Goal: Information Seeking & Learning: Find specific fact

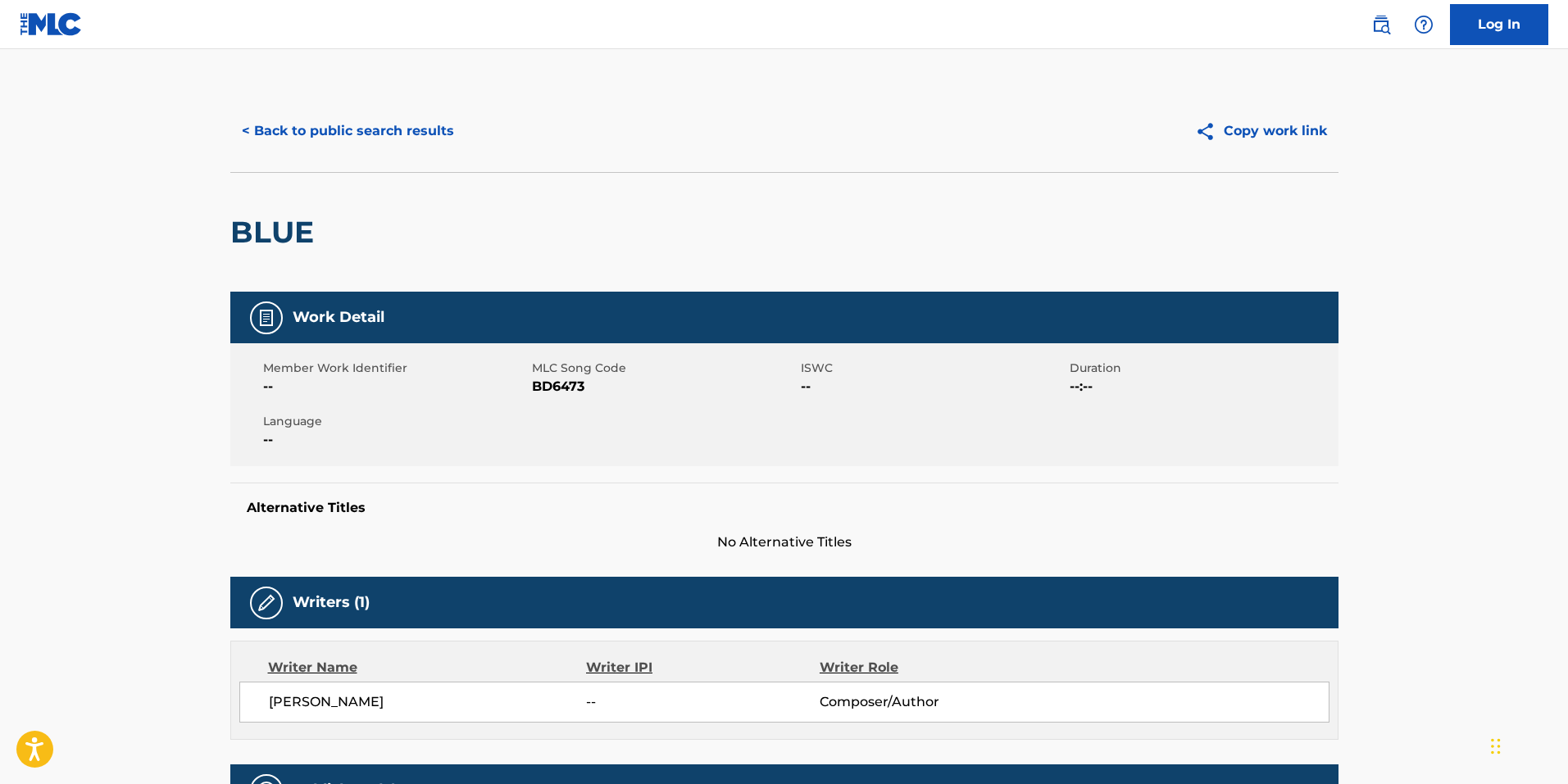
click at [392, 150] on button "< Back to public search results" at bounding box center [348, 130] width 235 height 41
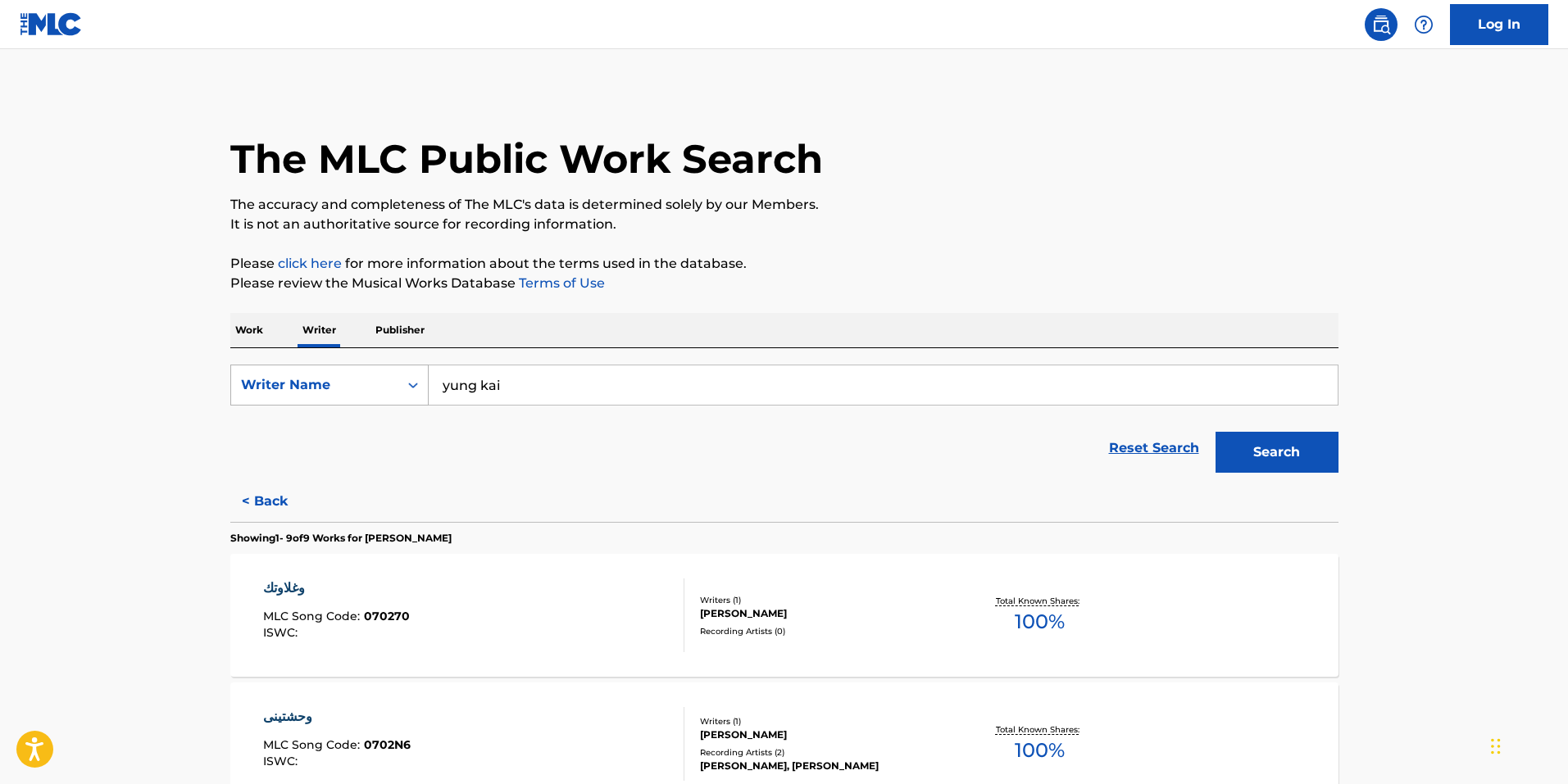
click at [369, 376] on div "Writer Name" at bounding box center [314, 385] width 147 height 20
click at [245, 317] on p "Work" at bounding box center [250, 330] width 38 height 34
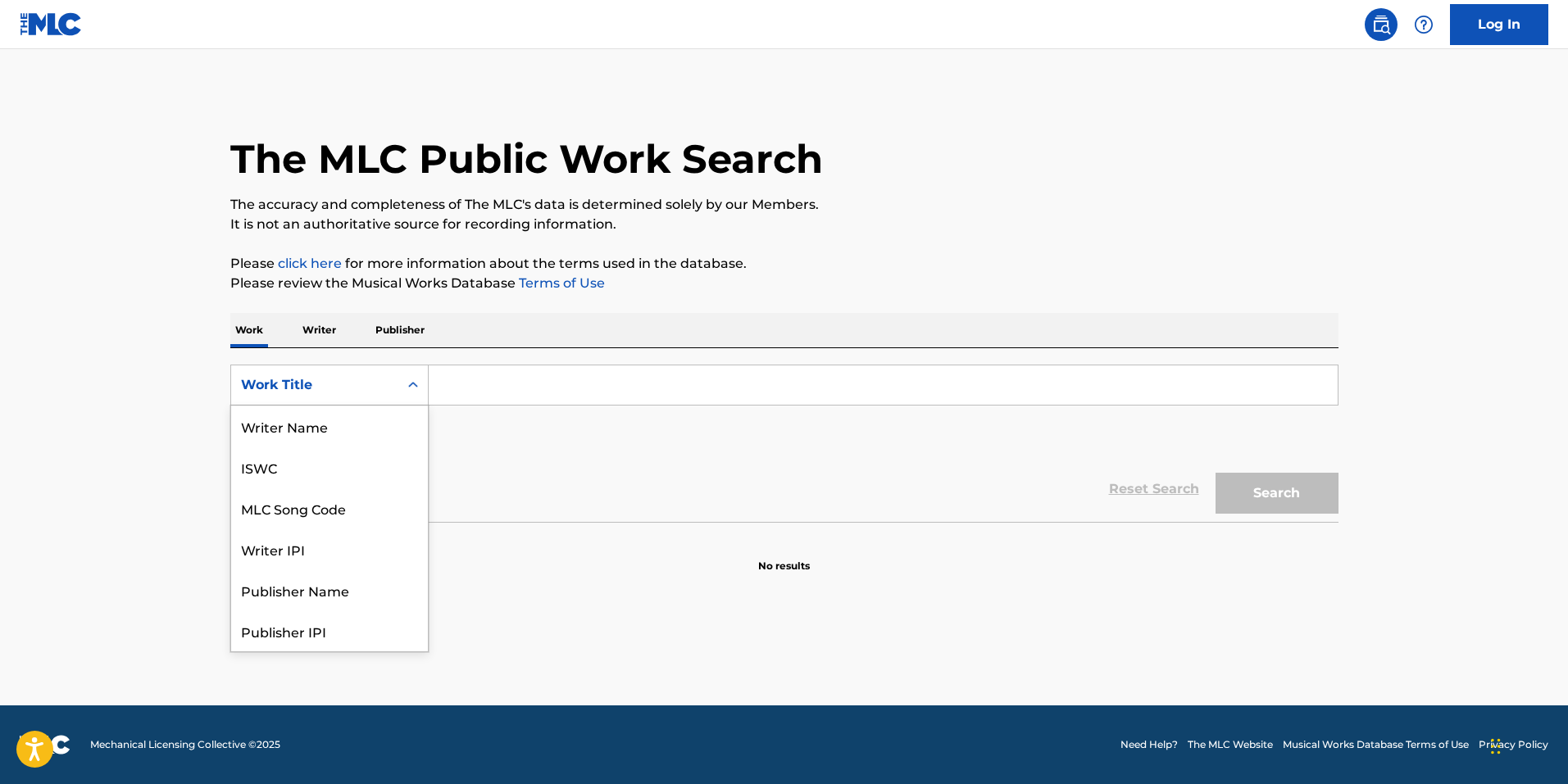
click at [252, 379] on div "Work Title" at bounding box center [314, 385] width 147 height 20
click at [317, 509] on div "MLC Song Code" at bounding box center [328, 507] width 196 height 41
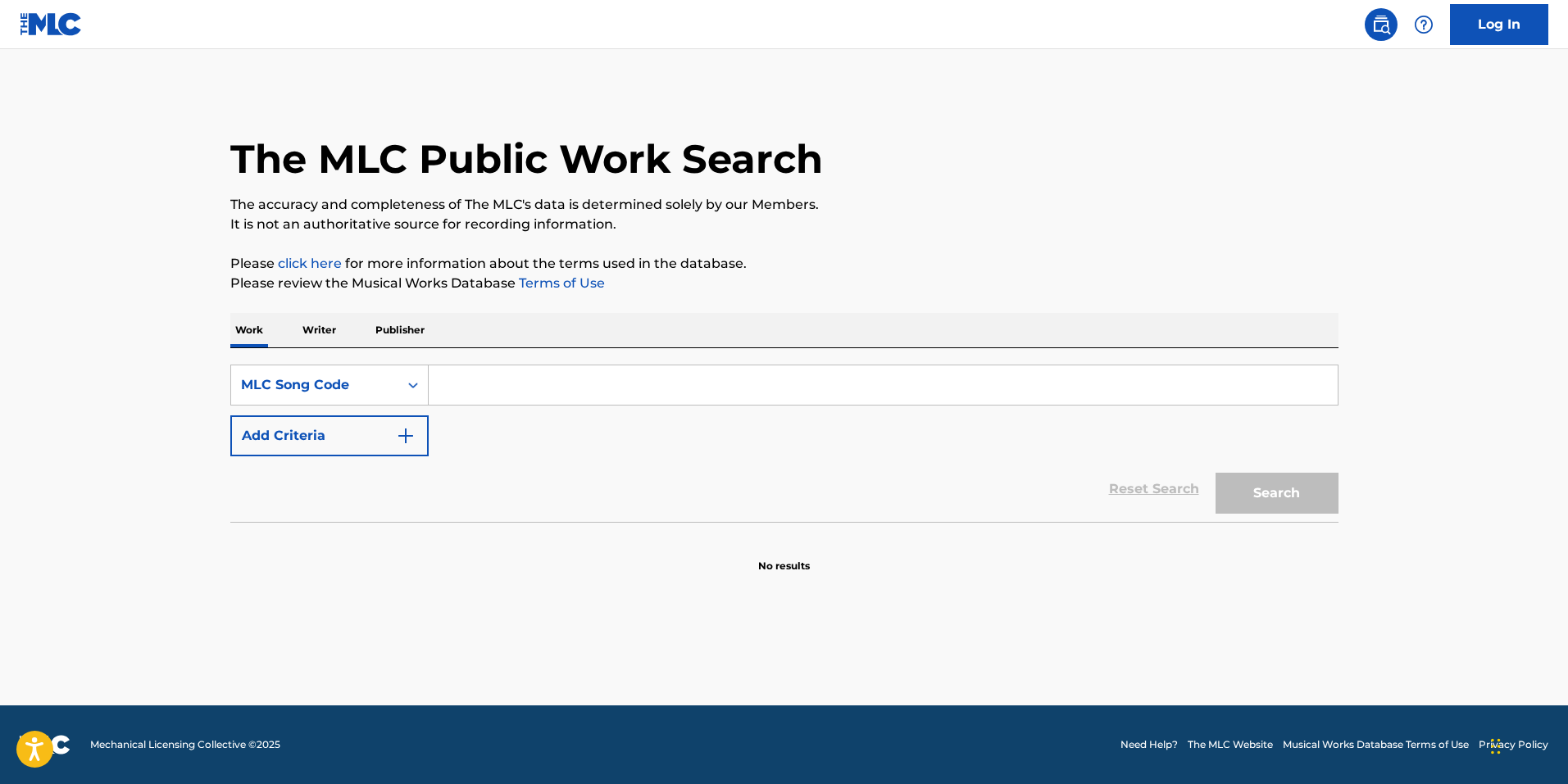
click at [518, 383] on input "Search Form" at bounding box center [883, 384] width 909 height 39
paste input "Part Of The Night"
type input "Part Of The Night"
click at [339, 372] on div "MLC Song Code" at bounding box center [314, 385] width 167 height 31
drag, startPoint x: 326, startPoint y: 441, endPoint x: 333, endPoint y: 434, distance: 9.9
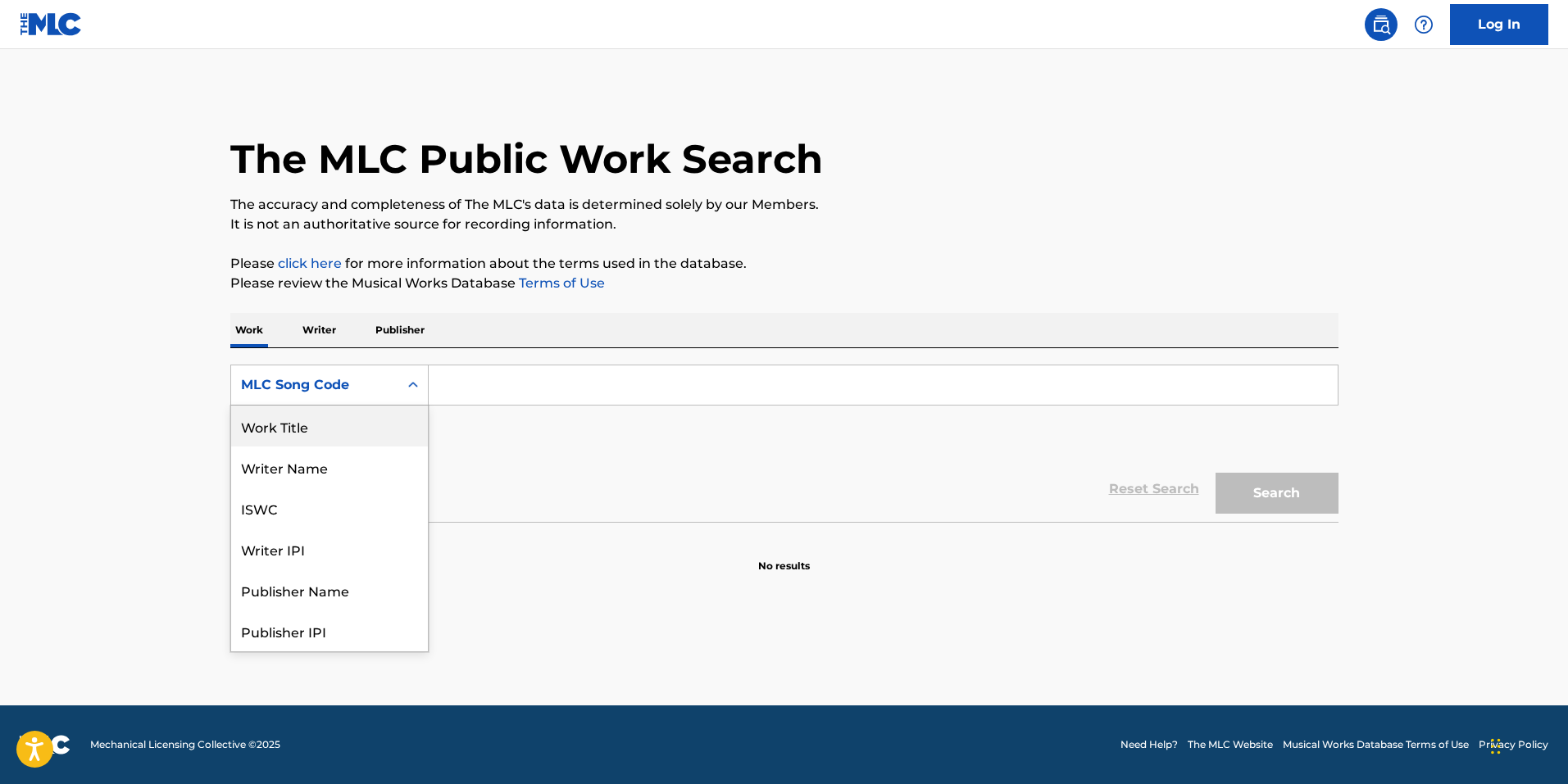
click at [326, 440] on div "Work Title" at bounding box center [328, 425] width 196 height 41
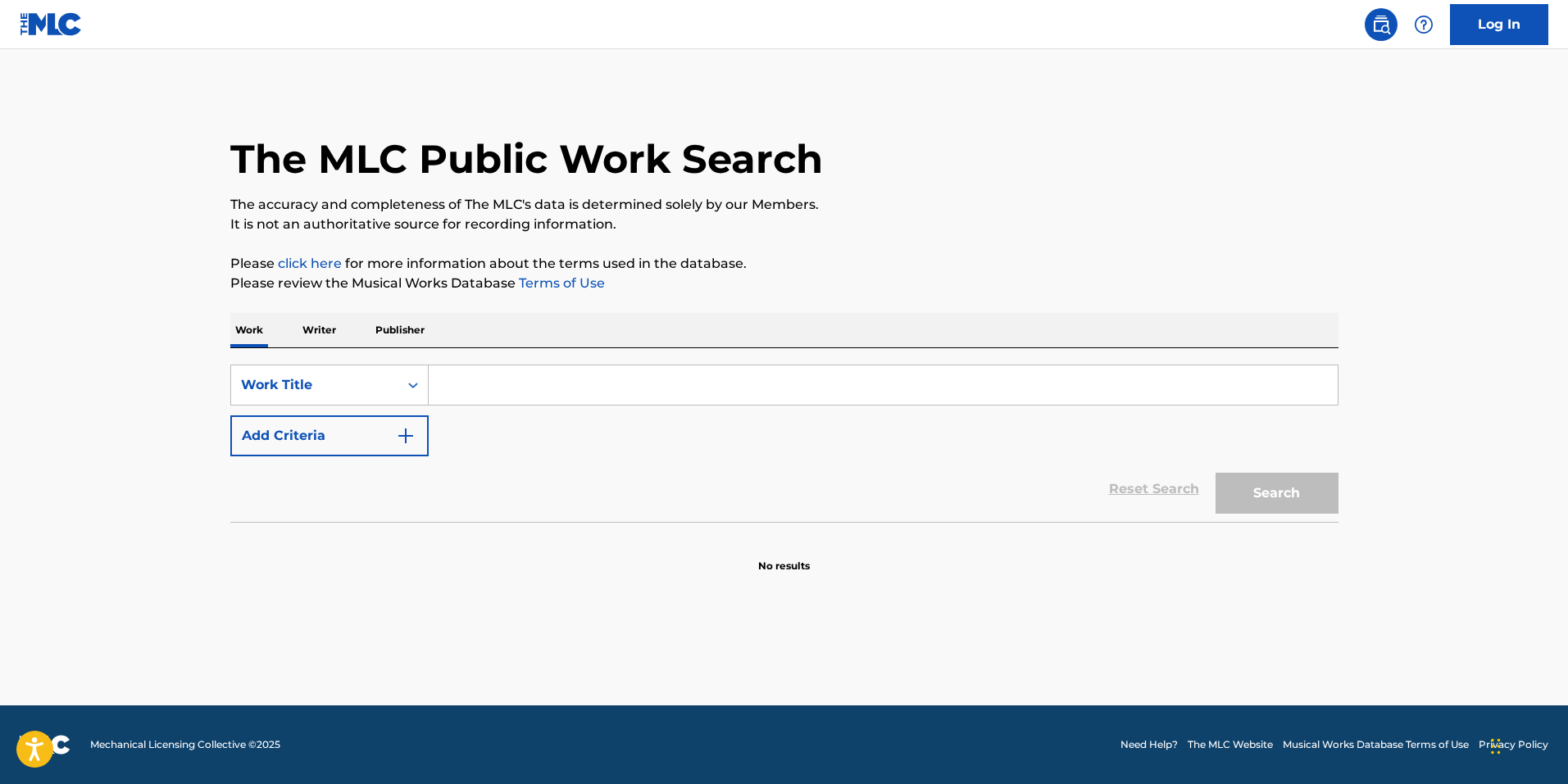
click at [500, 387] on input "Search Form" at bounding box center [883, 384] width 909 height 39
paste input "Part Of The Night"
type input "Part Of The Night"
click at [351, 449] on button "Add Criteria" at bounding box center [329, 435] width 198 height 41
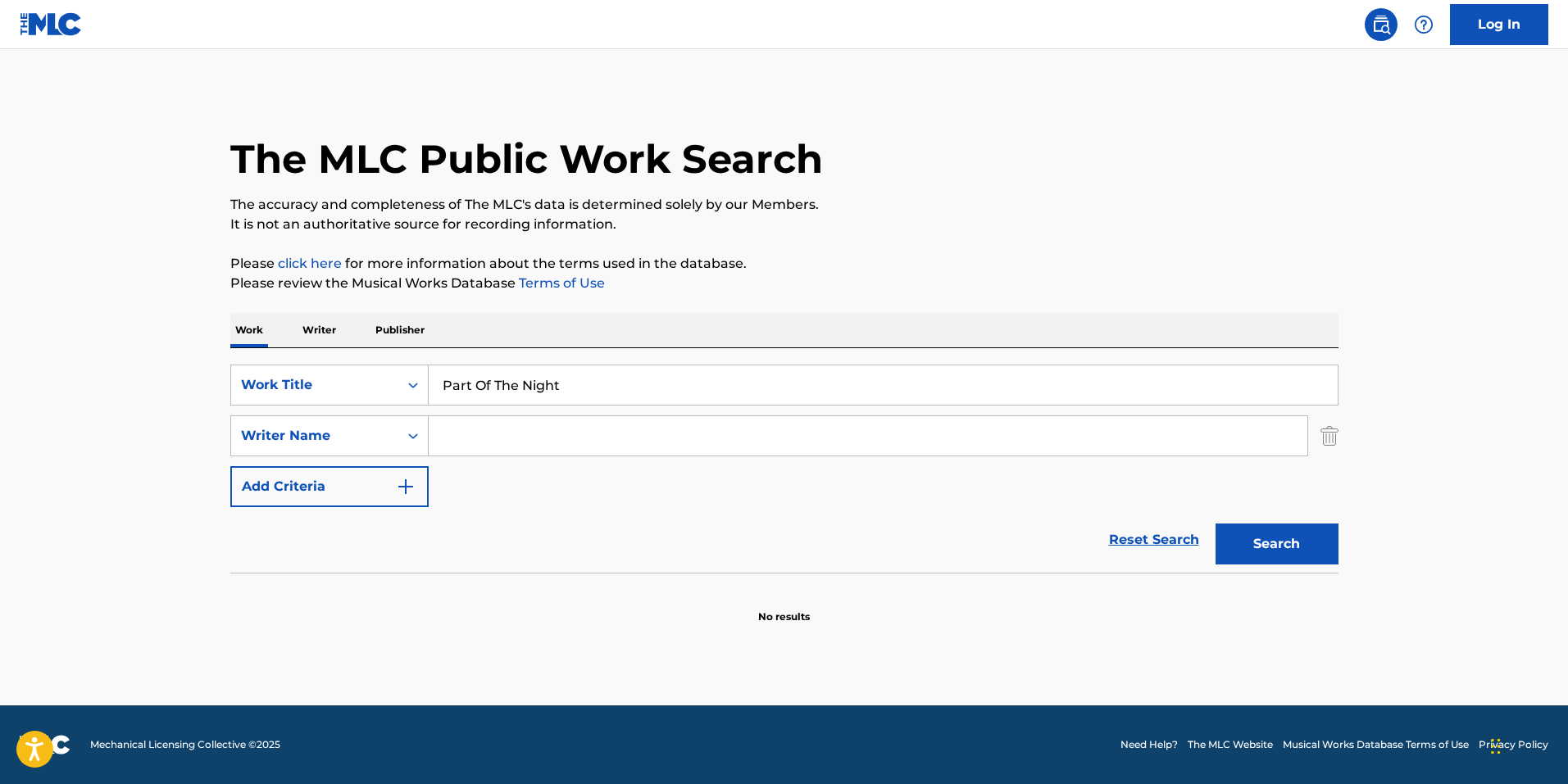
click at [470, 434] on input "Search Form" at bounding box center [868, 435] width 879 height 39
type input "[PERSON_NAME]"
click at [1215, 524] on button "Search" at bounding box center [1277, 543] width 123 height 41
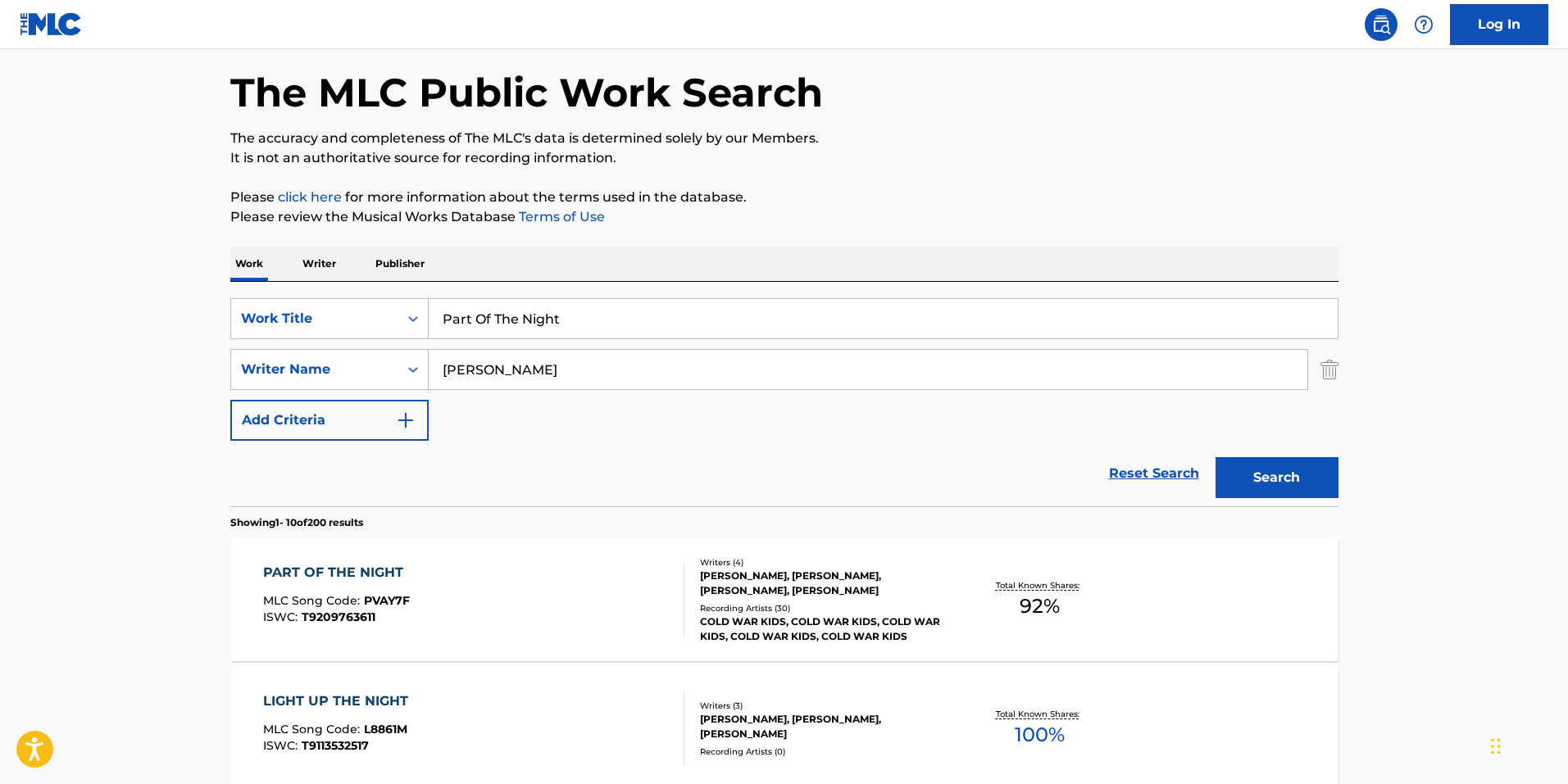
scroll to position [164, 0]
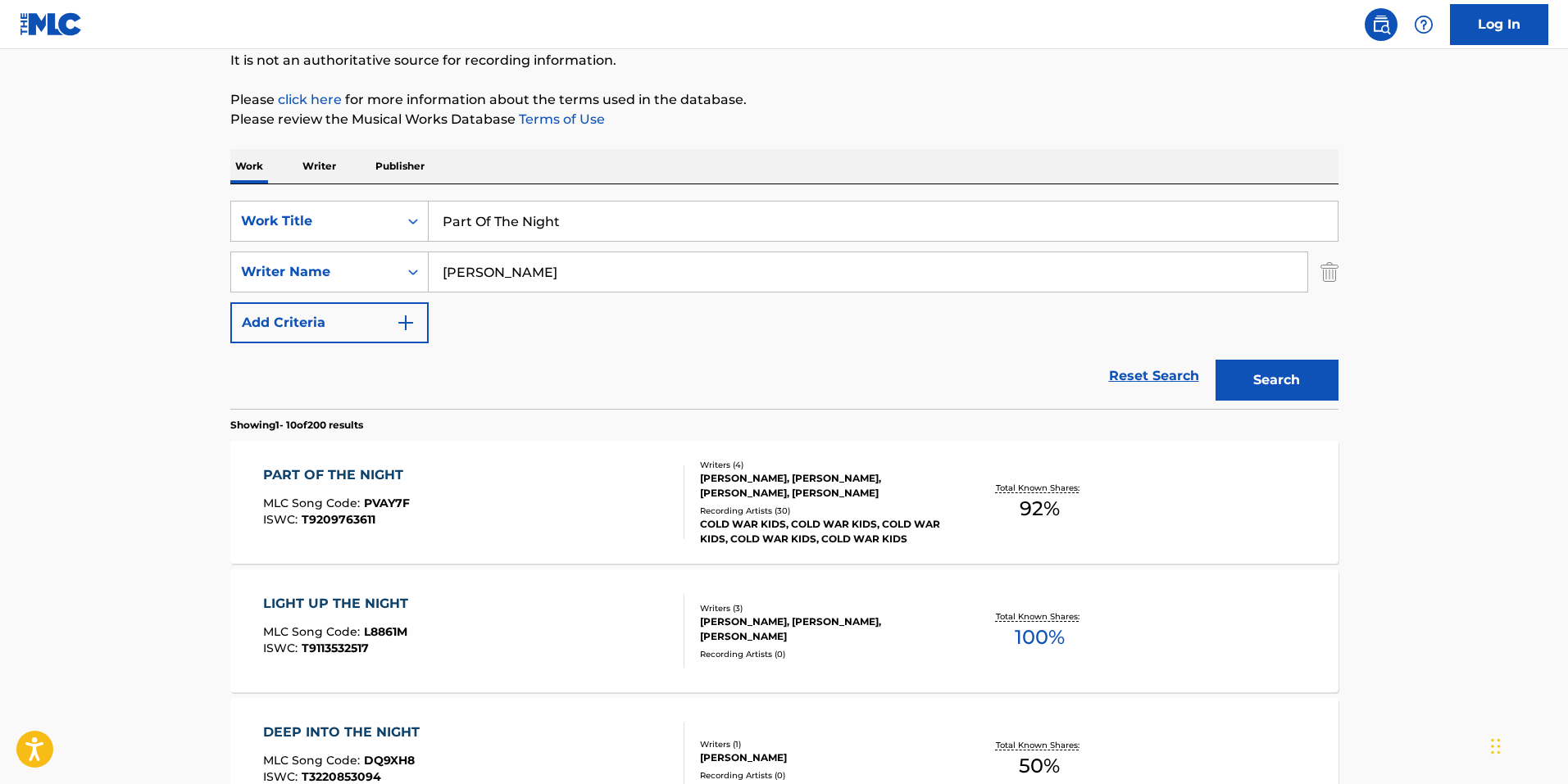
click at [528, 477] on div "PART OF THE NIGHT MLC Song Code : PVAY7F ISWC : T9209763611" at bounding box center [474, 503] width 422 height 74
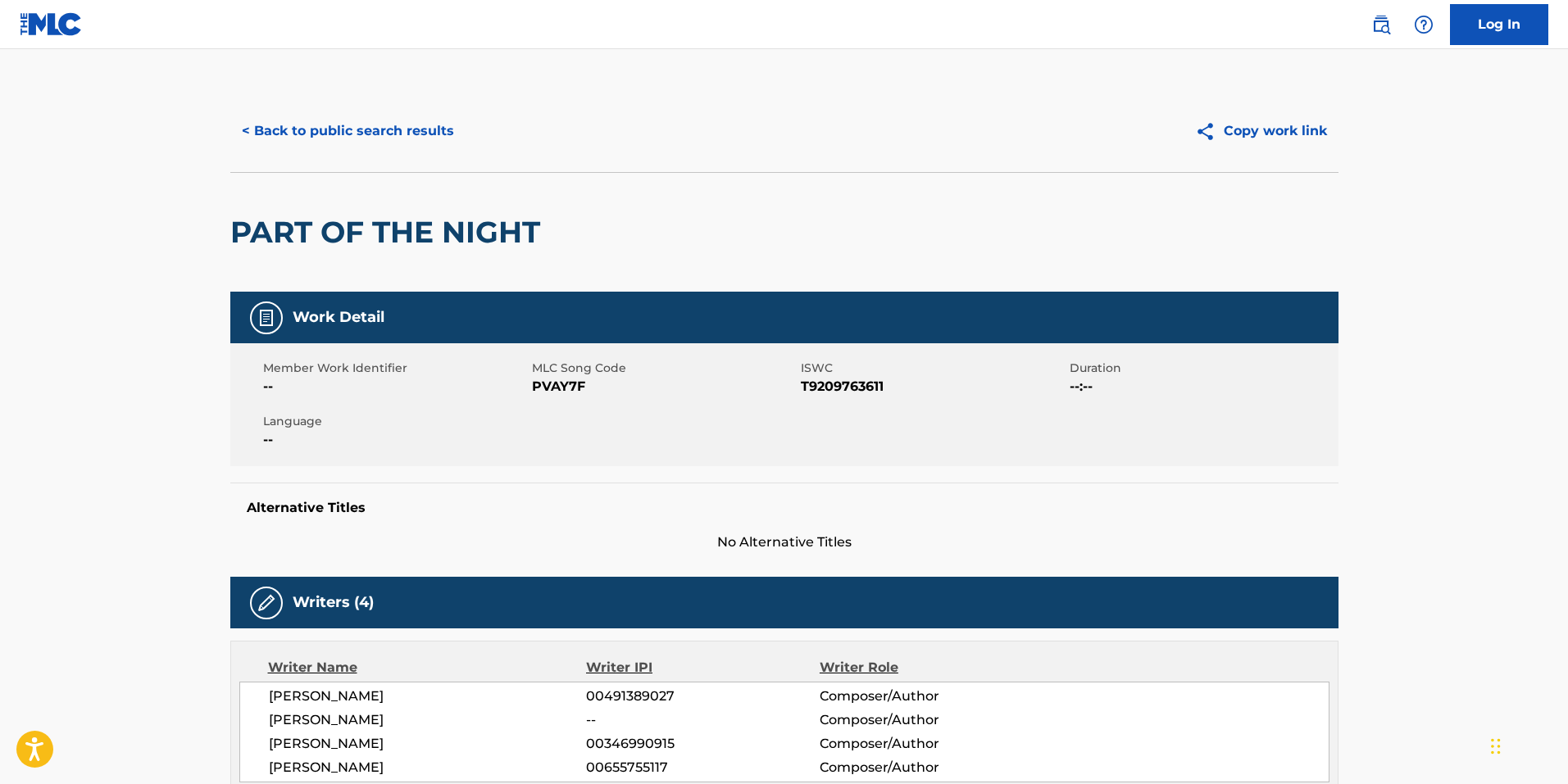
click at [571, 388] on span "PVAY7F" at bounding box center [664, 387] width 265 height 20
click at [571, 387] on span "PVAY7F" at bounding box center [664, 387] width 265 height 20
copy span "PVAY7F"
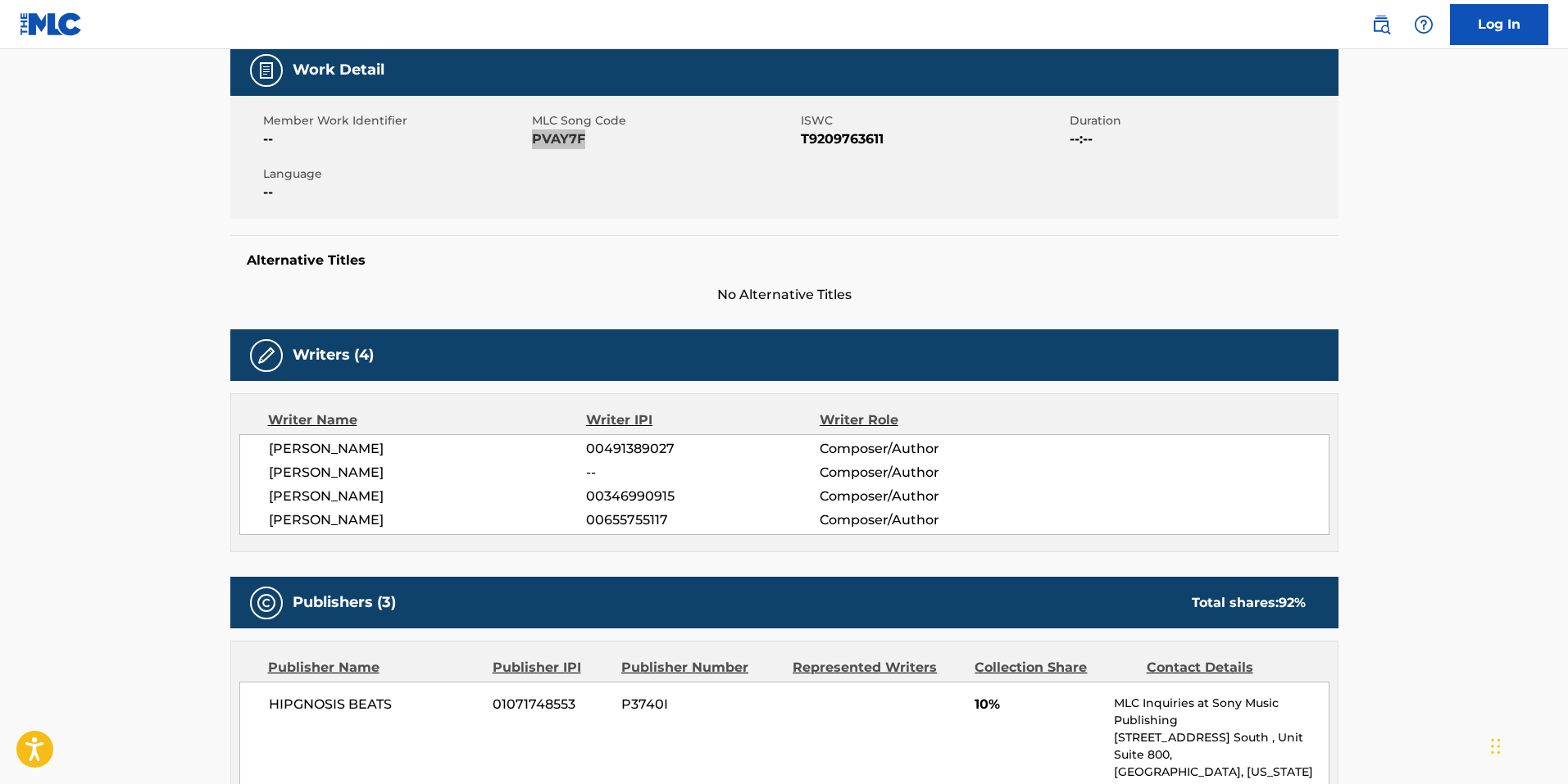
scroll to position [82, 0]
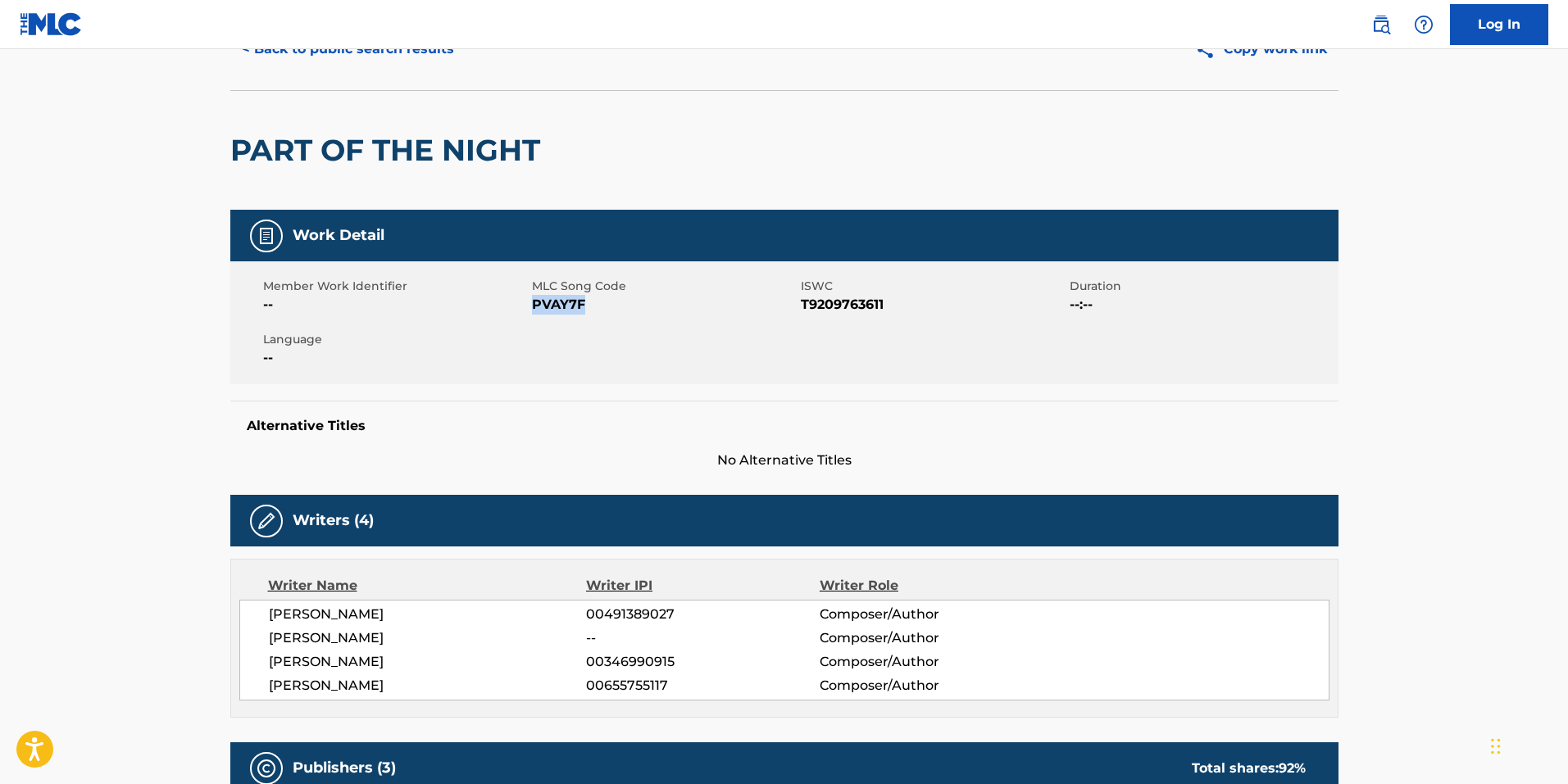
click at [549, 300] on span "PVAY7F" at bounding box center [664, 305] width 265 height 20
drag, startPoint x: 587, startPoint y: 430, endPoint x: 519, endPoint y: 430, distance: 68.0
click at [587, 429] on h5 "Alternative Titles" at bounding box center [784, 426] width 1075 height 16
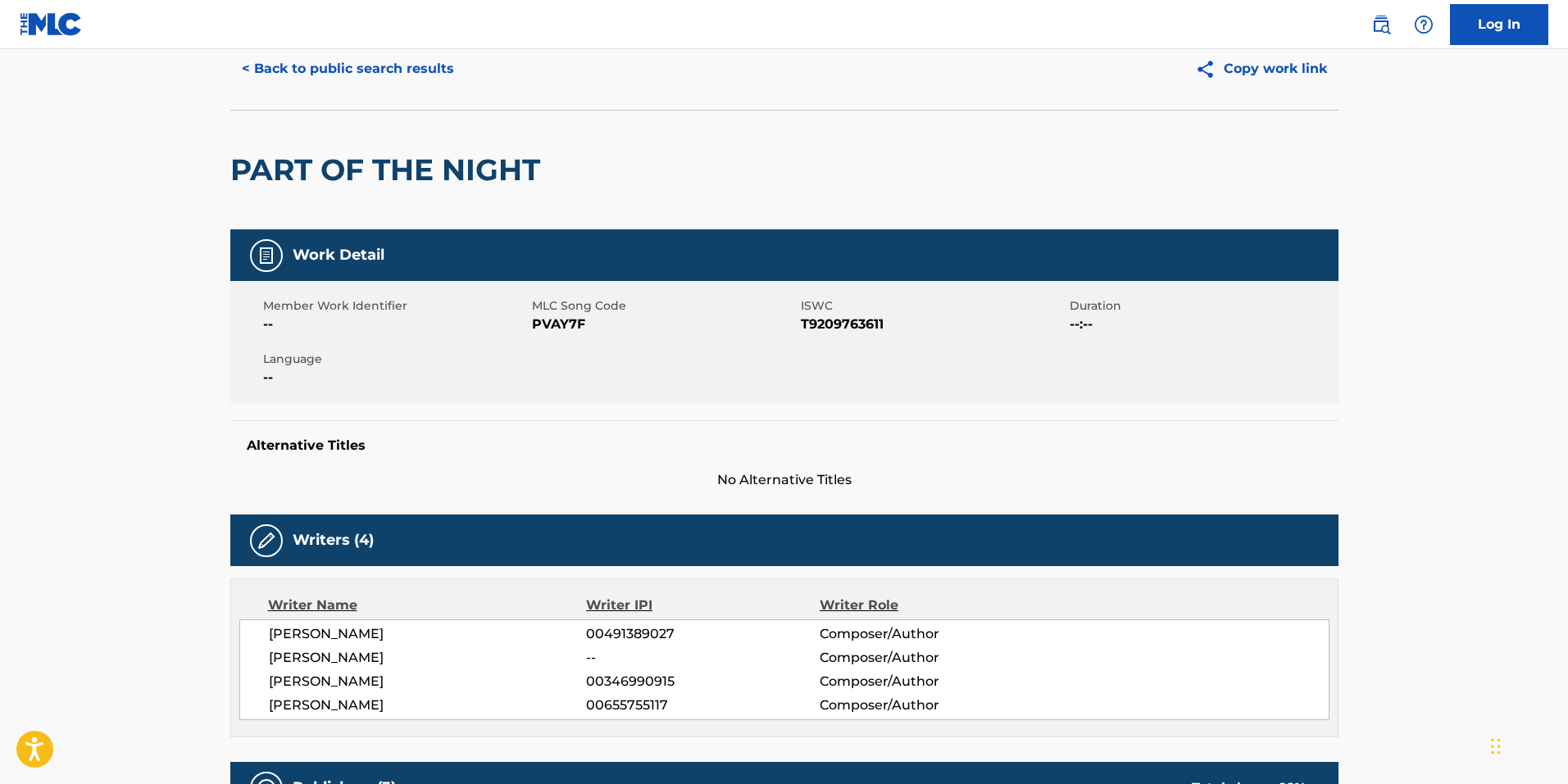
scroll to position [0, 0]
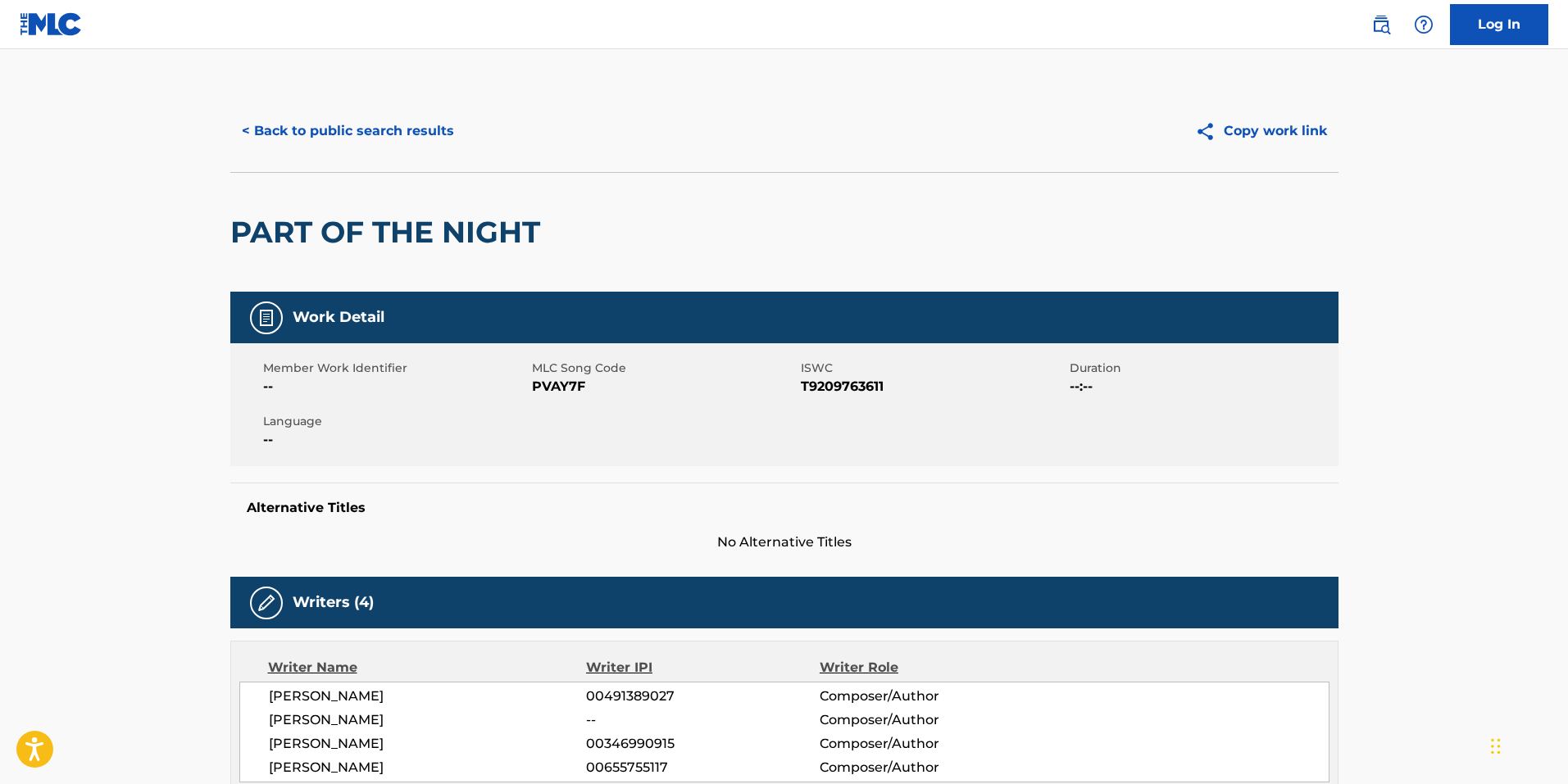
click at [360, 140] on button "< Back to public search results" at bounding box center [348, 130] width 235 height 41
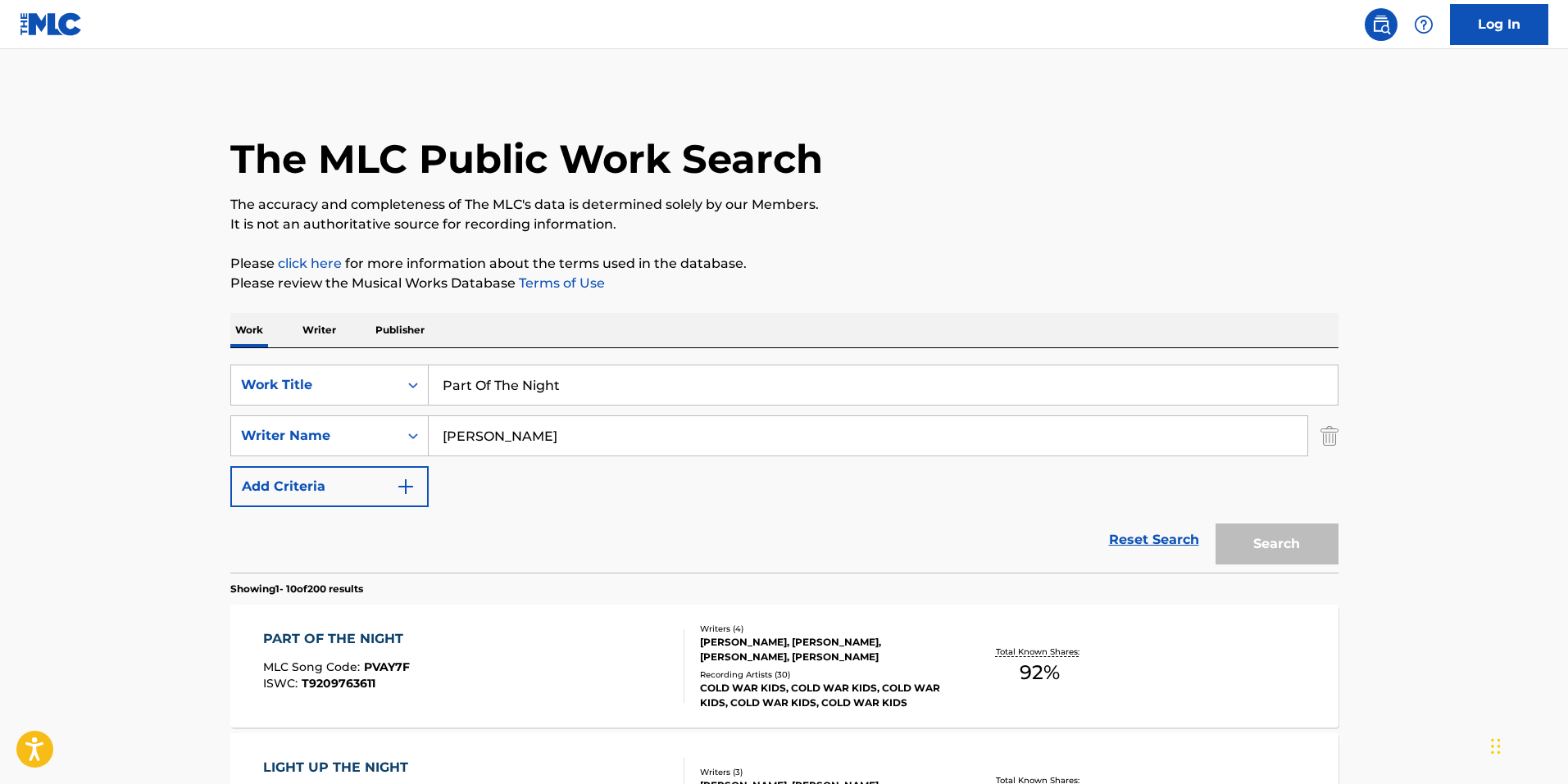
scroll to position [164, 0]
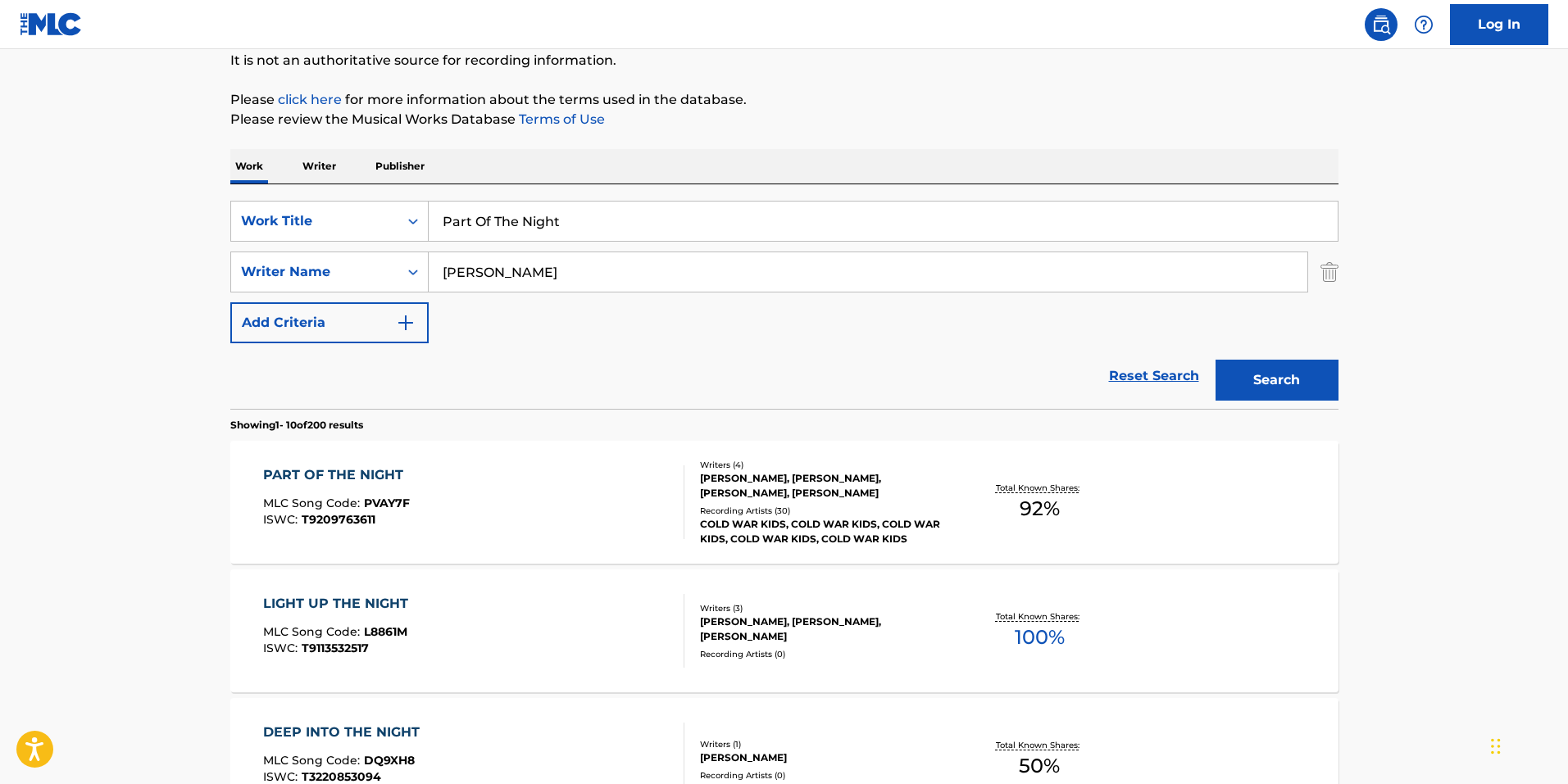
drag, startPoint x: 622, startPoint y: 231, endPoint x: 256, endPoint y: 245, distance: 366.3
click at [256, 245] on div "SearchWithCriteria2ed4b390-2d0b-4bc8-924d-687693b38bb2 Work Title Part Of The N…" at bounding box center [784, 272] width 1108 height 143
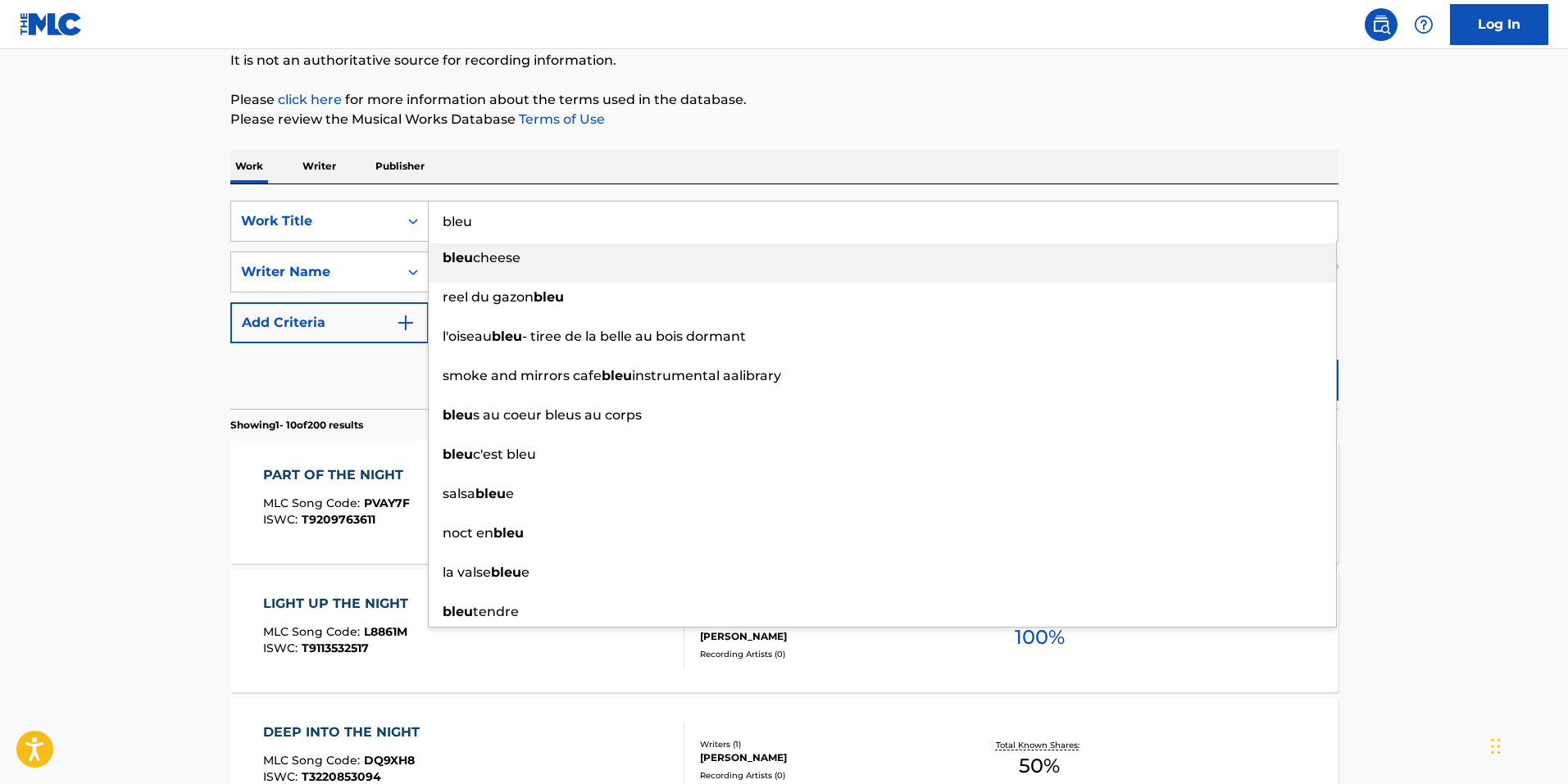
type input "bleu"
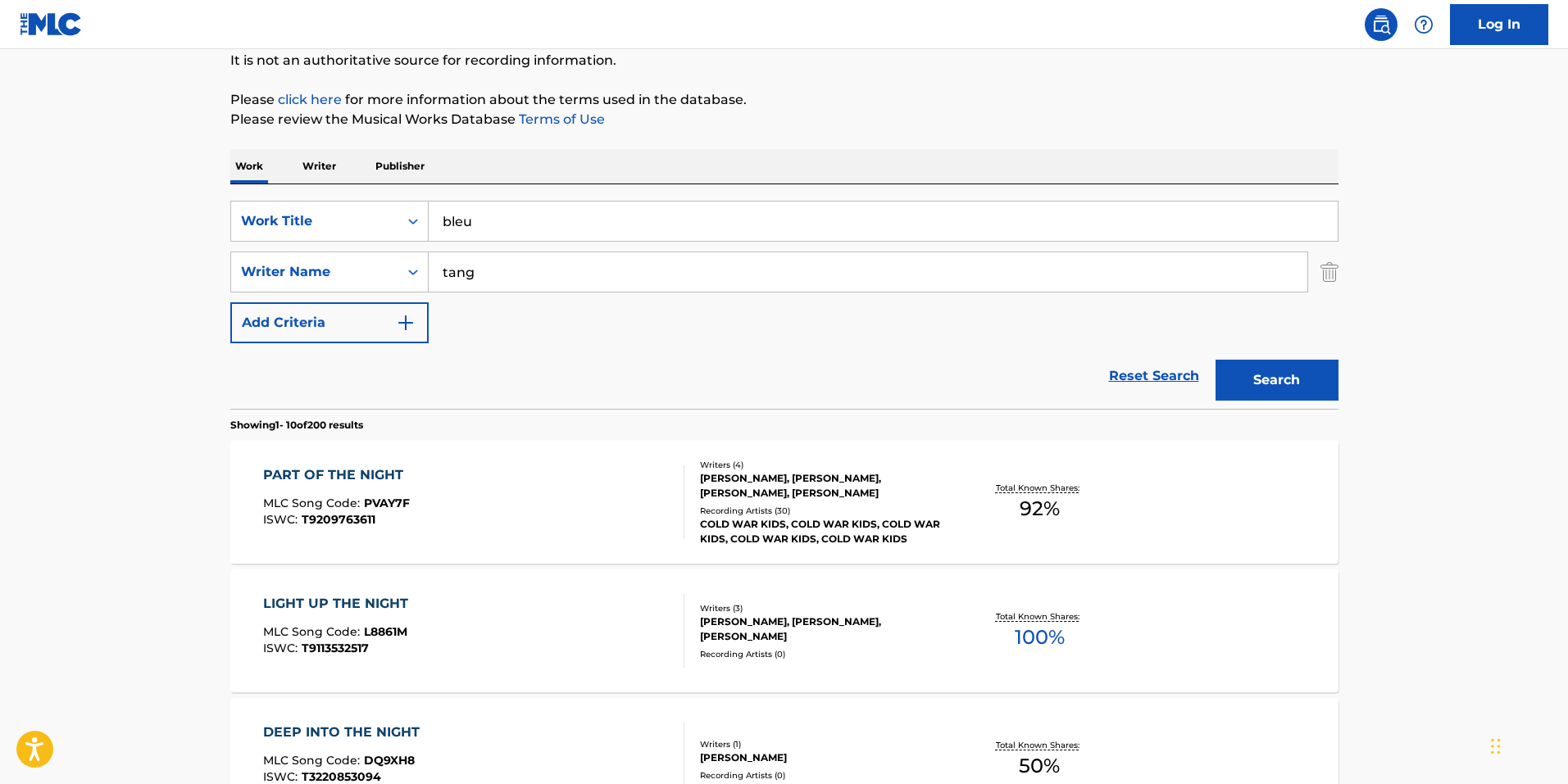
type input "tang"
click at [1215, 360] on button "Search" at bounding box center [1277, 380] width 123 height 41
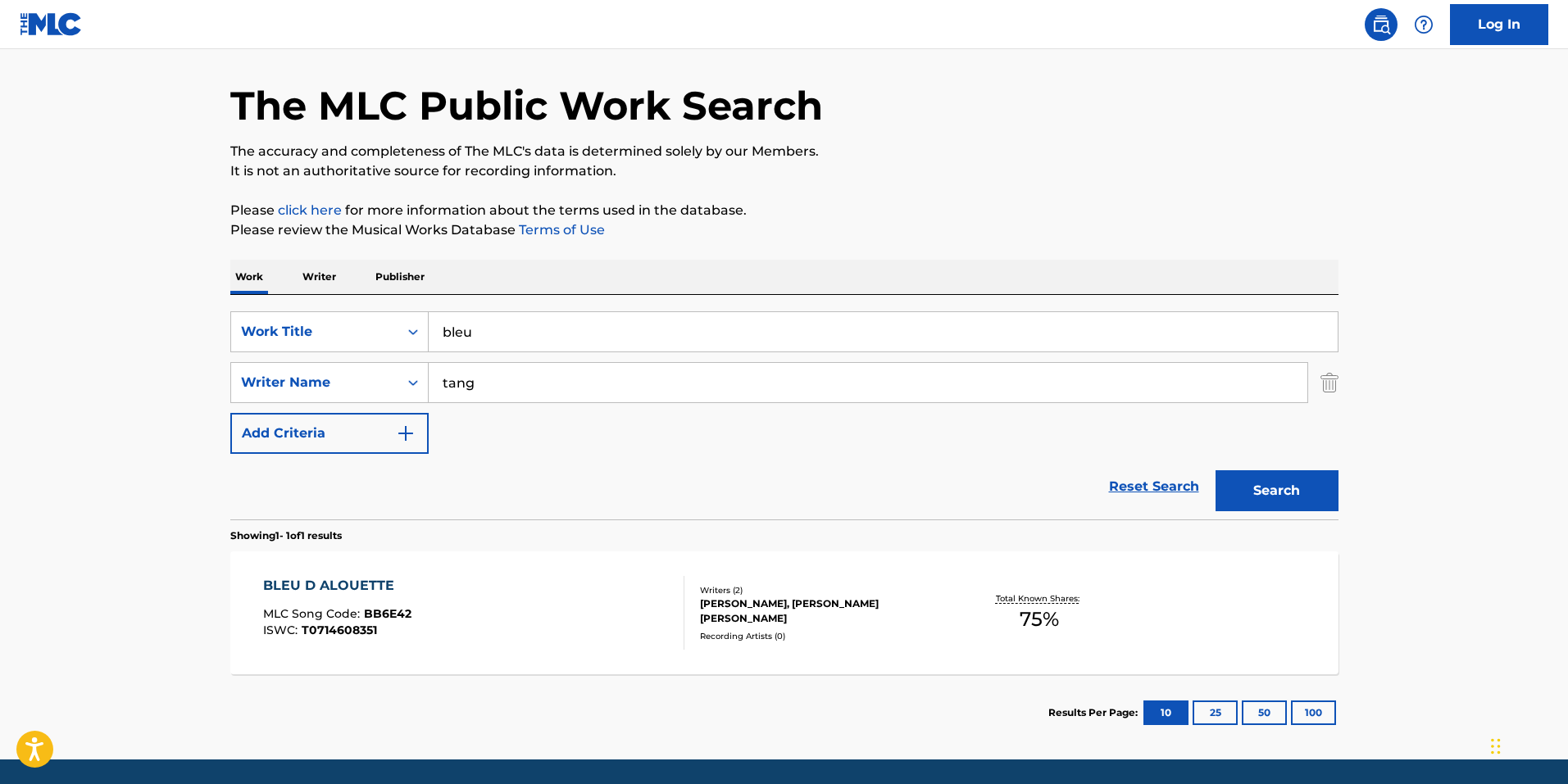
scroll to position [82, 0]
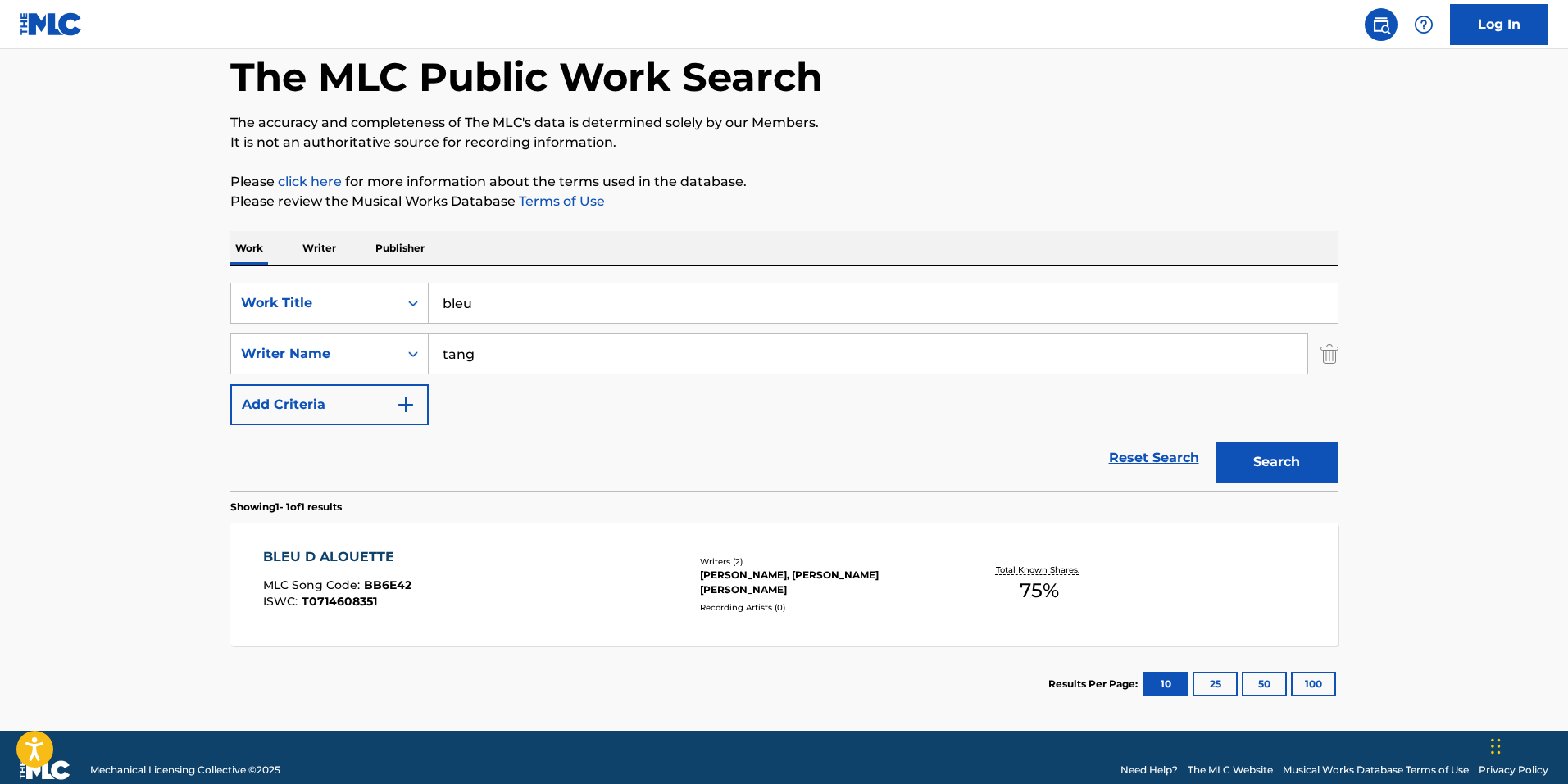
drag, startPoint x: 323, startPoint y: 240, endPoint x: 274, endPoint y: 254, distance: 51.0
click at [318, 241] on p "Writer" at bounding box center [319, 248] width 43 height 34
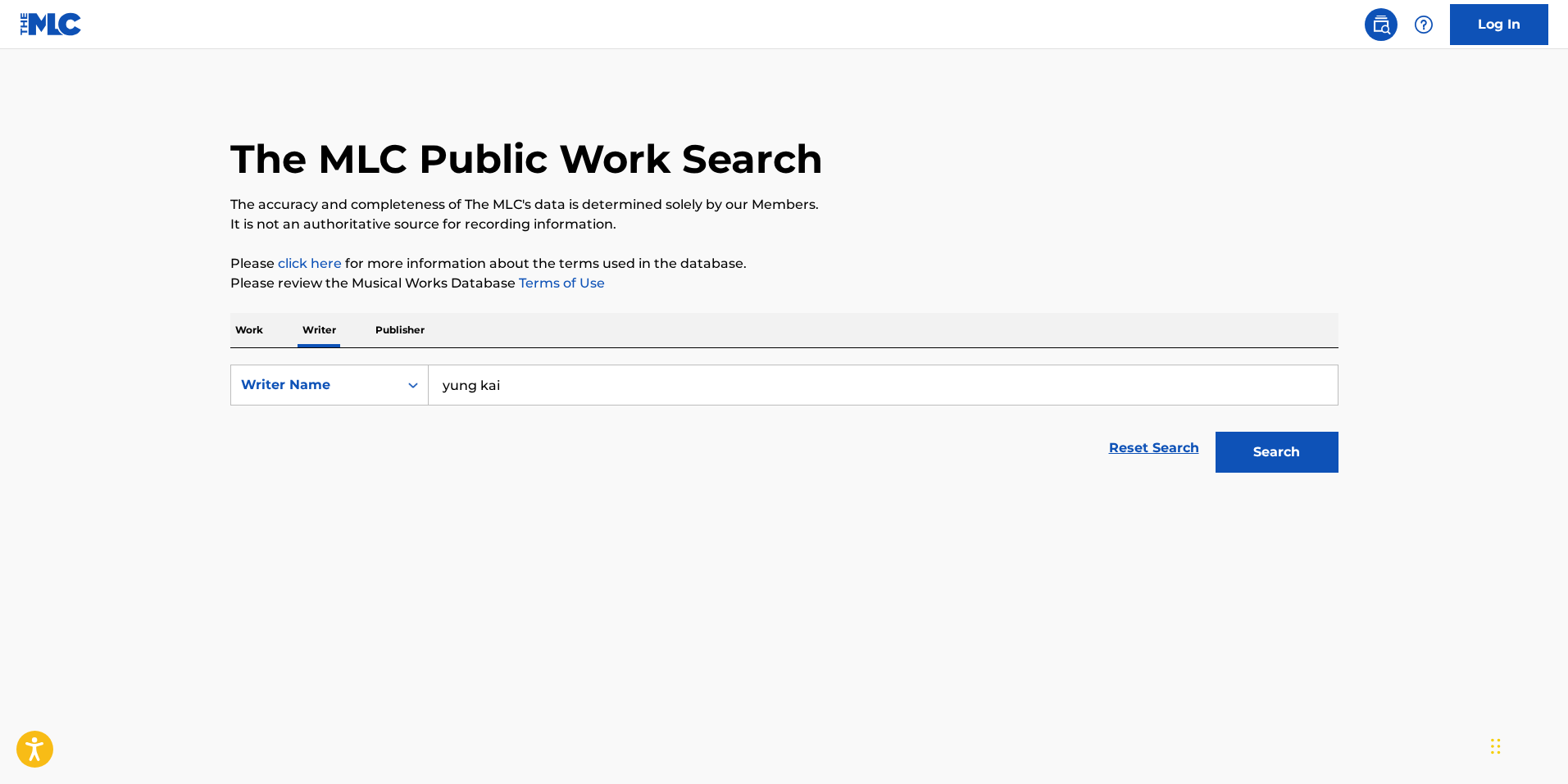
click at [256, 255] on p "Please click here for more information about the terms used in the database." at bounding box center [784, 264] width 1108 height 20
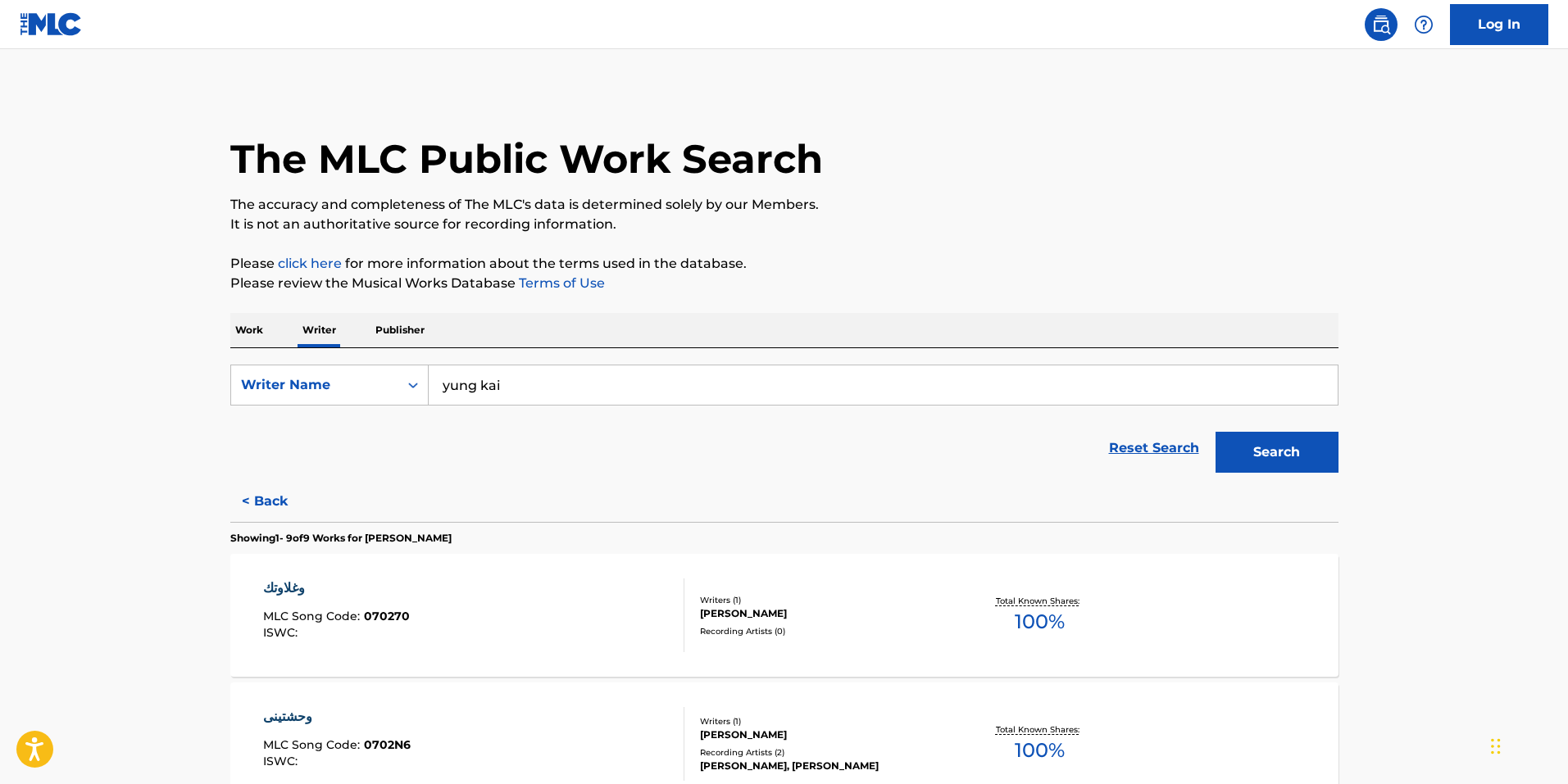
click at [262, 341] on p "Work" at bounding box center [250, 330] width 38 height 34
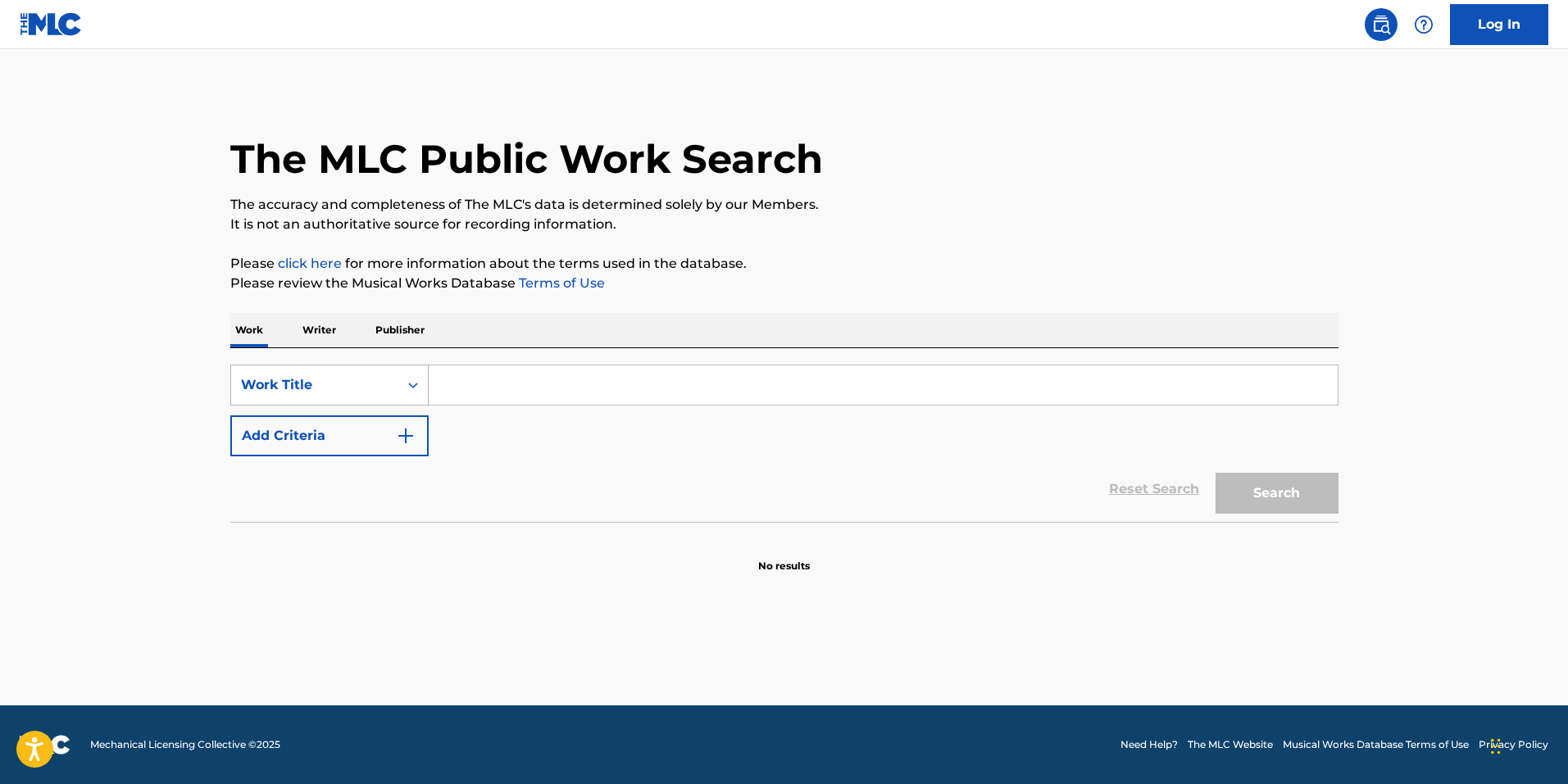
click at [283, 383] on div "Work Title" at bounding box center [314, 385] width 147 height 20
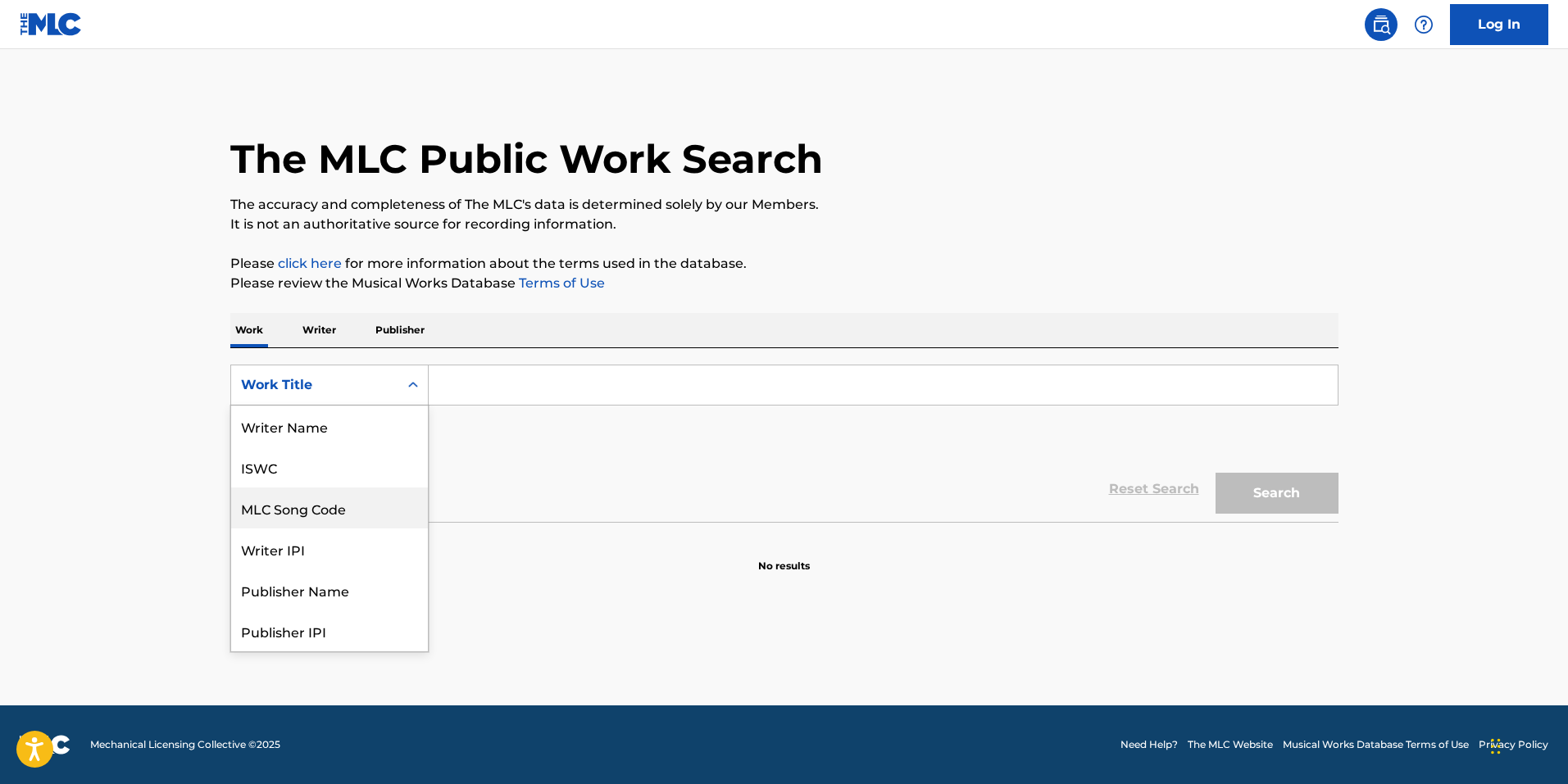
scroll to position [82, 0]
drag, startPoint x: 328, startPoint y: 430, endPoint x: 415, endPoint y: 413, distance: 88.6
click at [328, 430] on div "MLC Song Code" at bounding box center [328, 425] width 196 height 41
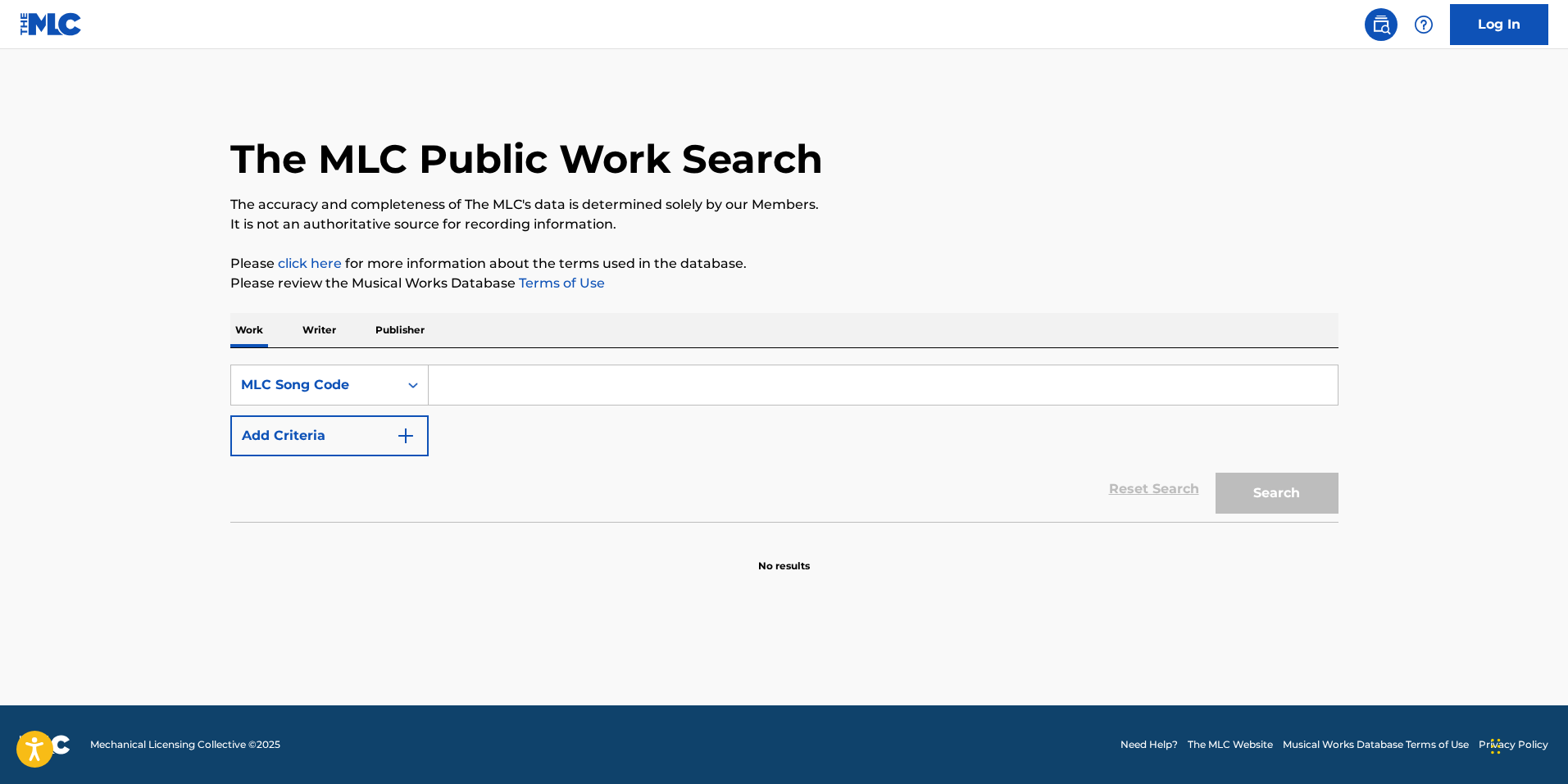
click at [489, 390] on input "Search Form" at bounding box center [883, 384] width 909 height 39
paste input "BE0ZX5"
type input "BE0ZX5"
click at [1314, 507] on button "Search" at bounding box center [1277, 493] width 123 height 41
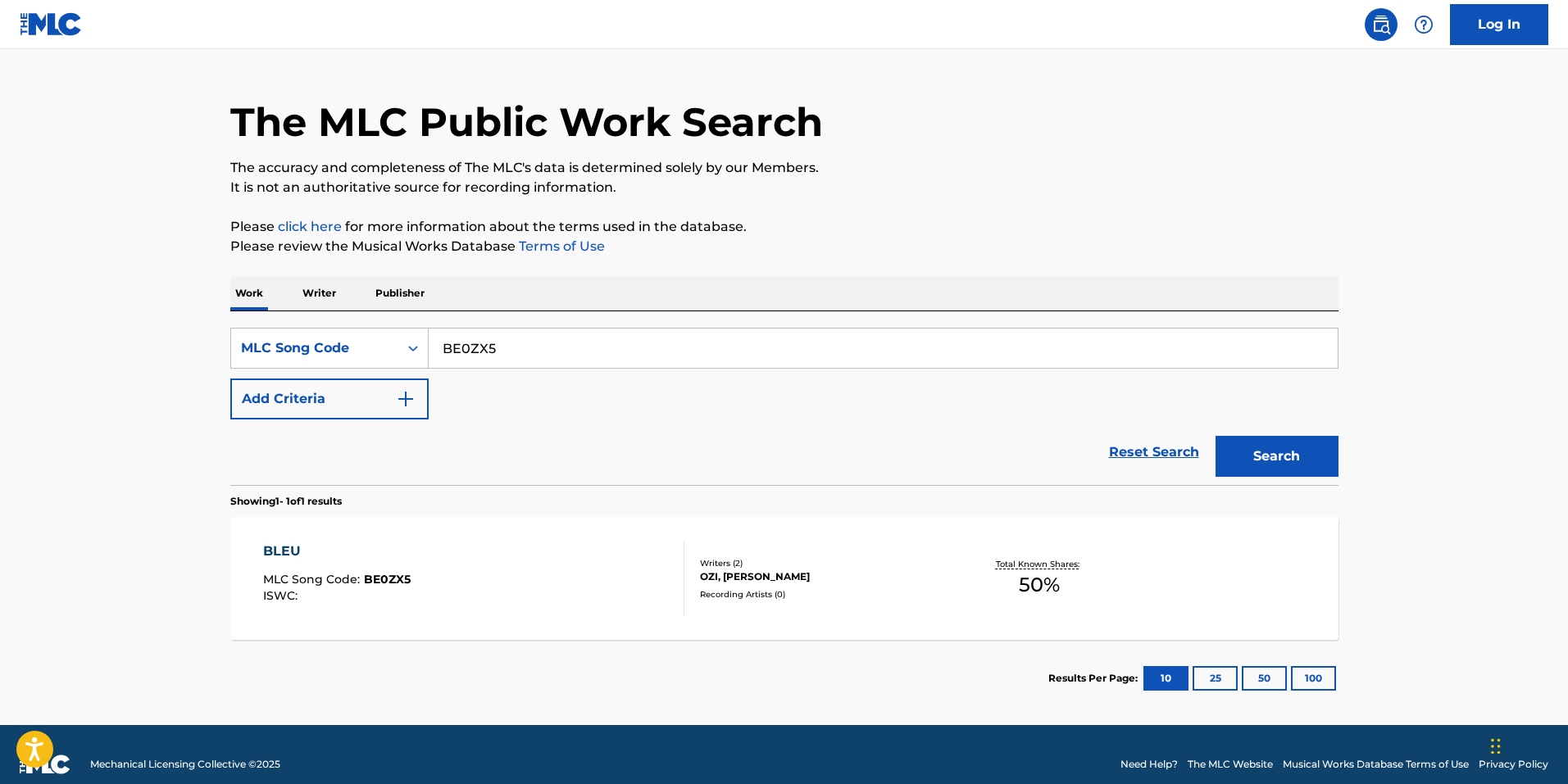
scroll to position [57, 0]
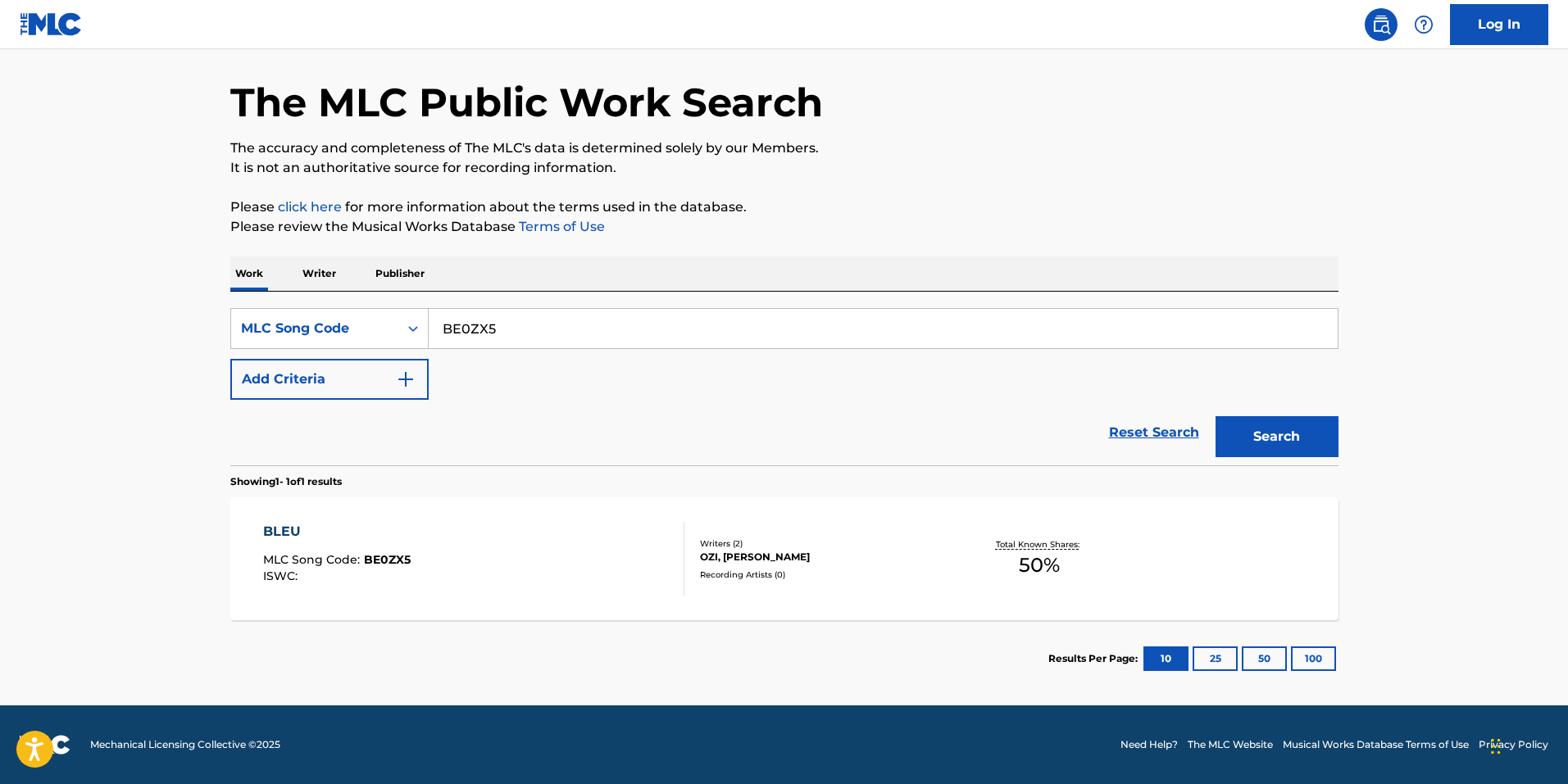
click at [456, 558] on div "BLEU MLC Song Code : BE0ZX5 ISWC :" at bounding box center [474, 559] width 422 height 74
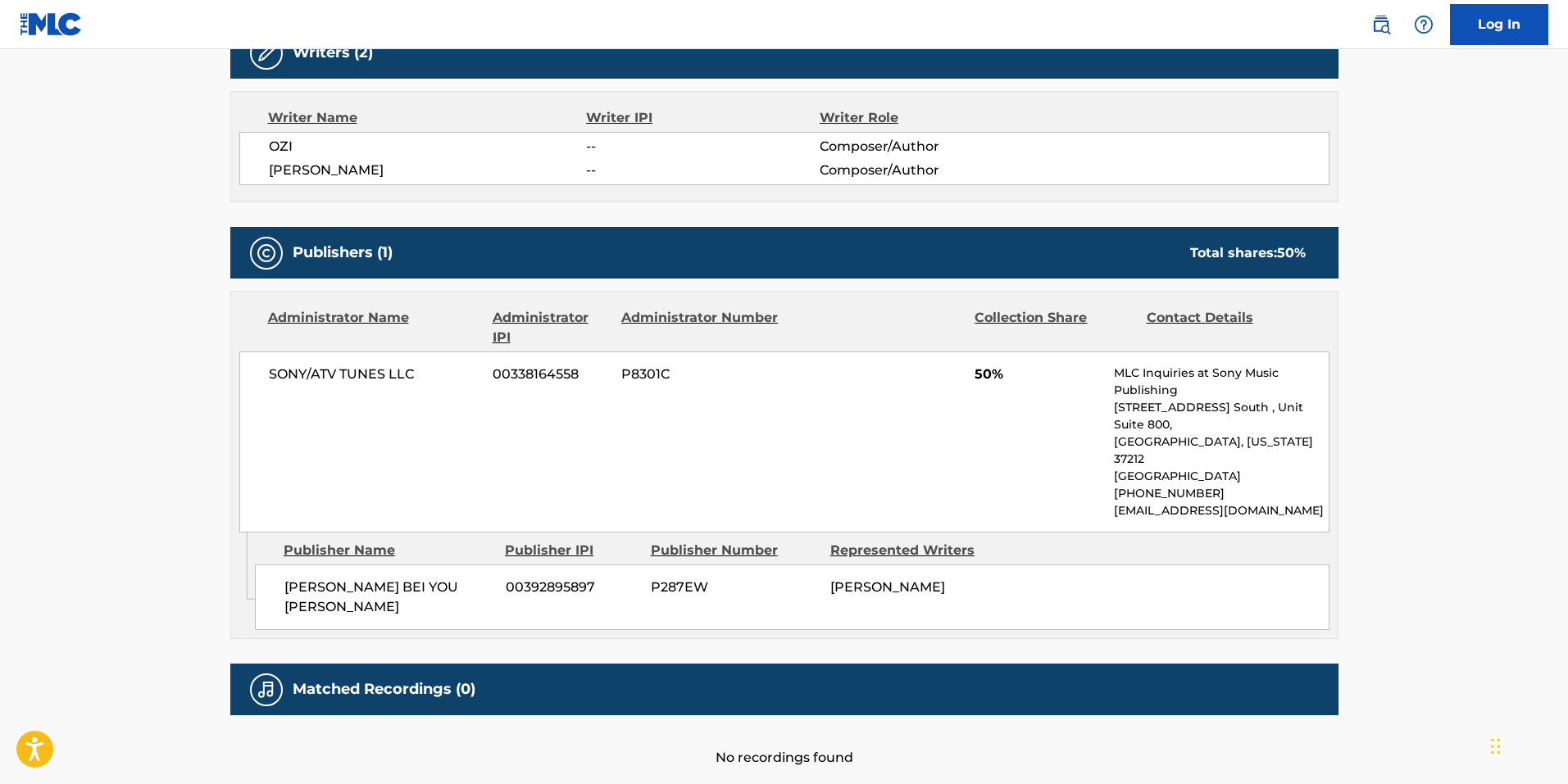
scroll to position [573, 0]
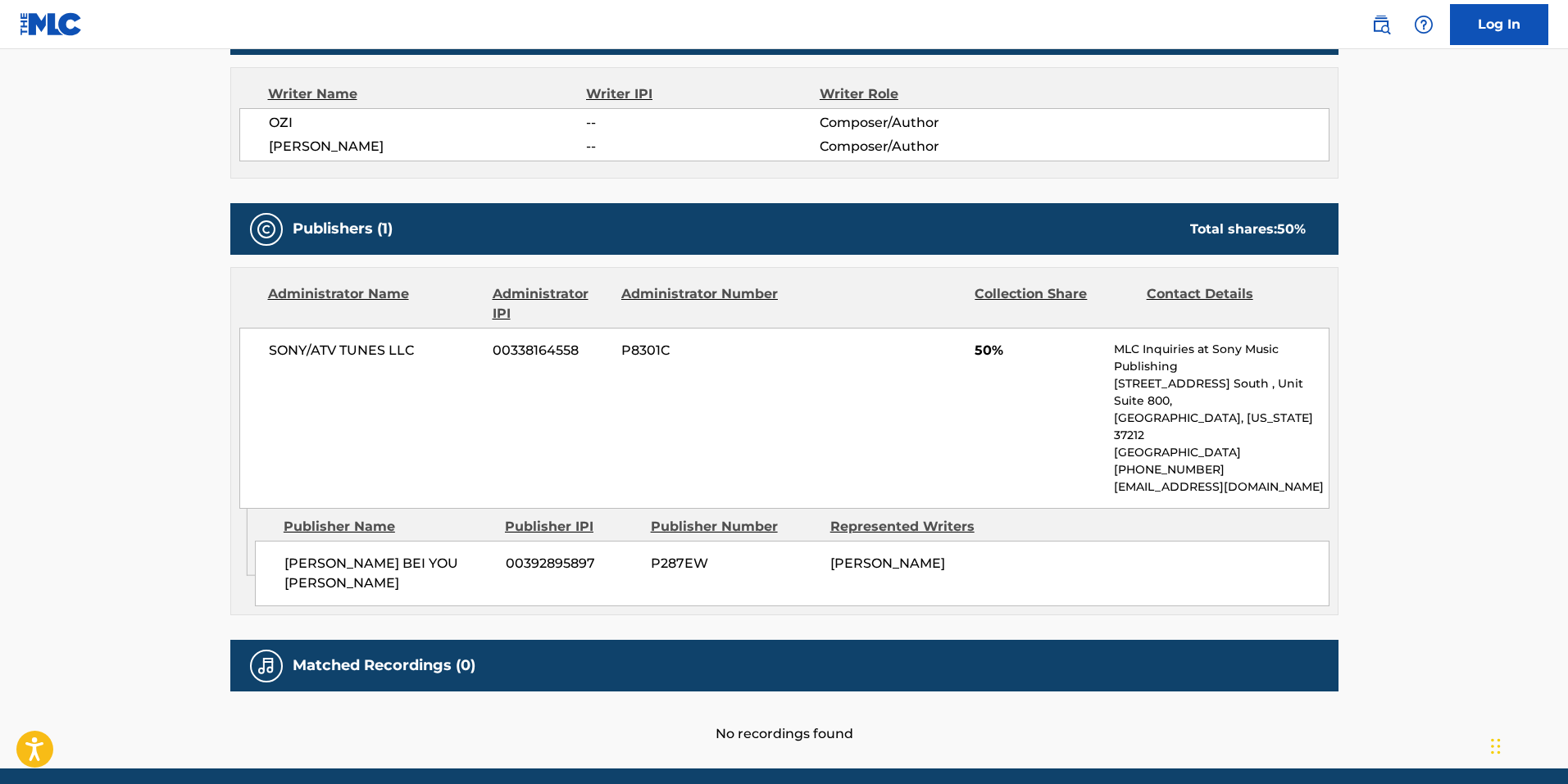
click at [591, 571] on div "[PERSON_NAME] BEI YOU [PERSON_NAME] SI 00392895897 P287EW [PERSON_NAME]" at bounding box center [793, 573] width 1075 height 65
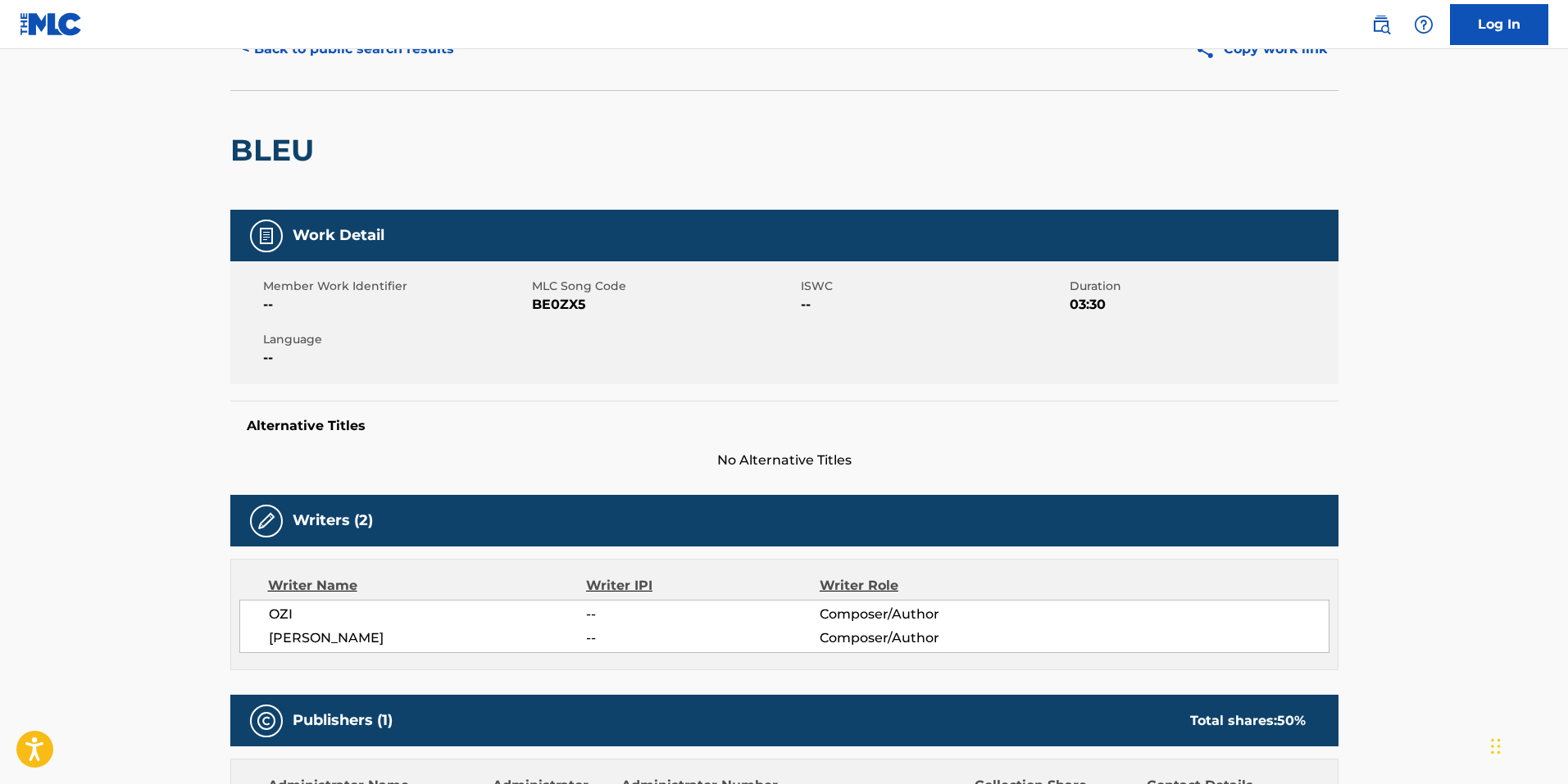
click at [559, 299] on span "BE0ZX5" at bounding box center [664, 305] width 265 height 20
click at [559, 298] on span "BE0ZX5" at bounding box center [664, 305] width 265 height 20
copy span "BE0ZX5"
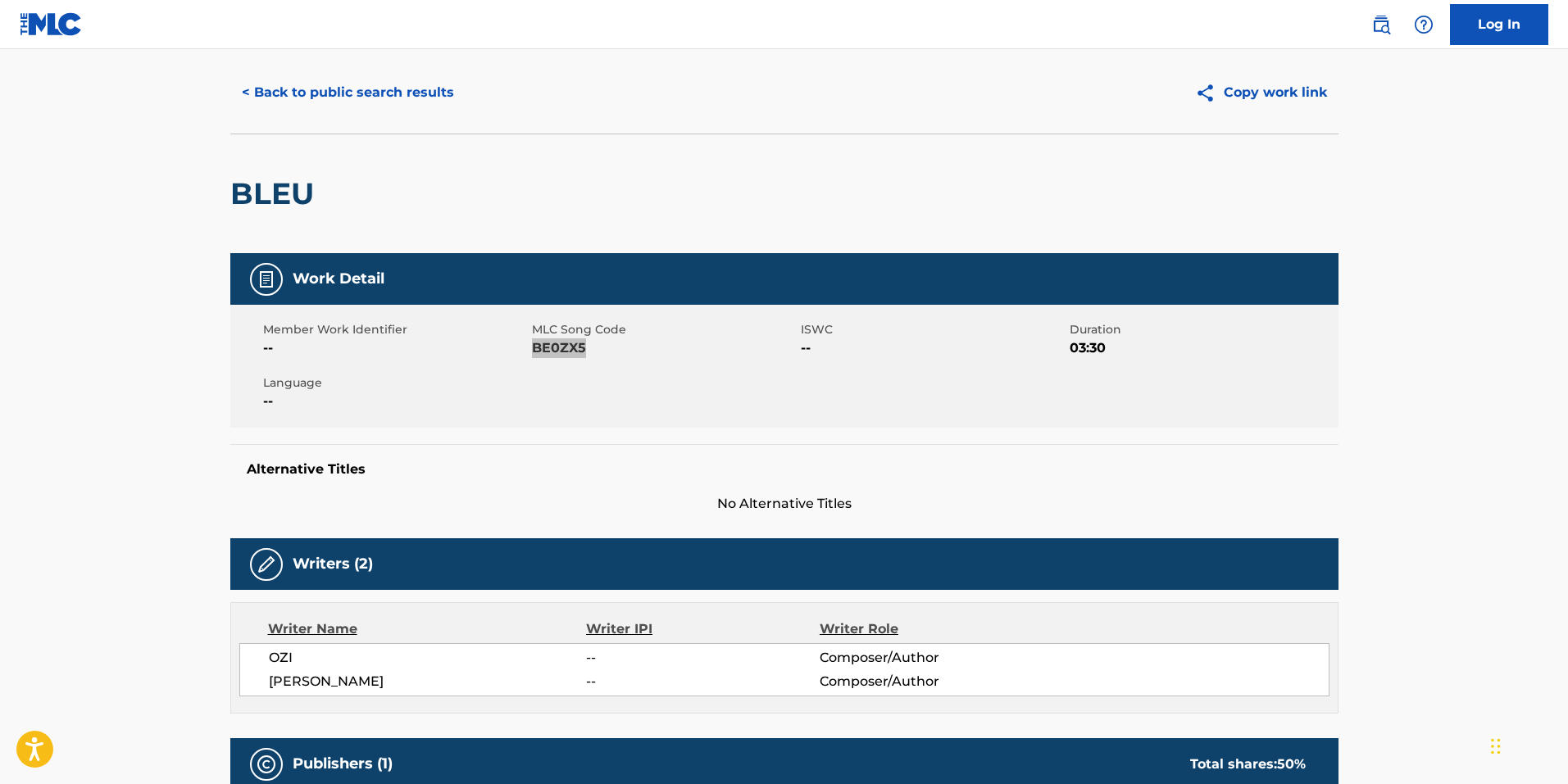
scroll to position [0, 0]
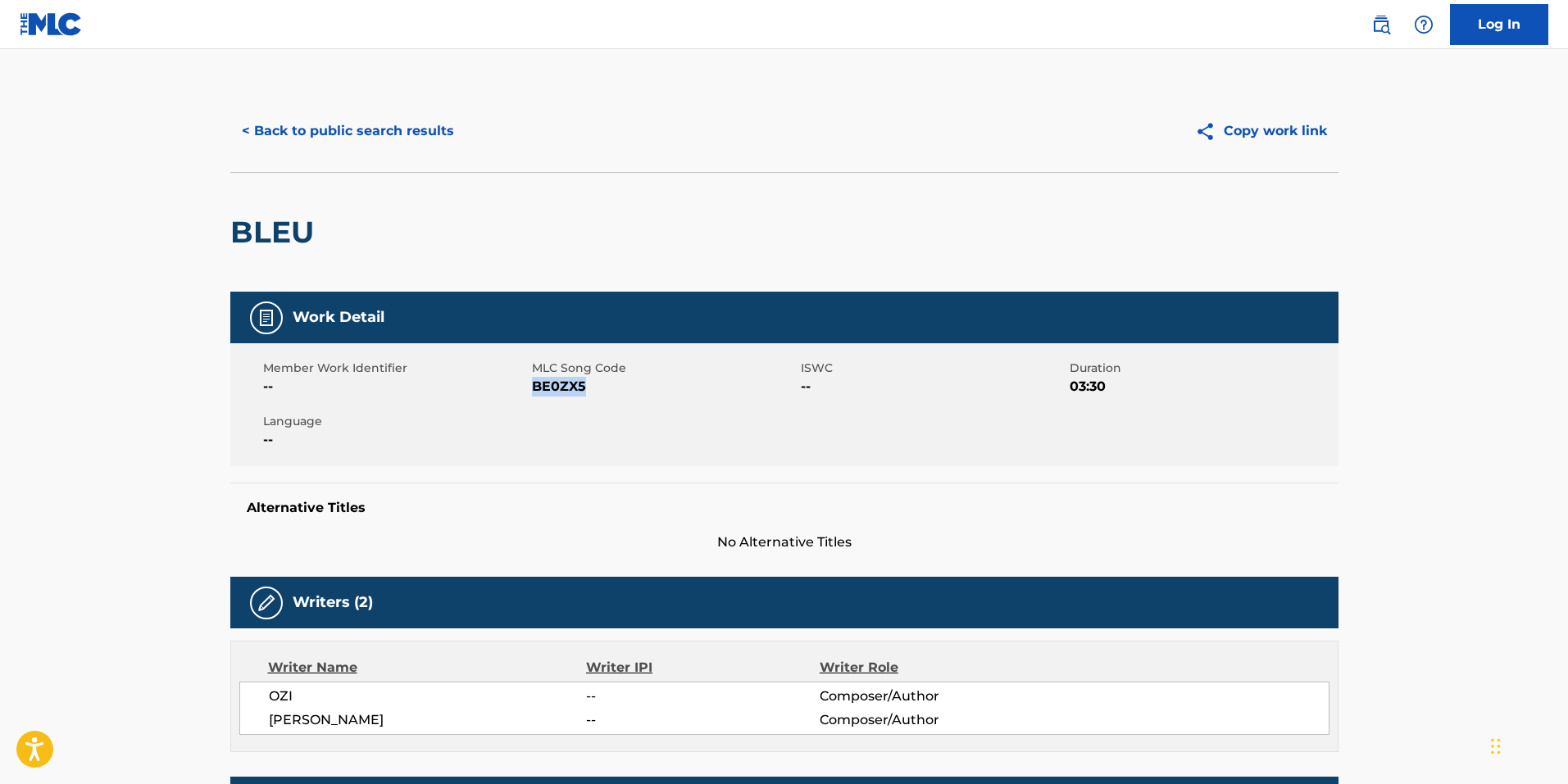
click at [328, 118] on button "< Back to public search results" at bounding box center [348, 130] width 235 height 41
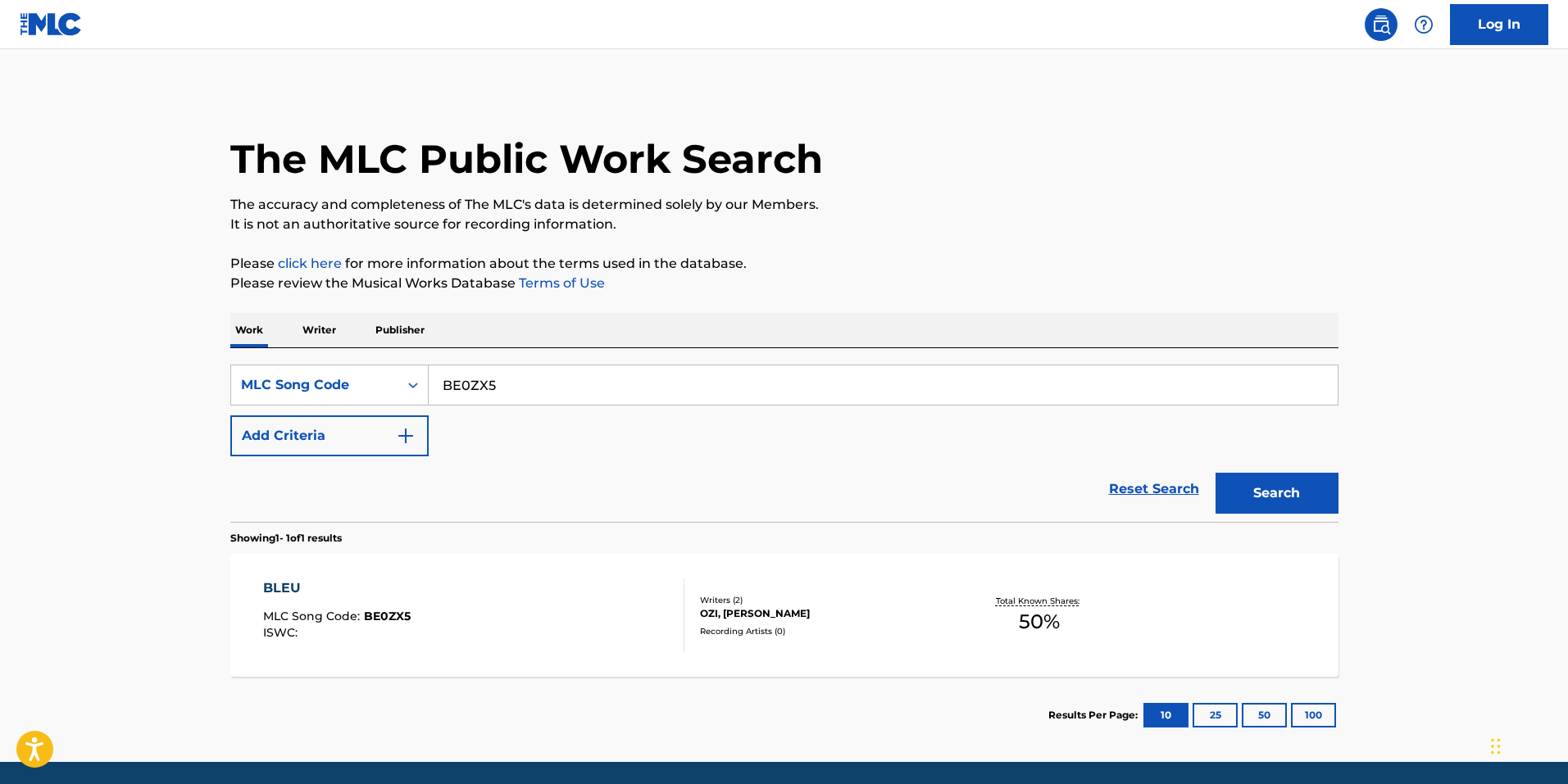
scroll to position [14, 0]
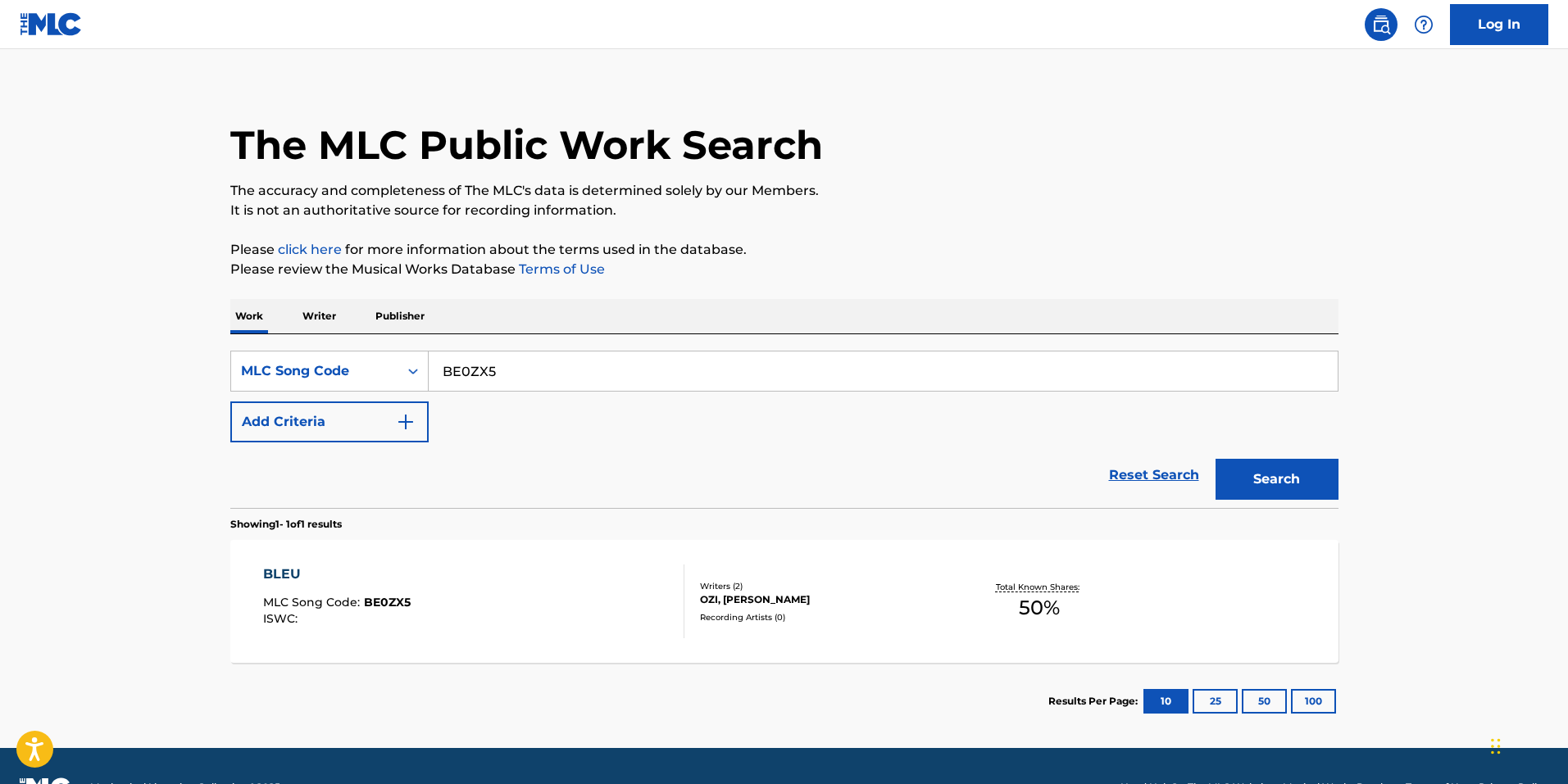
click at [535, 368] on input "BE0ZX5" at bounding box center [883, 371] width 909 height 39
paste input "FB604R"
type input "FB604R"
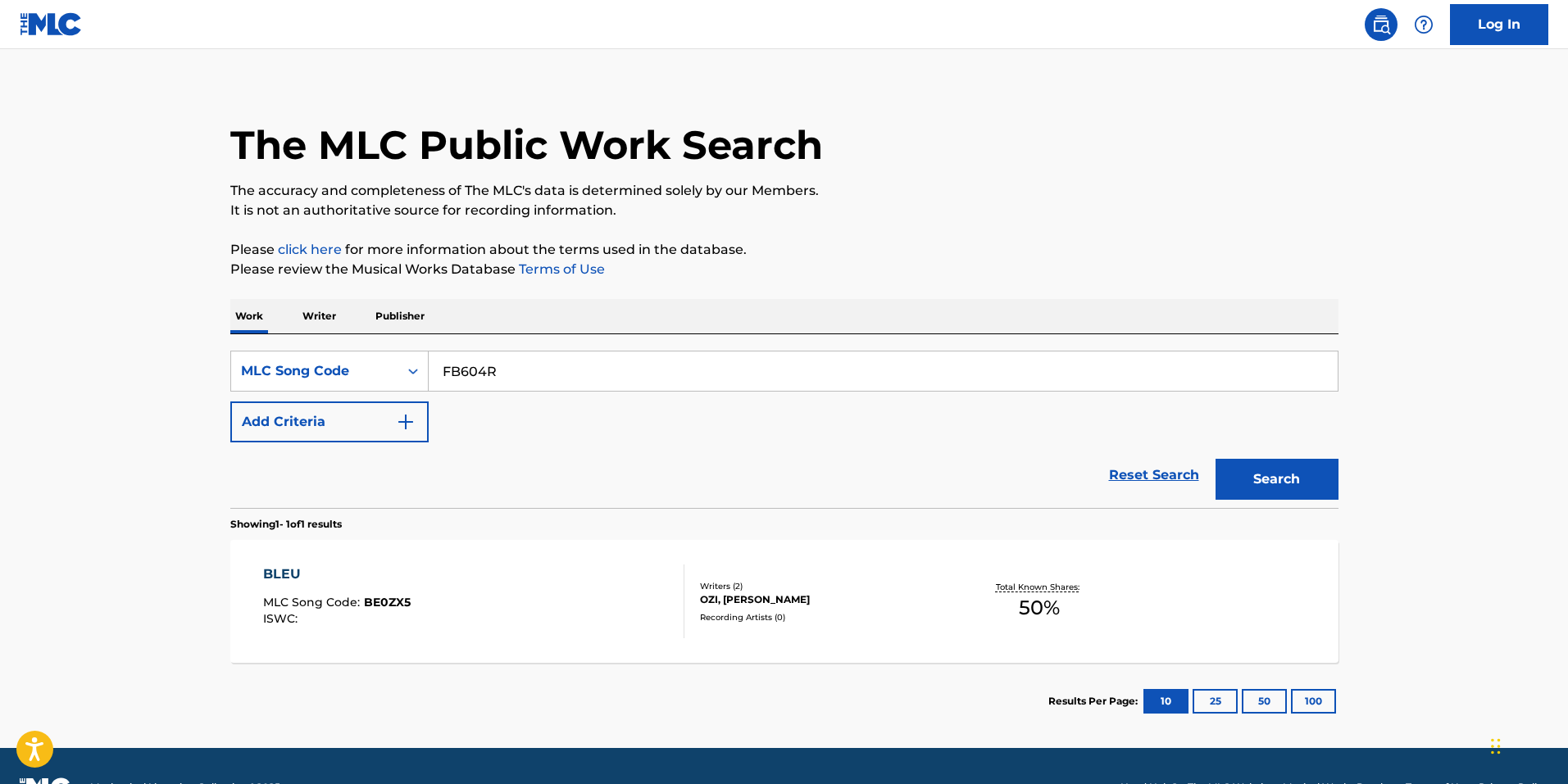
click at [1227, 498] on button "Search" at bounding box center [1277, 478] width 123 height 41
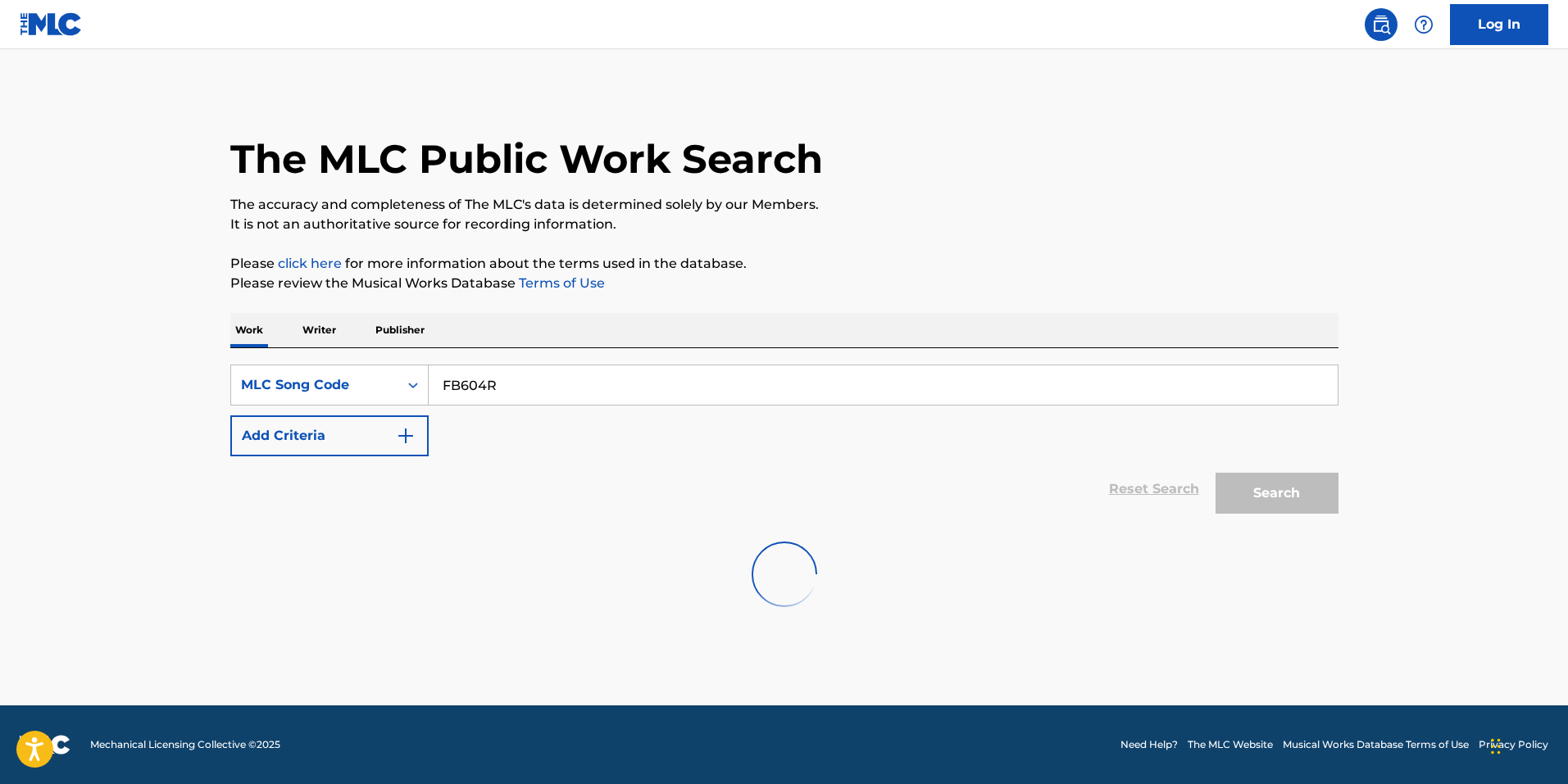
scroll to position [0, 0]
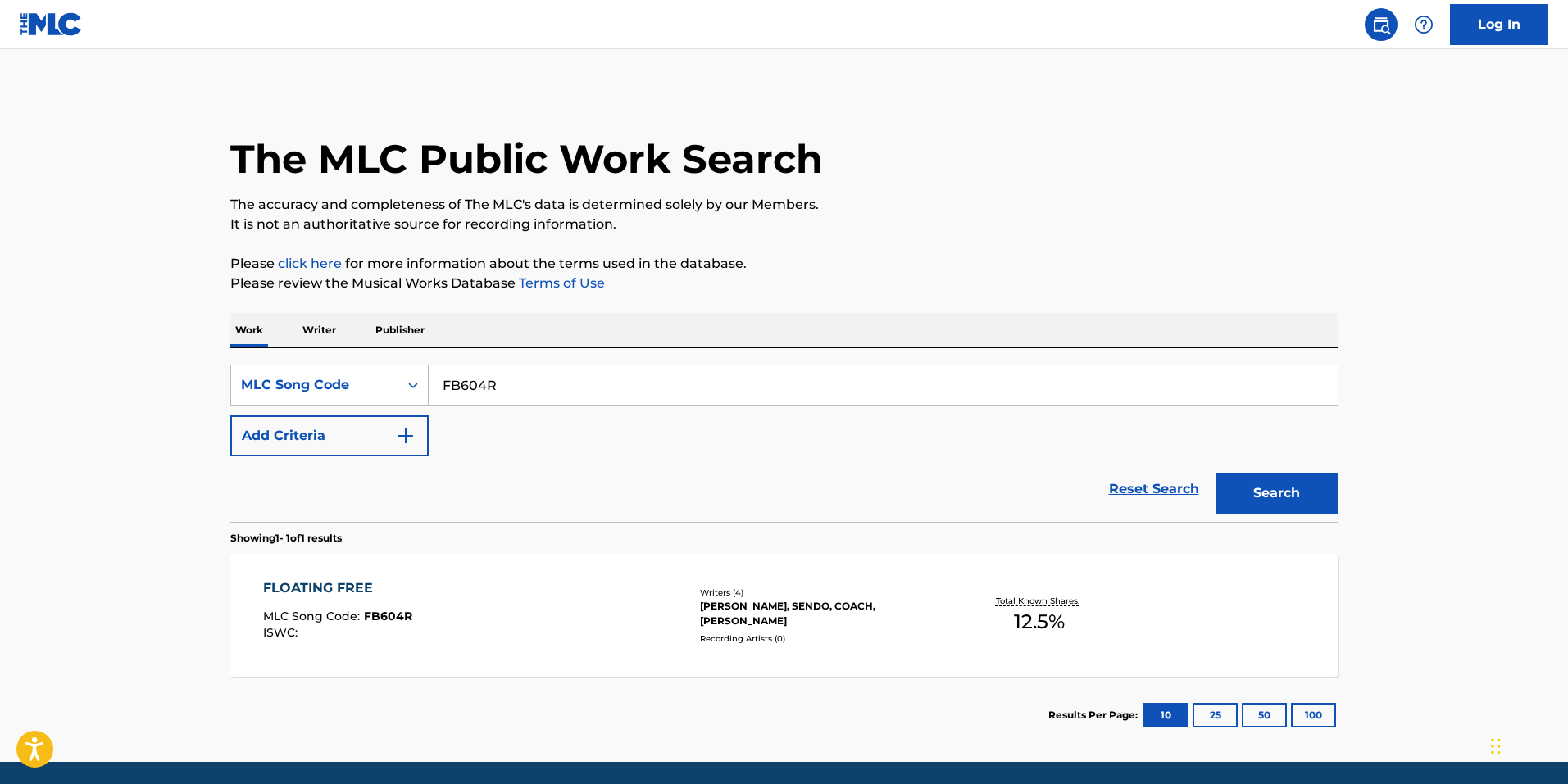
click at [600, 576] on div "FLOATING FREE MLC Song Code : FB604R ISWC : Writers ( 4 ) [PERSON_NAME], SENDO,…" at bounding box center [784, 615] width 1108 height 123
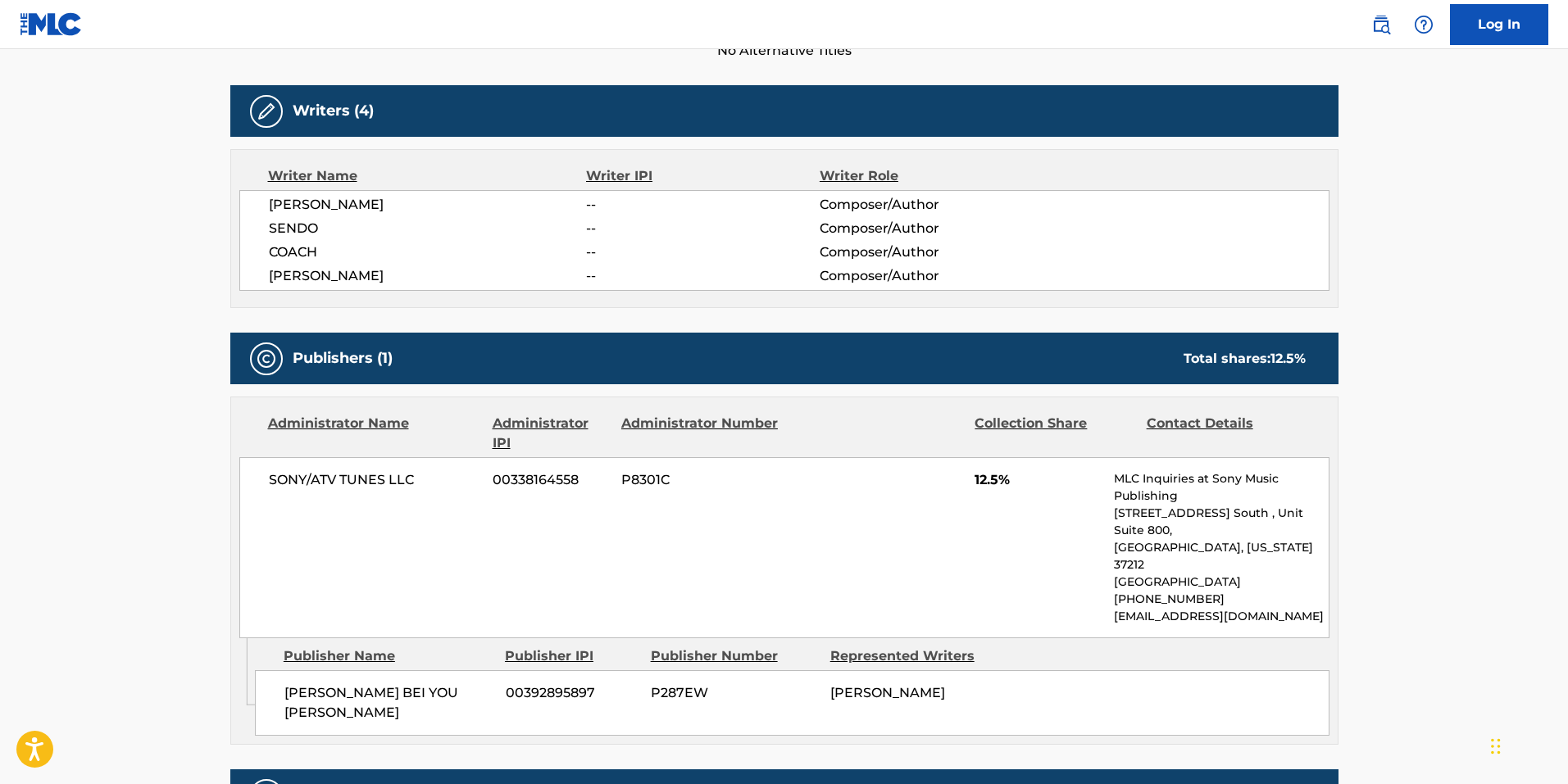
click at [468, 638] on div "Publisher Name Publisher IPI Publisher Number Represented Writers [PERSON_NAME]…" at bounding box center [796, 687] width 1083 height 98
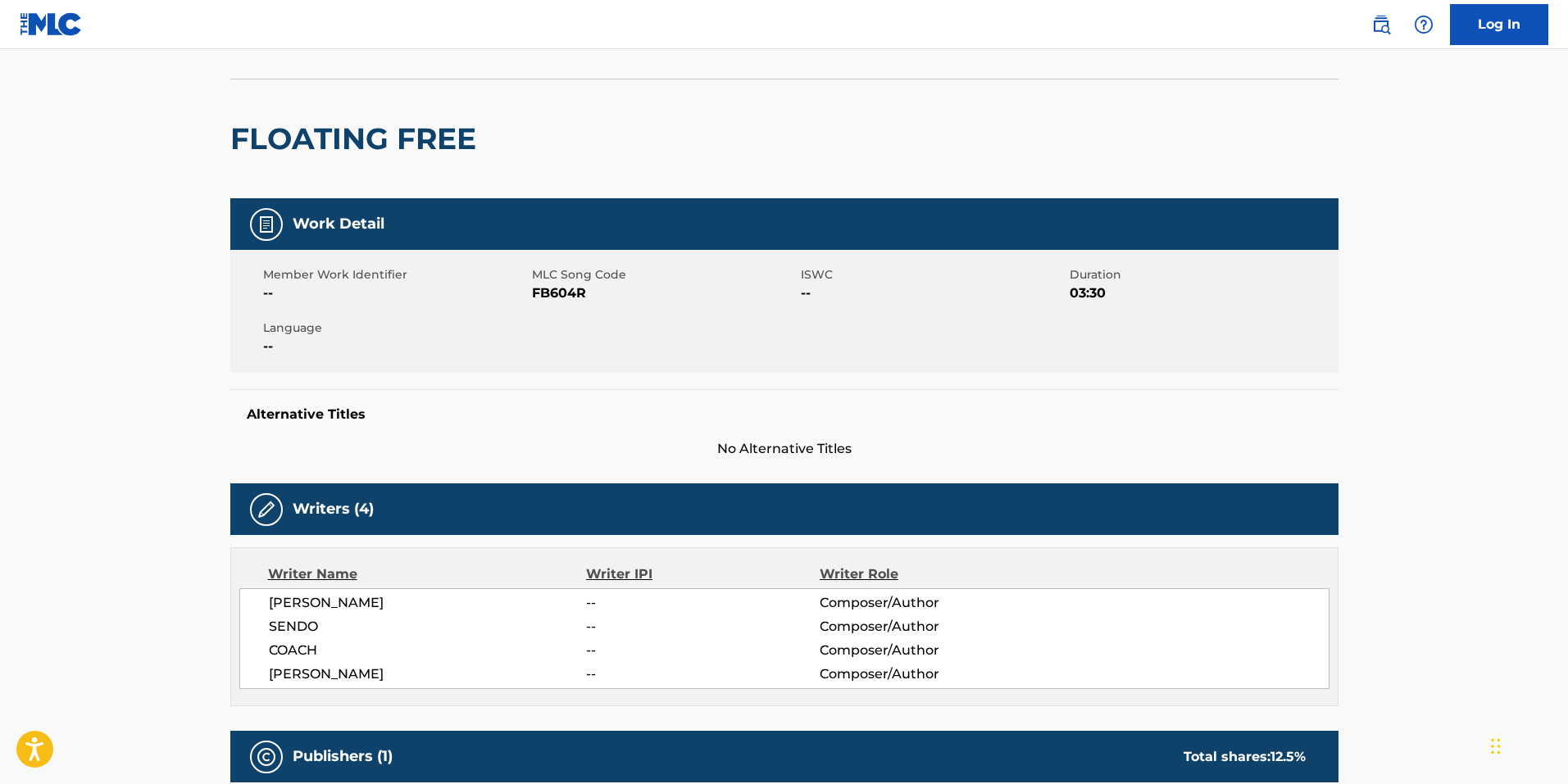
scroll to position [82, 0]
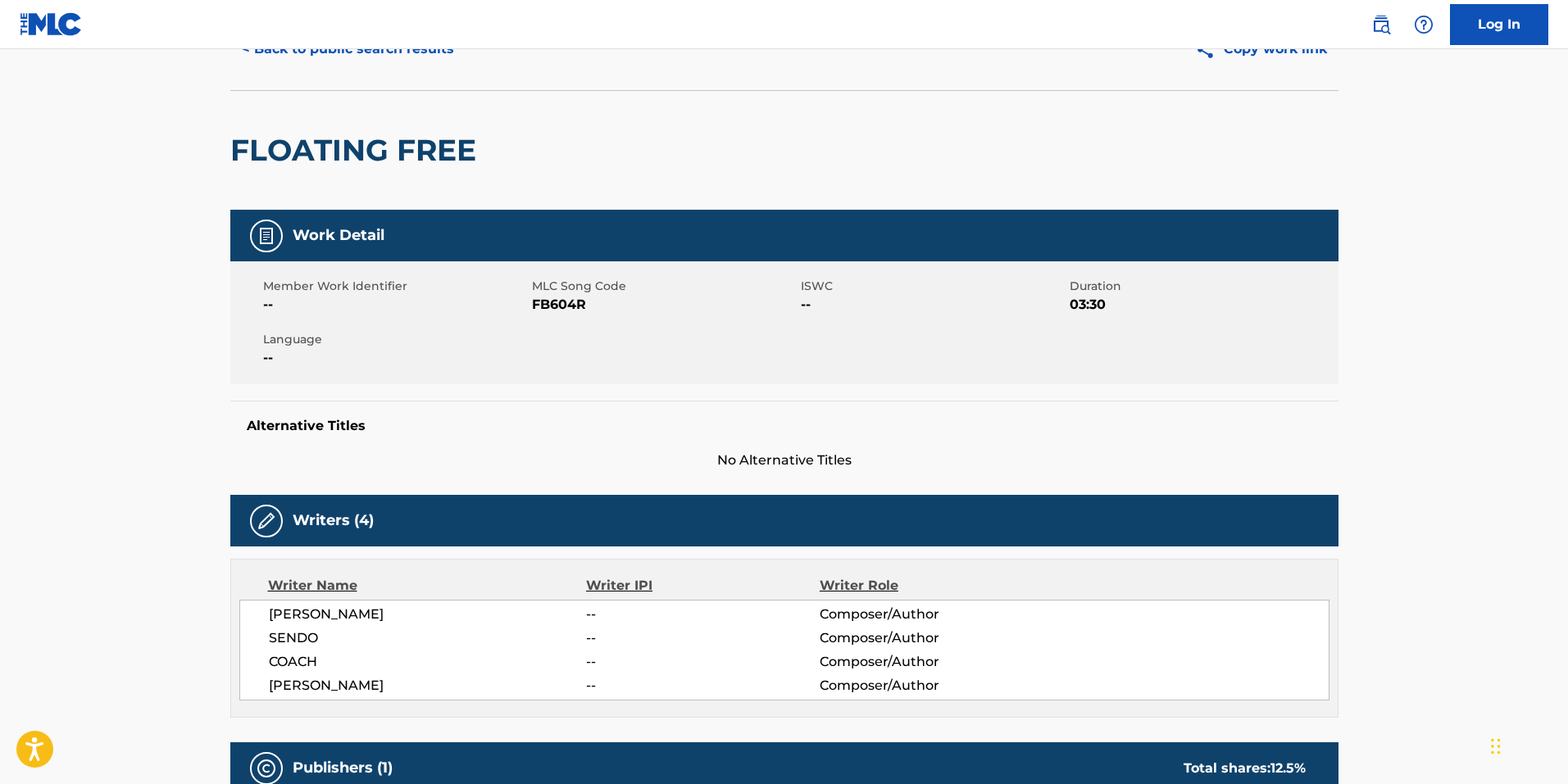
click at [552, 301] on span "FB604R" at bounding box center [664, 305] width 265 height 20
copy span "FB604R"
drag, startPoint x: 754, startPoint y: 535, endPoint x: 612, endPoint y: 414, distance: 186.6
click at [754, 534] on div "Writers (4)" at bounding box center [784, 520] width 1108 height 52
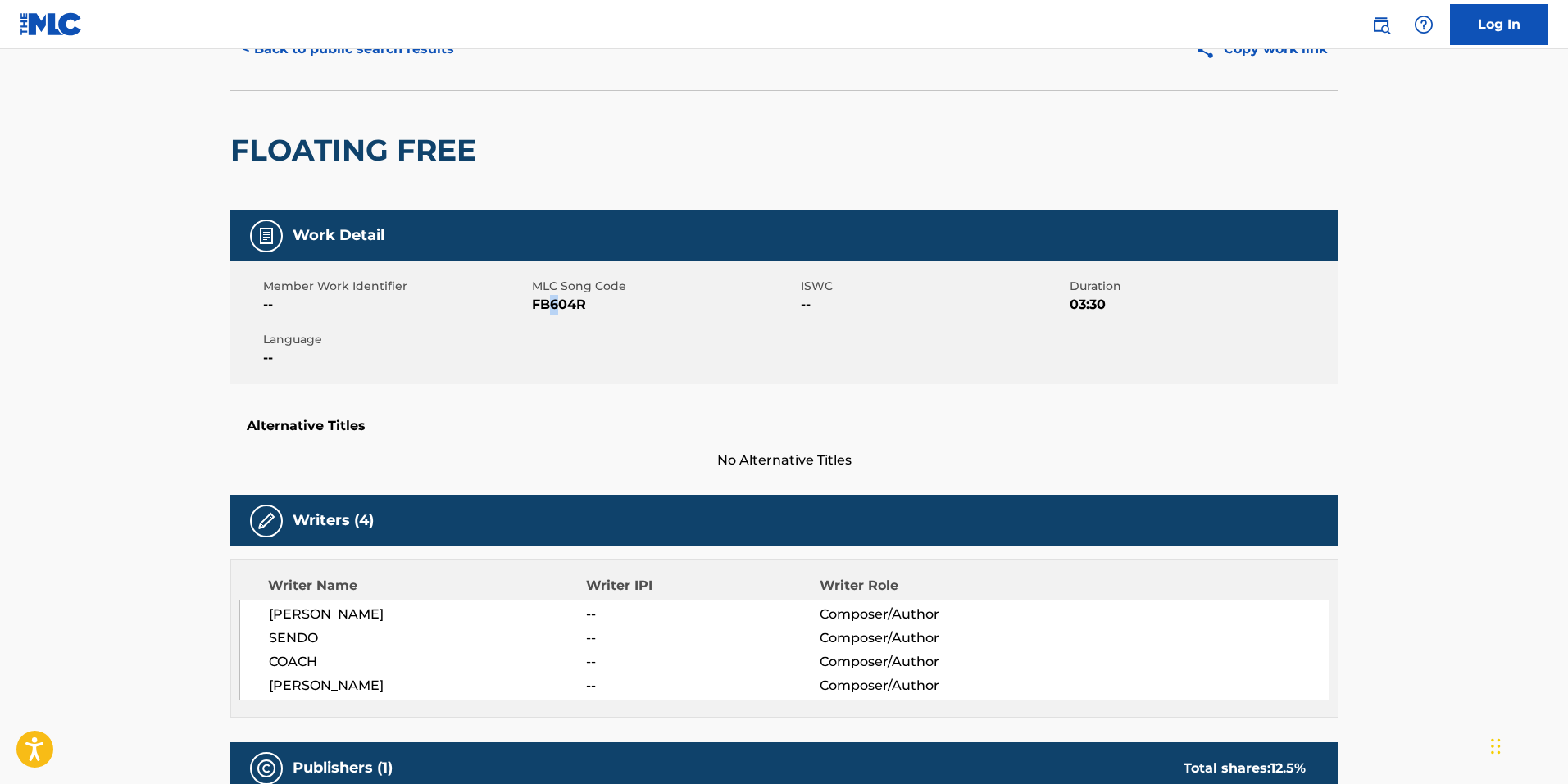
click at [554, 300] on span "FB604R" at bounding box center [664, 305] width 265 height 20
click at [565, 305] on span "FB604R" at bounding box center [664, 305] width 265 height 20
copy span "FB604R"
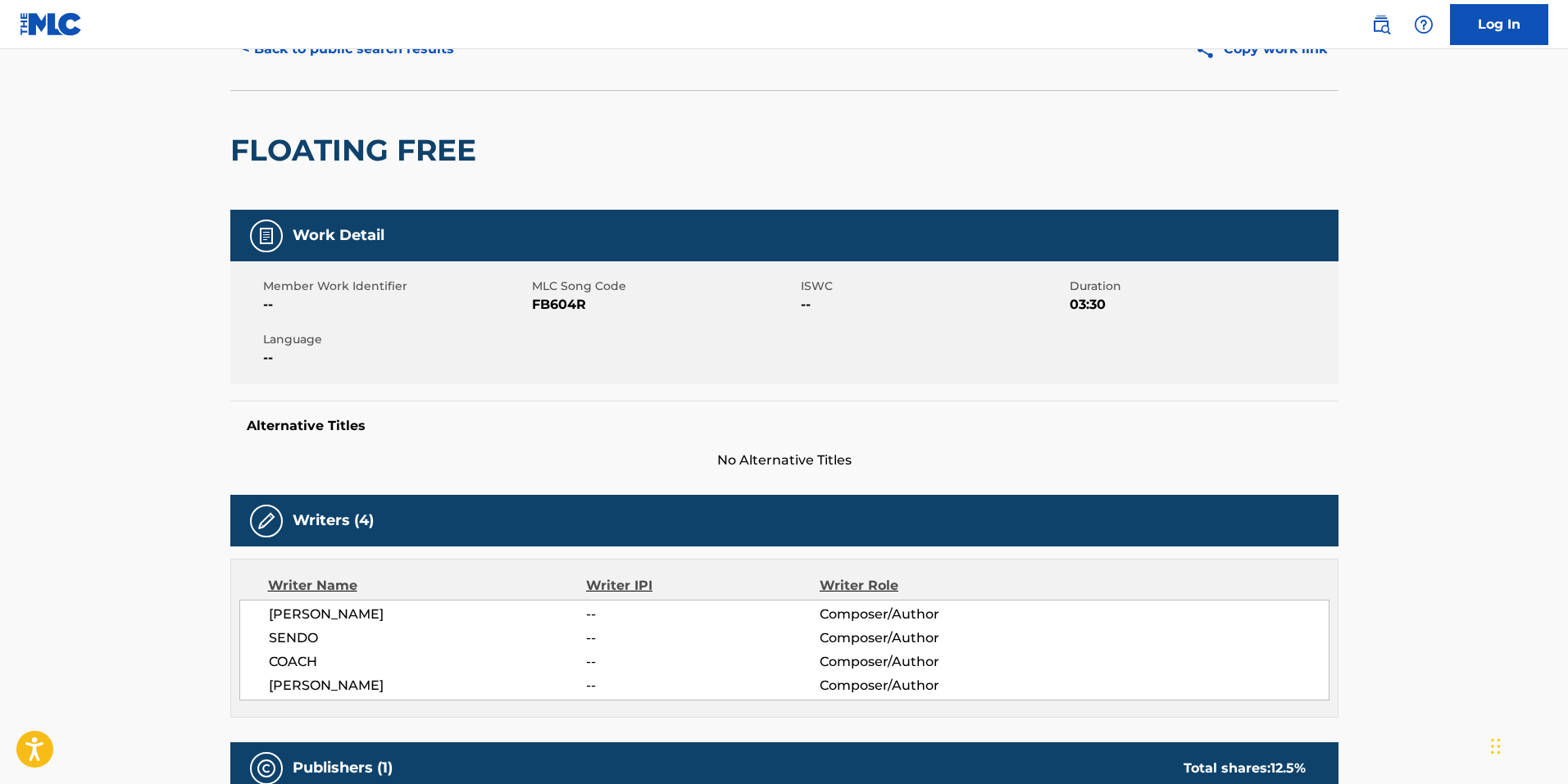
click at [724, 417] on div "Alternative Titles No Alternative Titles" at bounding box center [784, 435] width 1108 height 70
click at [578, 312] on span "FB604R" at bounding box center [664, 305] width 265 height 20
click at [575, 303] on span "FB604R" at bounding box center [664, 305] width 265 height 20
click at [575, 302] on span "FB604R" at bounding box center [664, 305] width 265 height 20
copy span "FB604R"
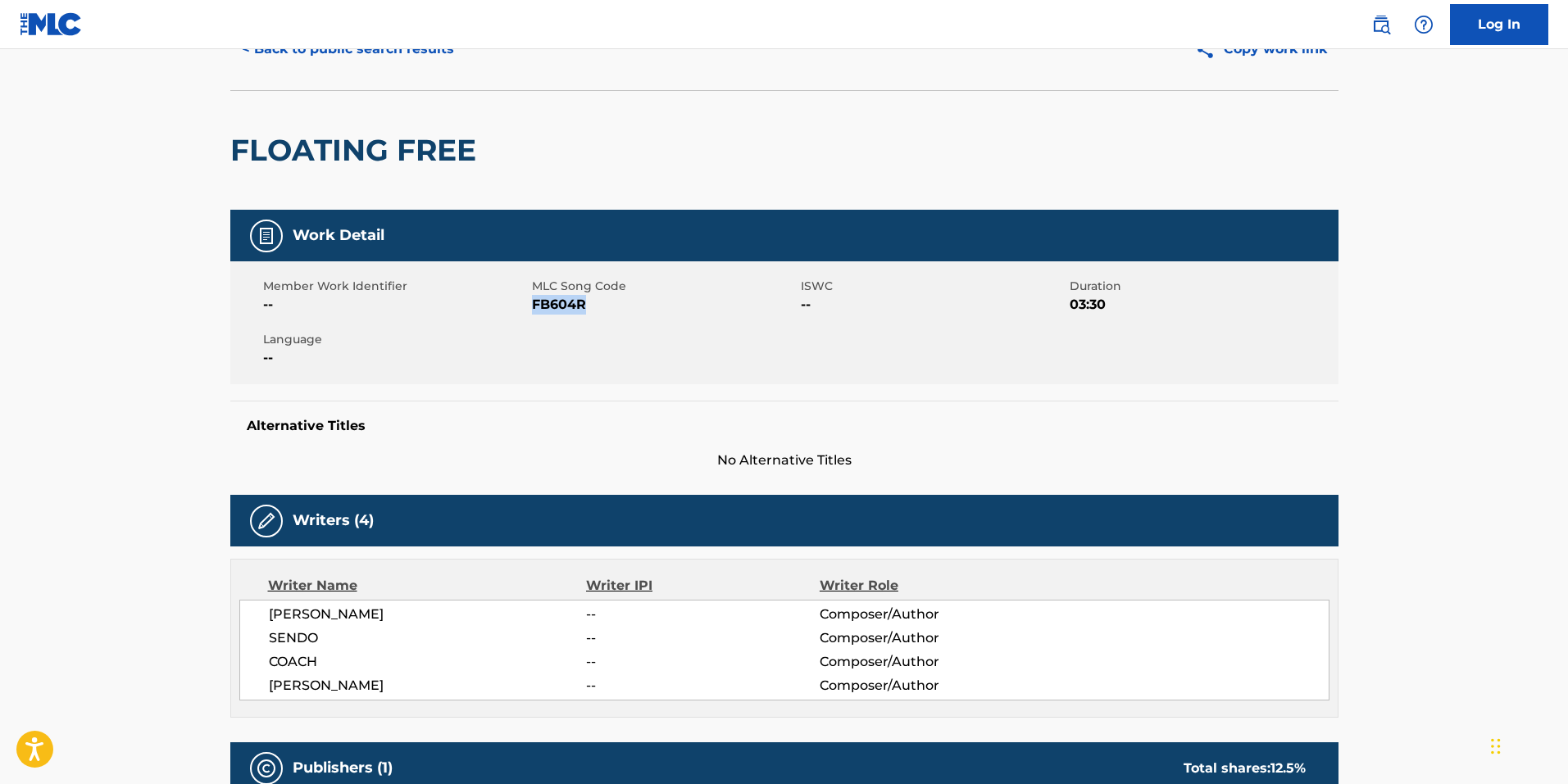
click at [570, 306] on span "FB604R" at bounding box center [664, 305] width 265 height 20
click at [570, 305] on span "FB604R" at bounding box center [664, 305] width 265 height 20
copy span "FB604R"
drag, startPoint x: 816, startPoint y: 425, endPoint x: 679, endPoint y: 388, distance: 141.9
click at [805, 422] on h5 "Alternative Titles" at bounding box center [784, 426] width 1075 height 16
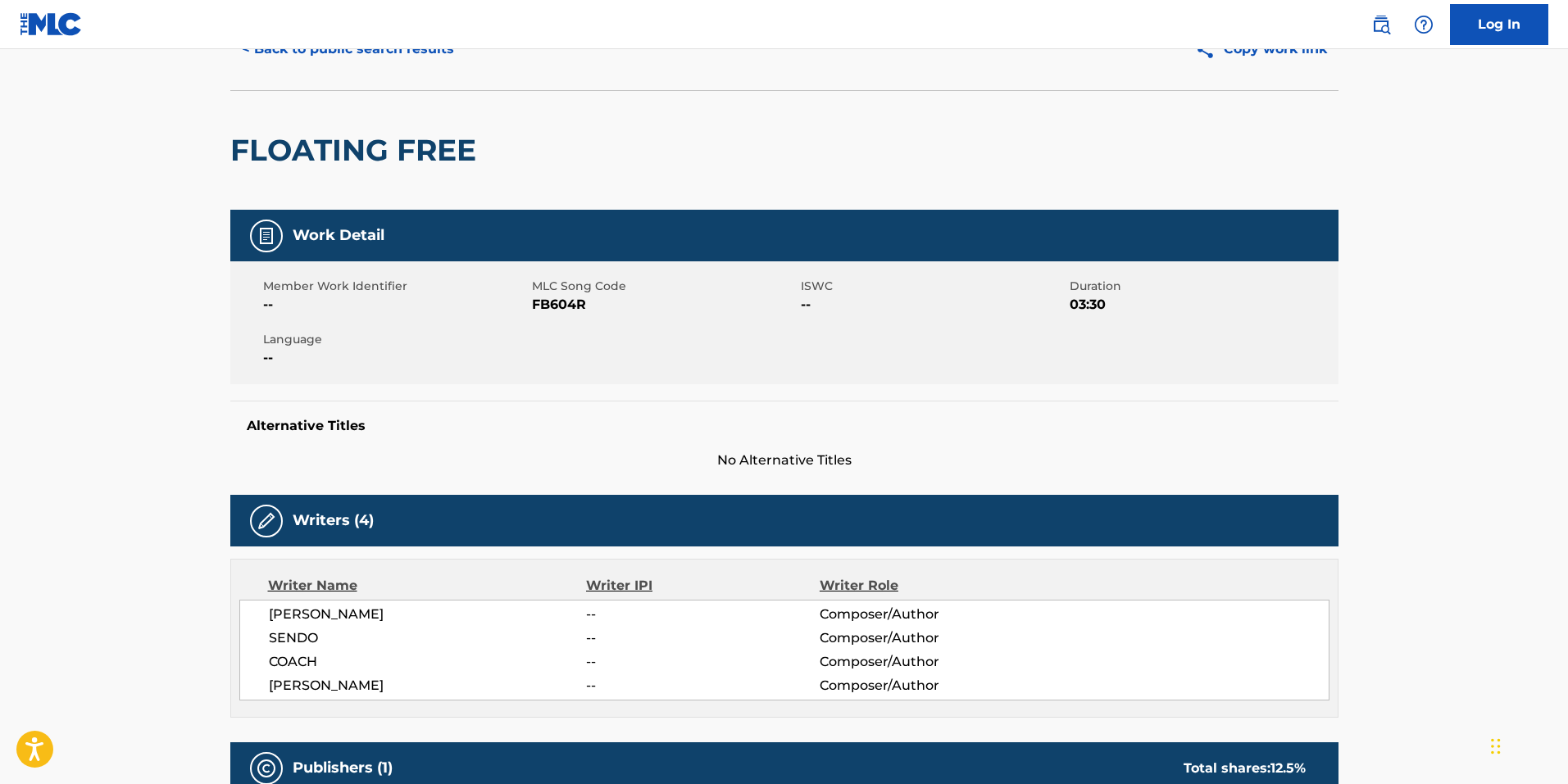
click at [585, 306] on span "FB604R" at bounding box center [664, 305] width 265 height 20
click at [576, 306] on span "FB604R" at bounding box center [664, 305] width 265 height 20
copy span "FB604R"
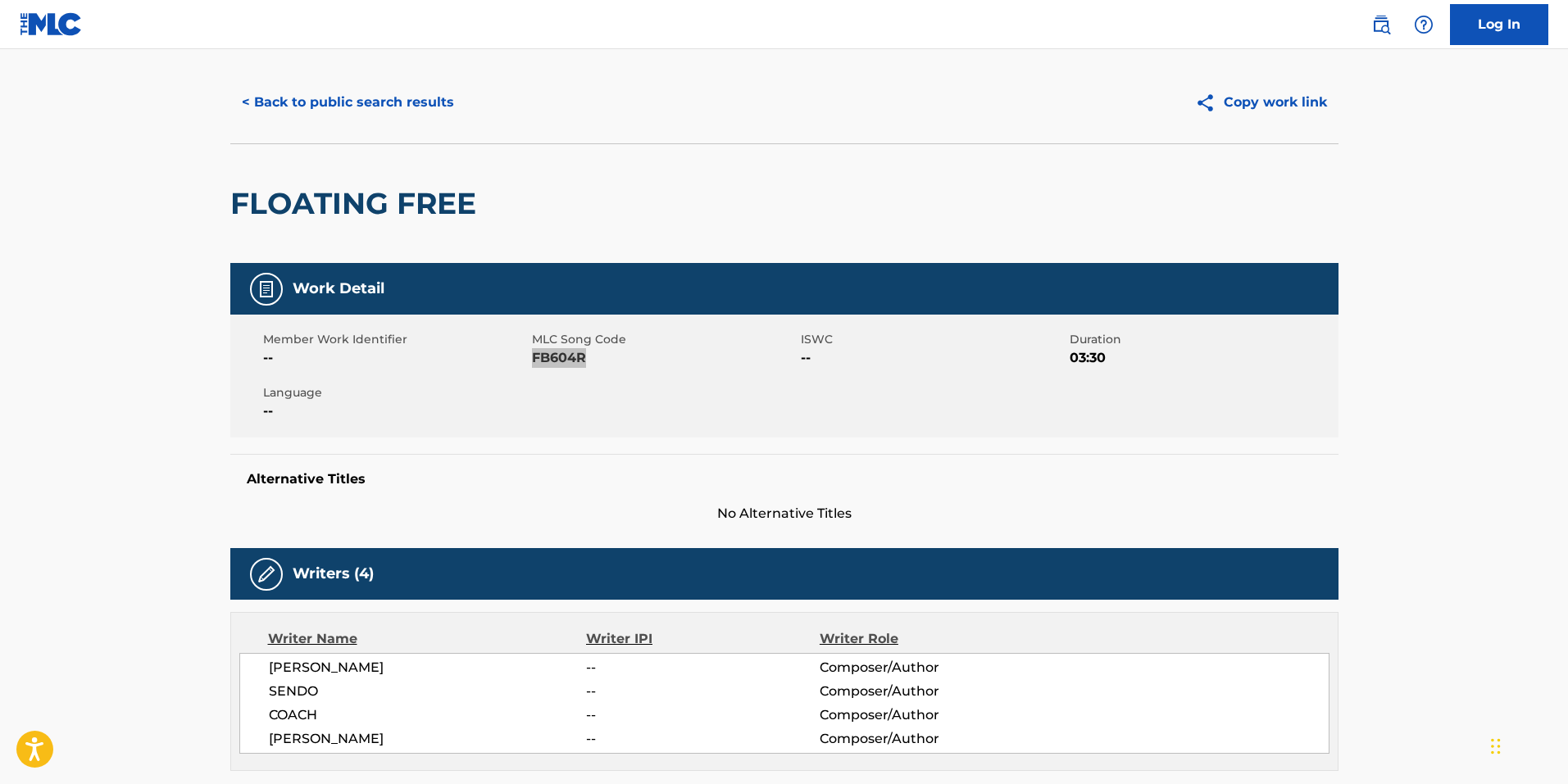
scroll to position [0, 0]
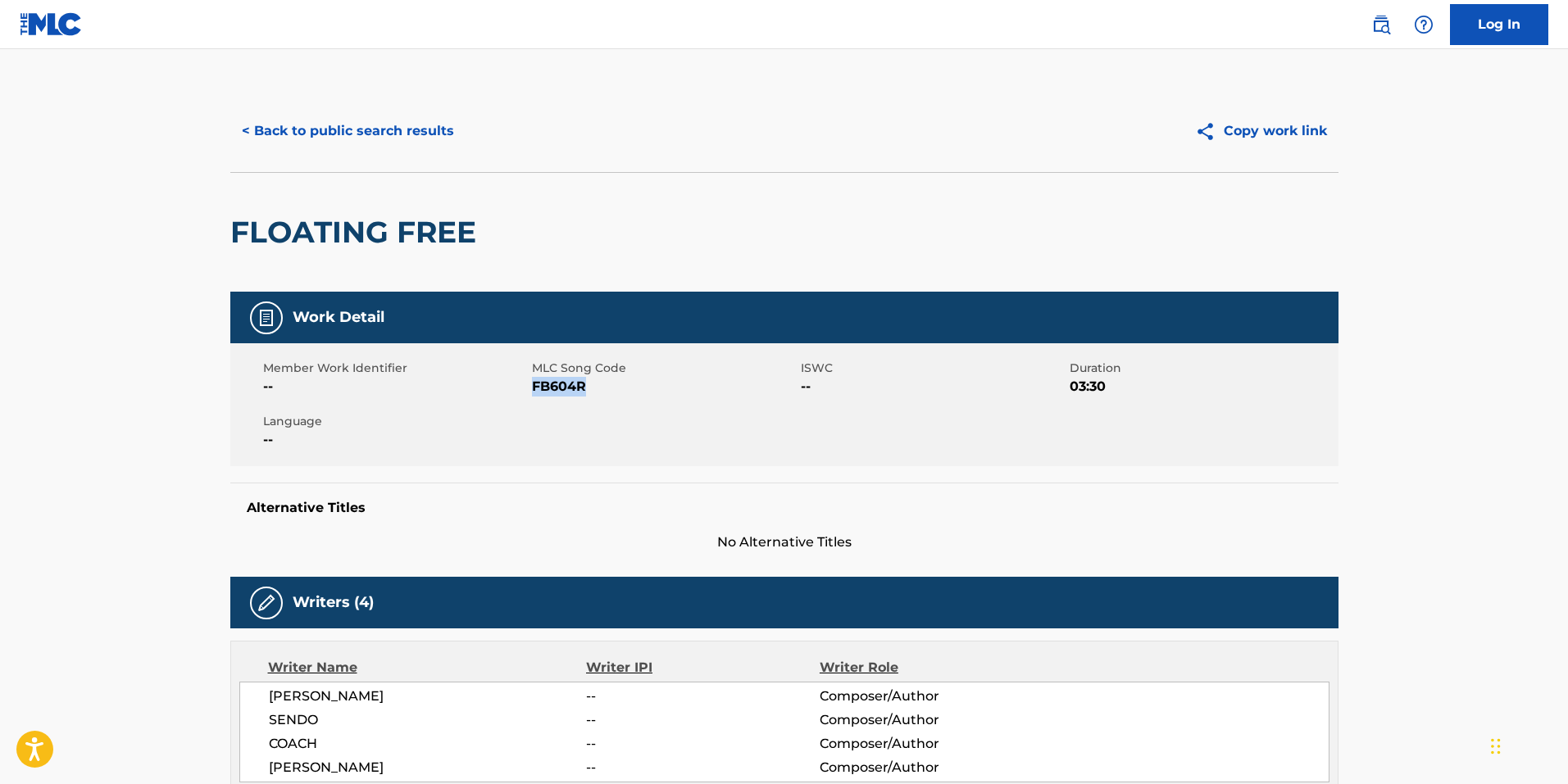
click at [396, 130] on button "< Back to public search results" at bounding box center [348, 130] width 235 height 41
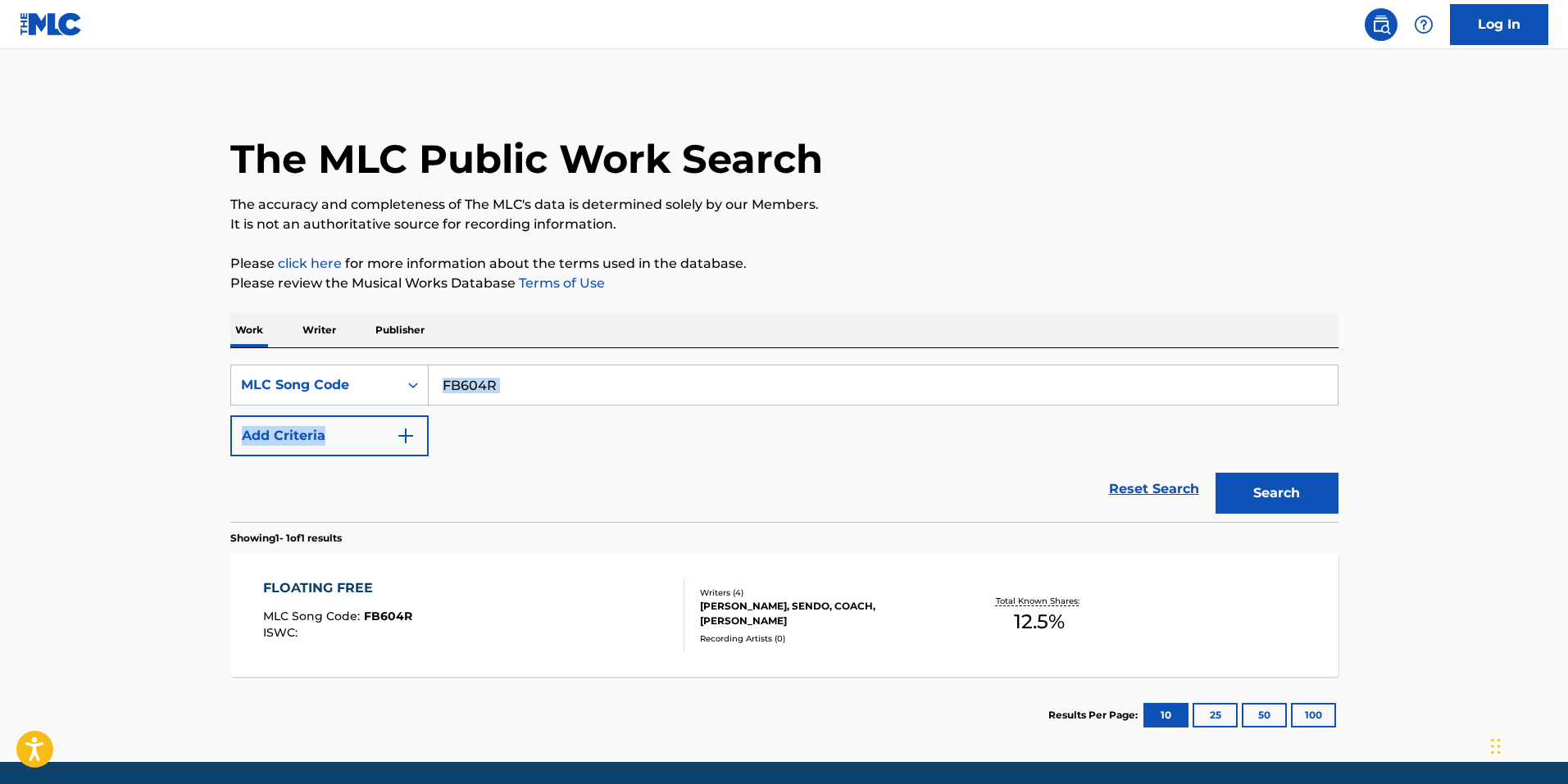
drag, startPoint x: 503, startPoint y: 403, endPoint x: 528, endPoint y: 378, distance: 35.4
click at [500, 398] on div "SearchWithCriteria36fc10e5-0a5d-47c0-ba4d-37f22fe17b15 MLC Song Code FB604R Add…" at bounding box center [784, 410] width 1108 height 91
click at [528, 378] on input "FB604R" at bounding box center [883, 384] width 909 height 39
paste input "AD2OS9"
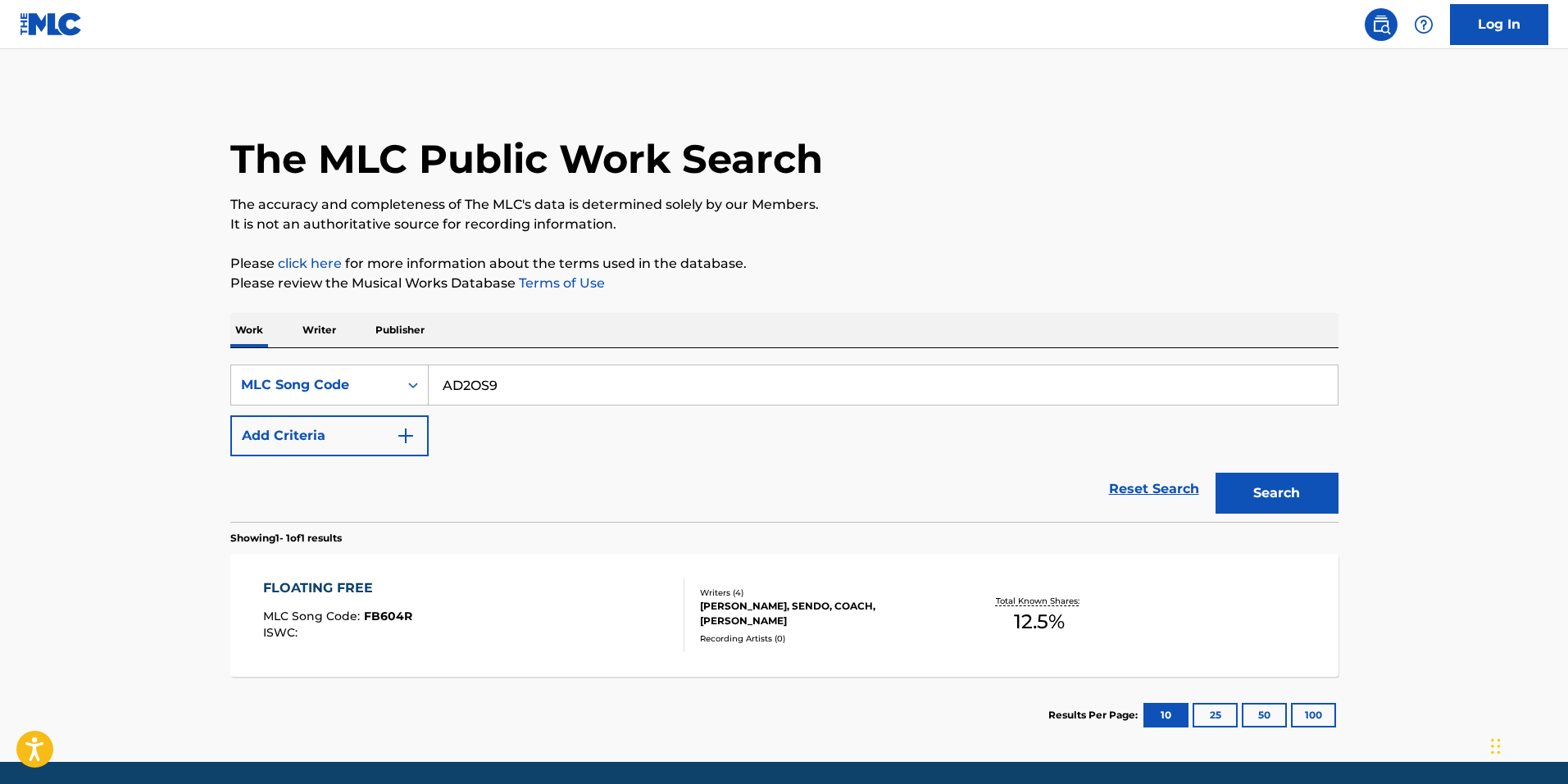
type input "AD2OS9"
click at [1261, 493] on button "Search" at bounding box center [1277, 493] width 123 height 41
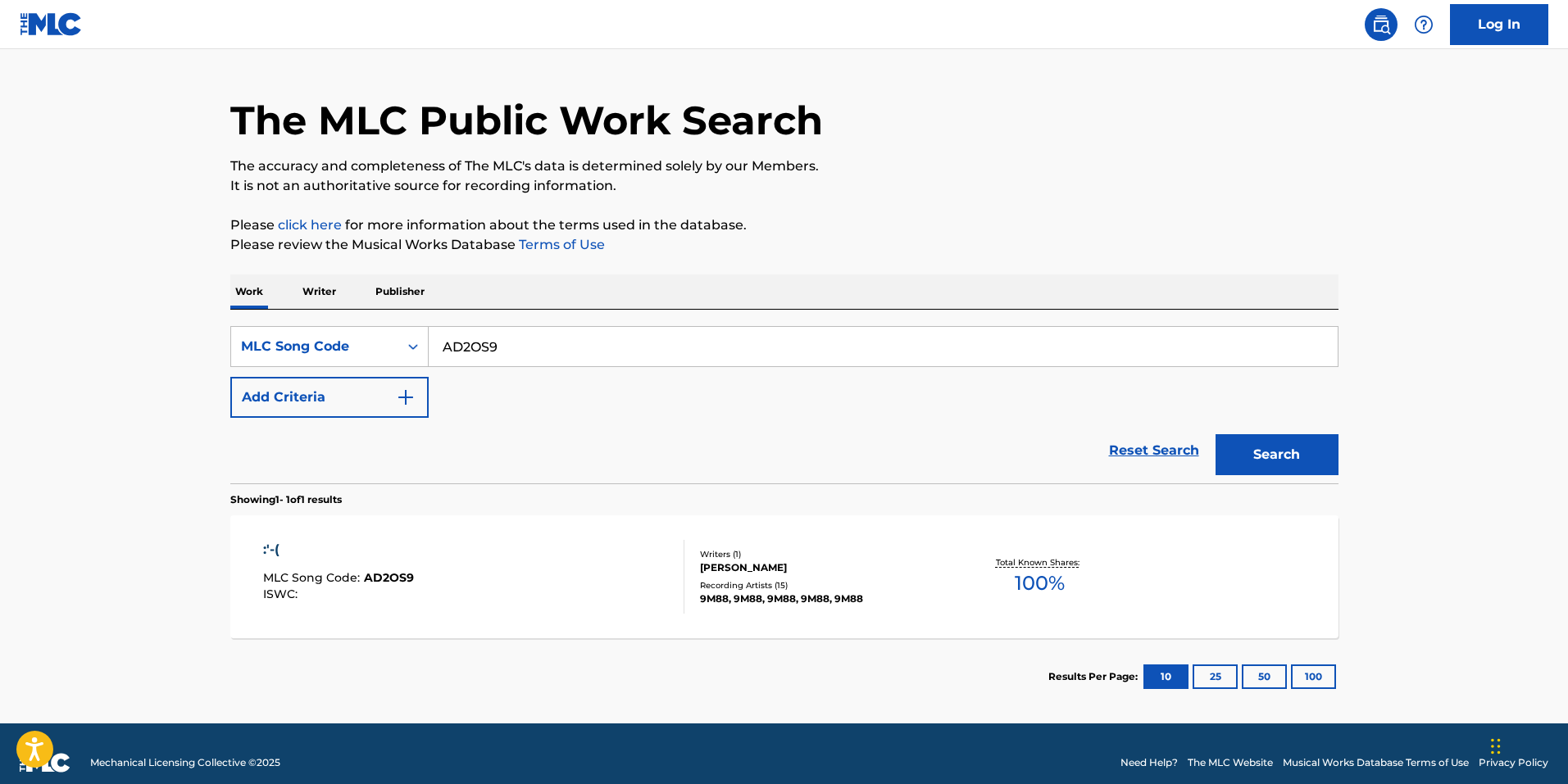
scroll to position [57, 0]
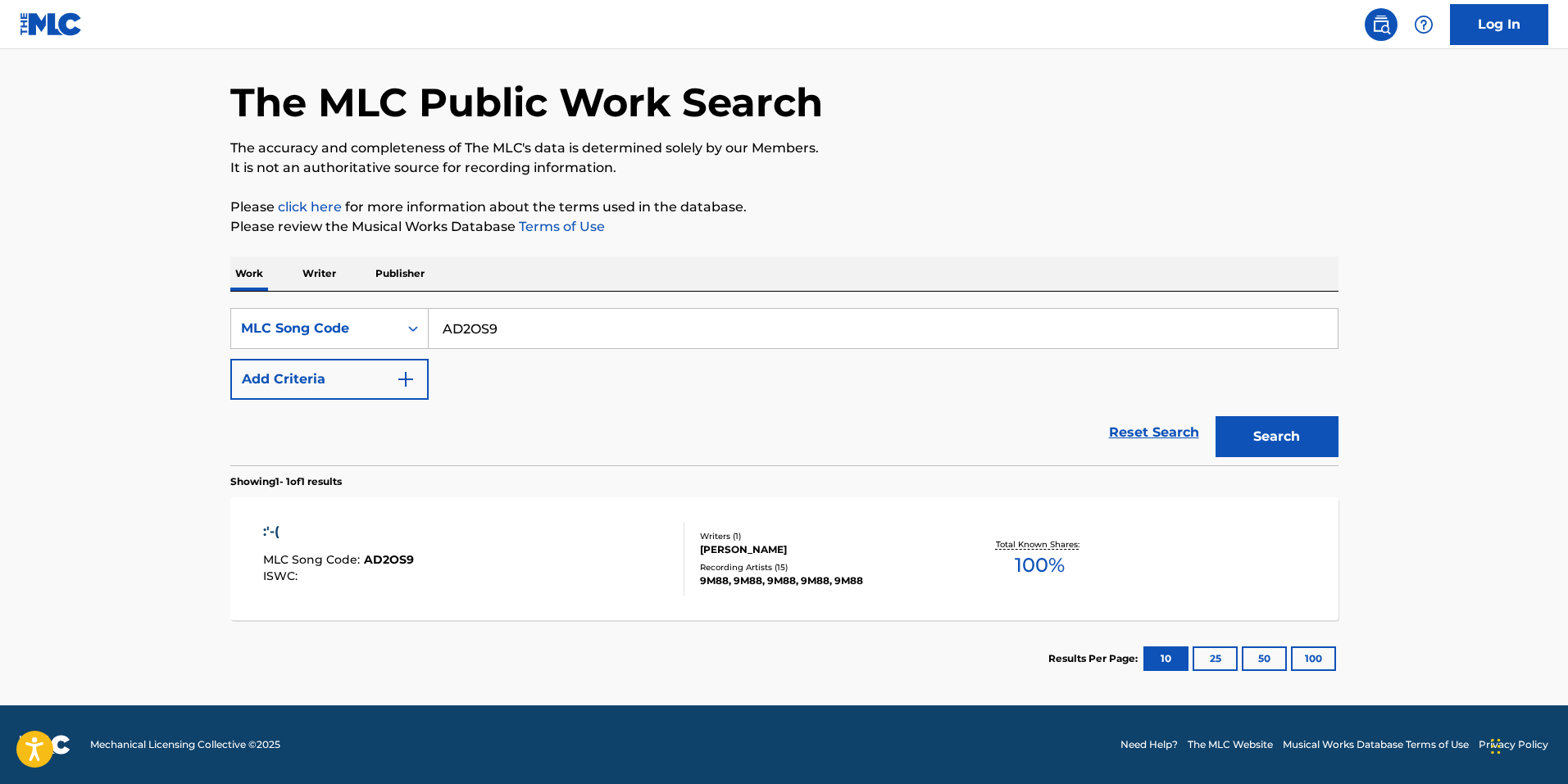
click at [381, 561] on span "AD2OS9" at bounding box center [388, 560] width 50 height 14
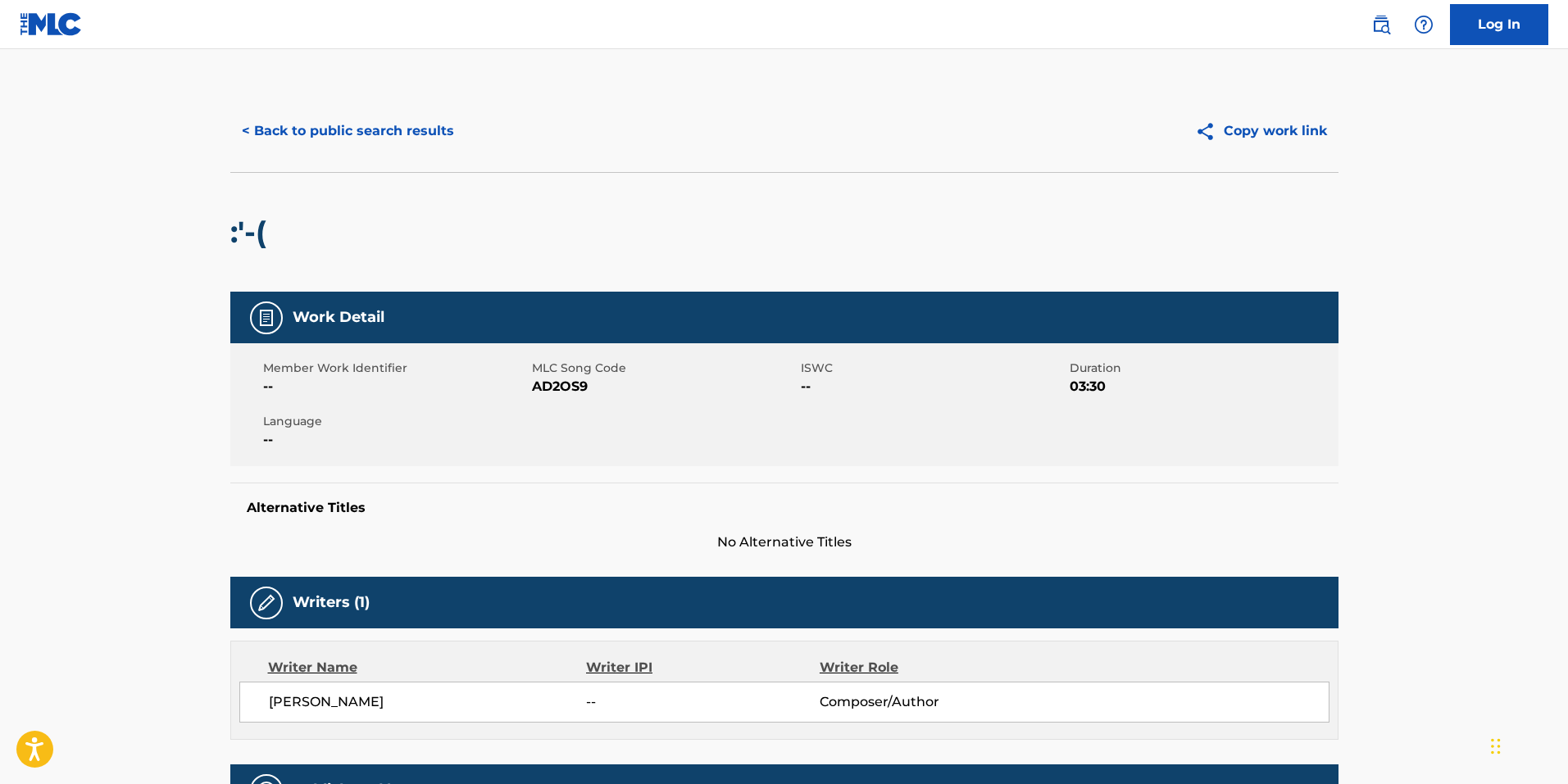
click at [496, 543] on span "No Alternative Titles" at bounding box center [784, 543] width 1108 height 20
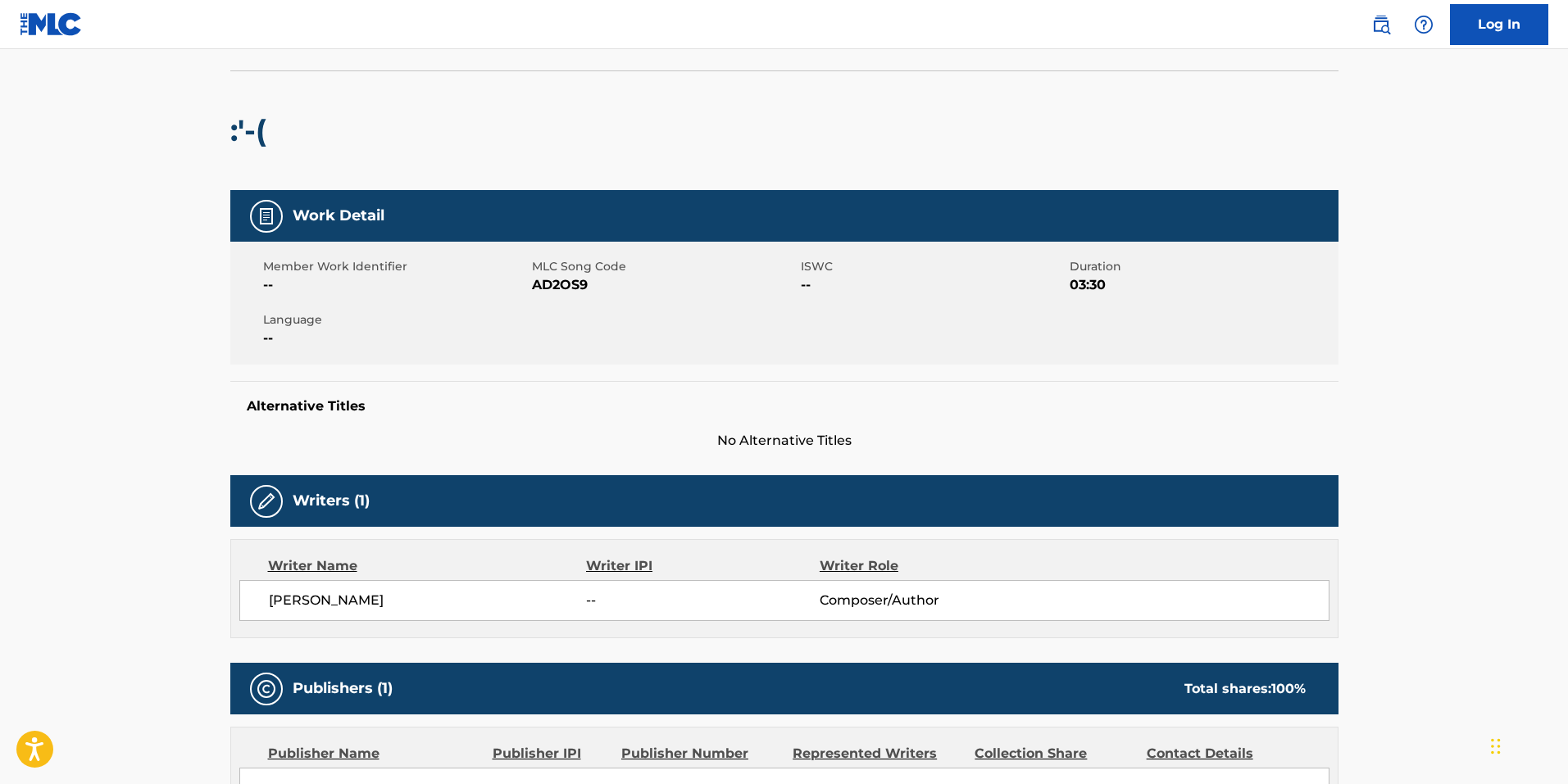
scroll to position [246, 0]
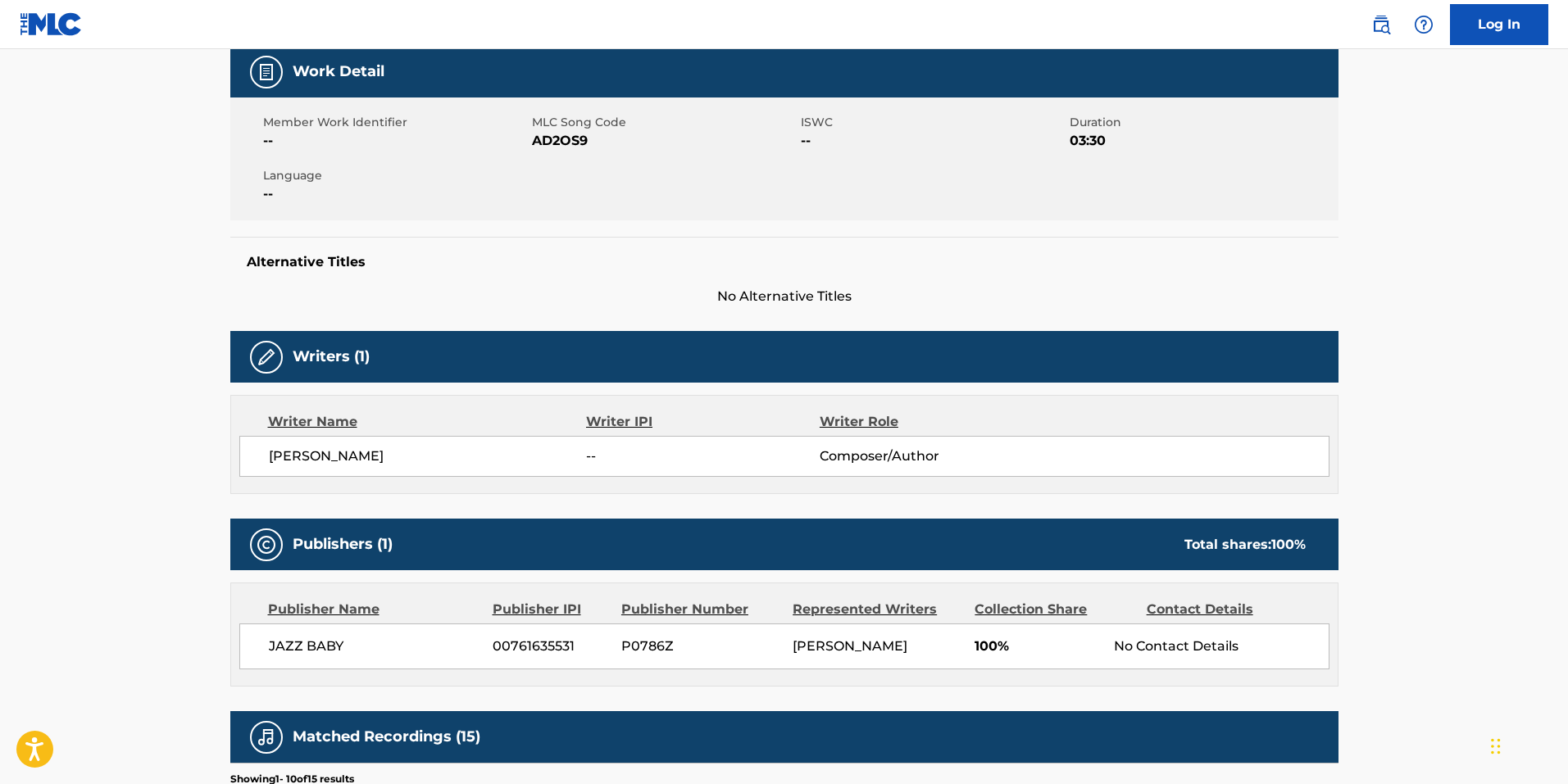
drag, startPoint x: 326, startPoint y: 453, endPoint x: 385, endPoint y: 446, distance: 59.4
click at [326, 453] on span "[PERSON_NAME]" at bounding box center [427, 457] width 318 height 20
click at [301, 639] on span "JAZZ BABY" at bounding box center [375, 647] width 213 height 20
click at [441, 486] on div "Writer Name Writer IPI Writer Role [PERSON_NAME] -- Composer/Author" at bounding box center [784, 445] width 1108 height 99
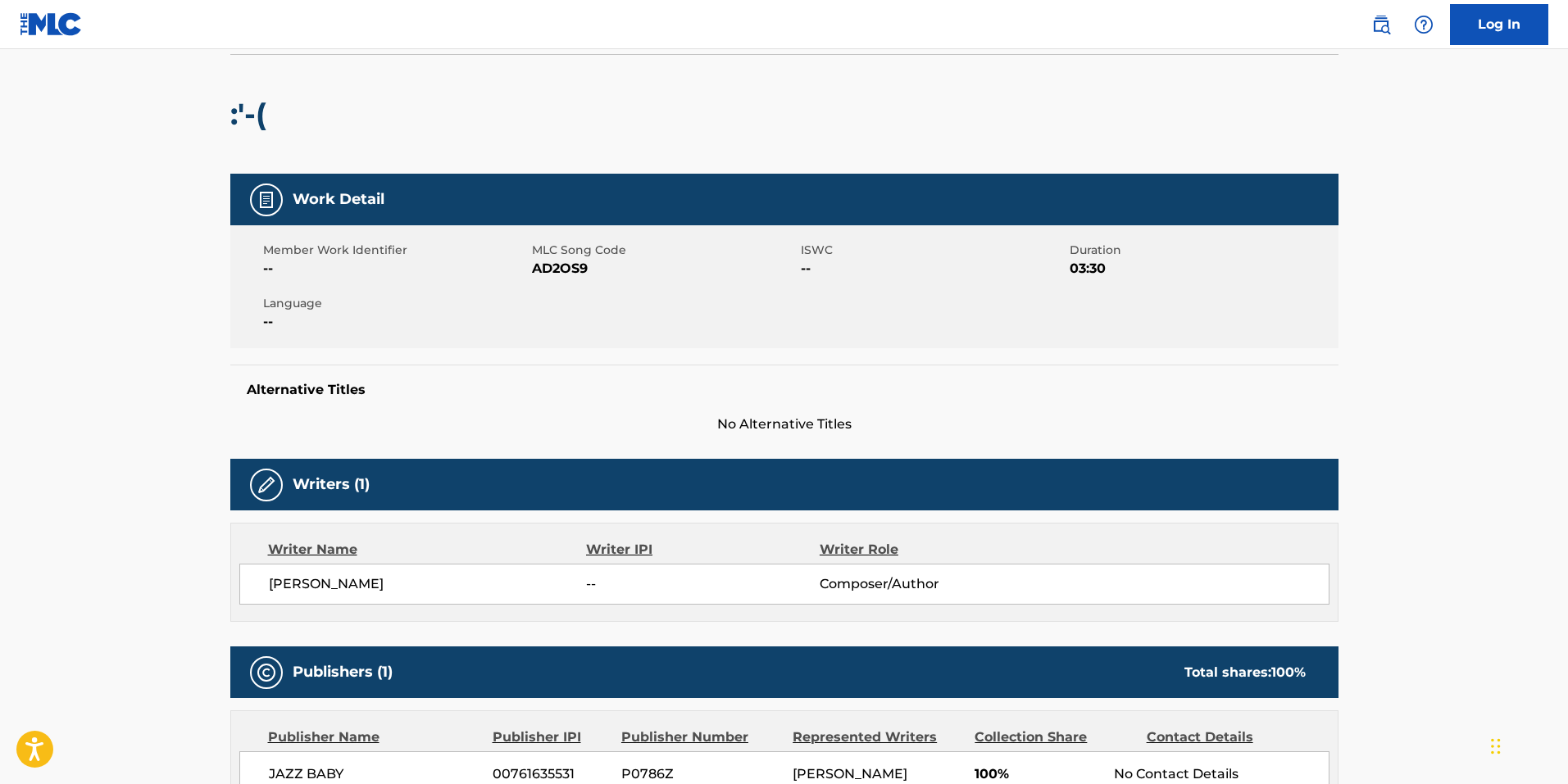
scroll to position [0, 0]
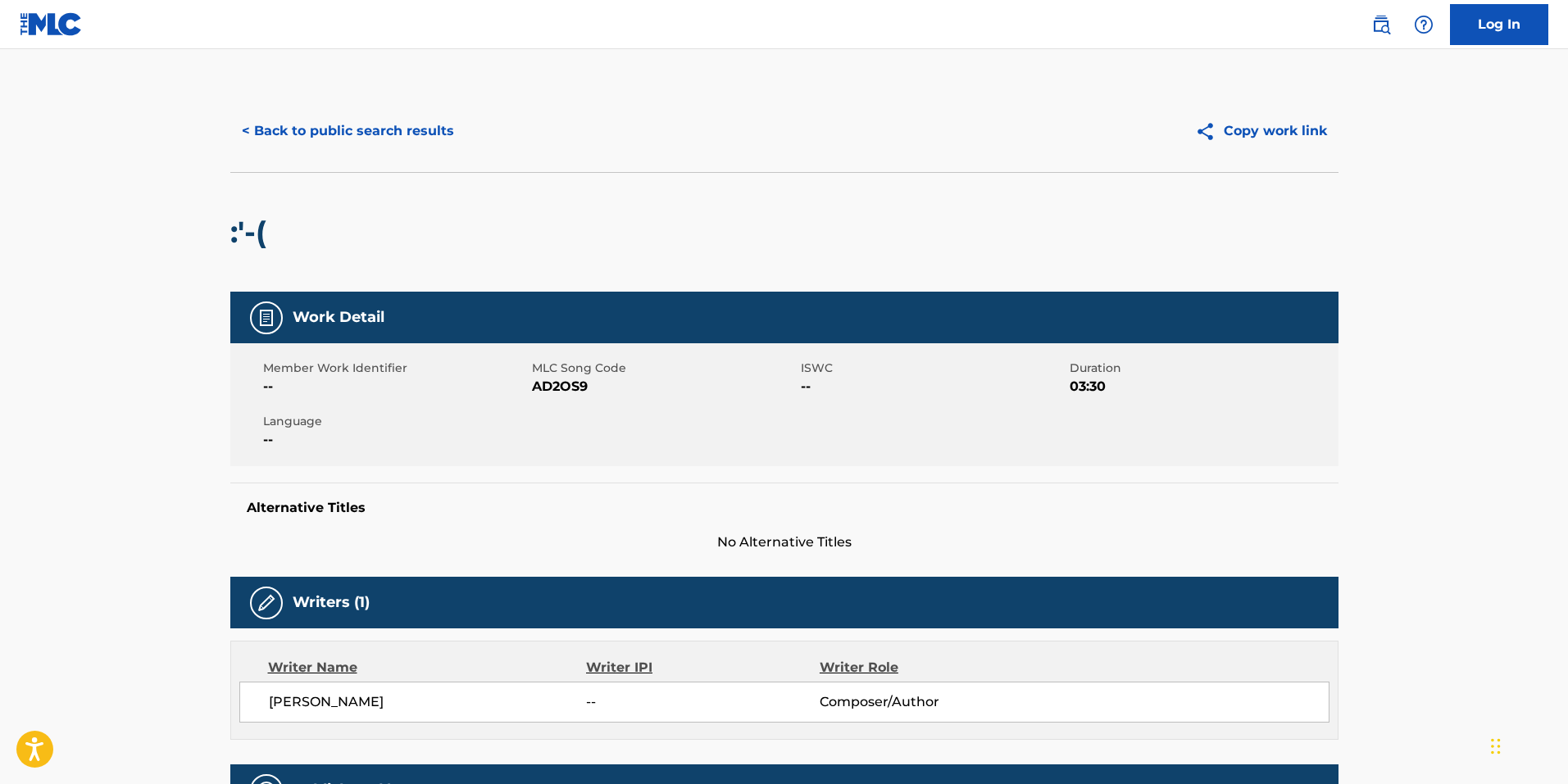
click at [359, 127] on button "< Back to public search results" at bounding box center [348, 130] width 235 height 41
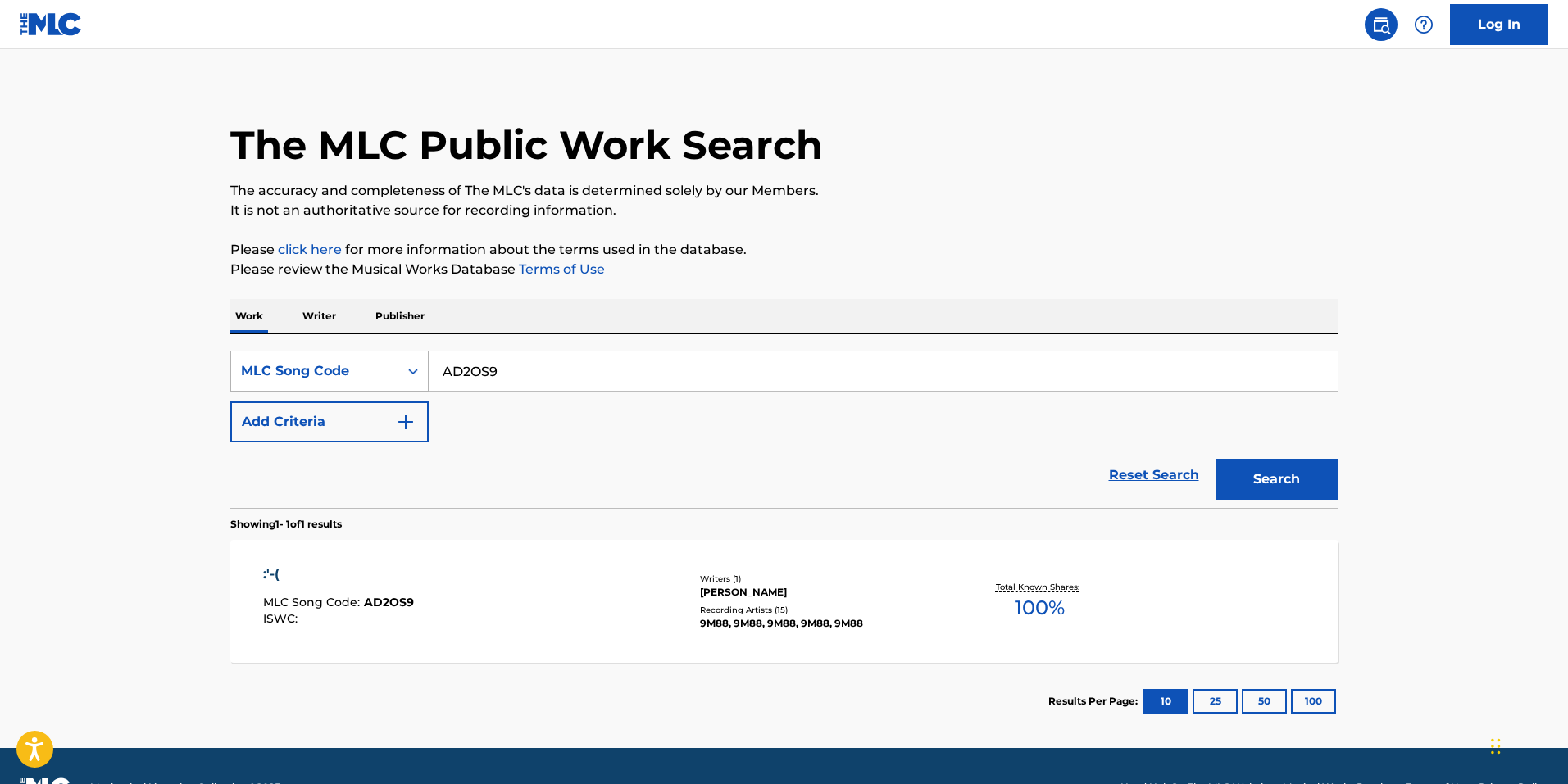
click at [365, 377] on div "MLC Song Code" at bounding box center [314, 371] width 147 height 20
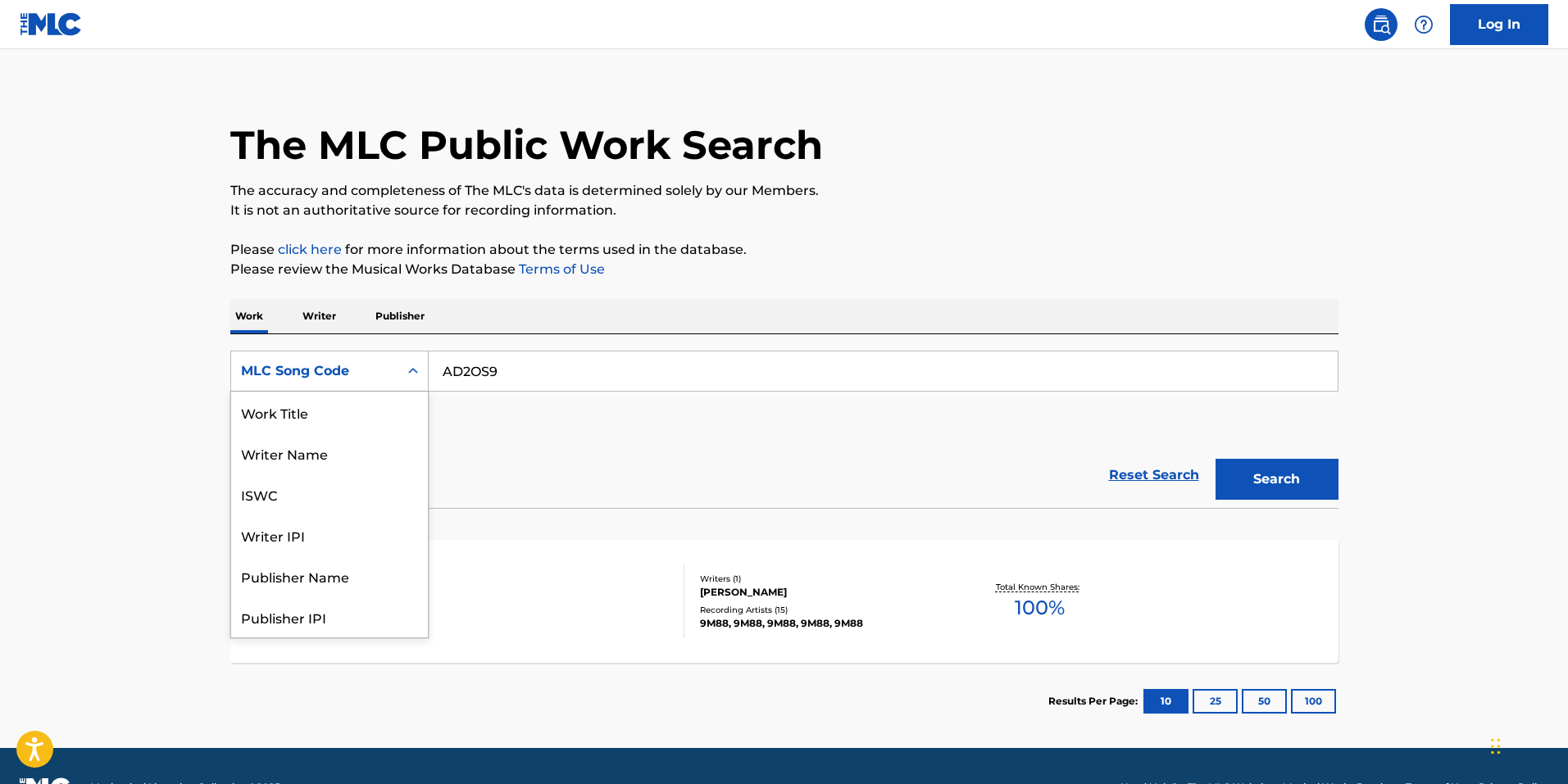
scroll to position [82, 0]
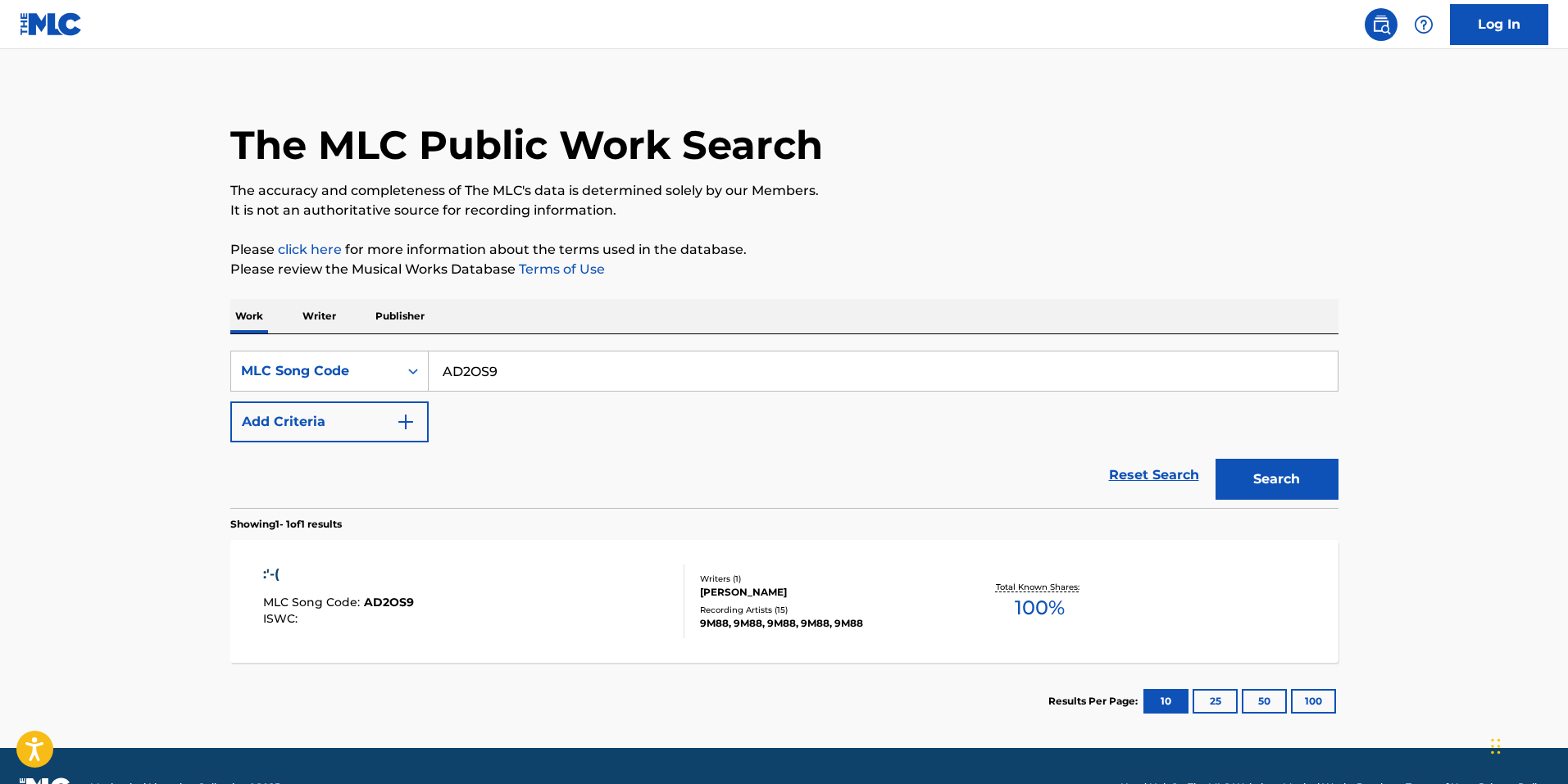
click at [782, 467] on div "Reset Search Search" at bounding box center [784, 475] width 1108 height 65
click at [575, 374] on input "AD2OS9" at bounding box center [883, 371] width 909 height 39
click at [554, 389] on div "AD2OS9" at bounding box center [883, 371] width 909 height 41
click at [556, 380] on input "AD2OS9" at bounding box center [883, 371] width 909 height 39
click at [570, 378] on input "AD2OS9" at bounding box center [883, 371] width 909 height 39
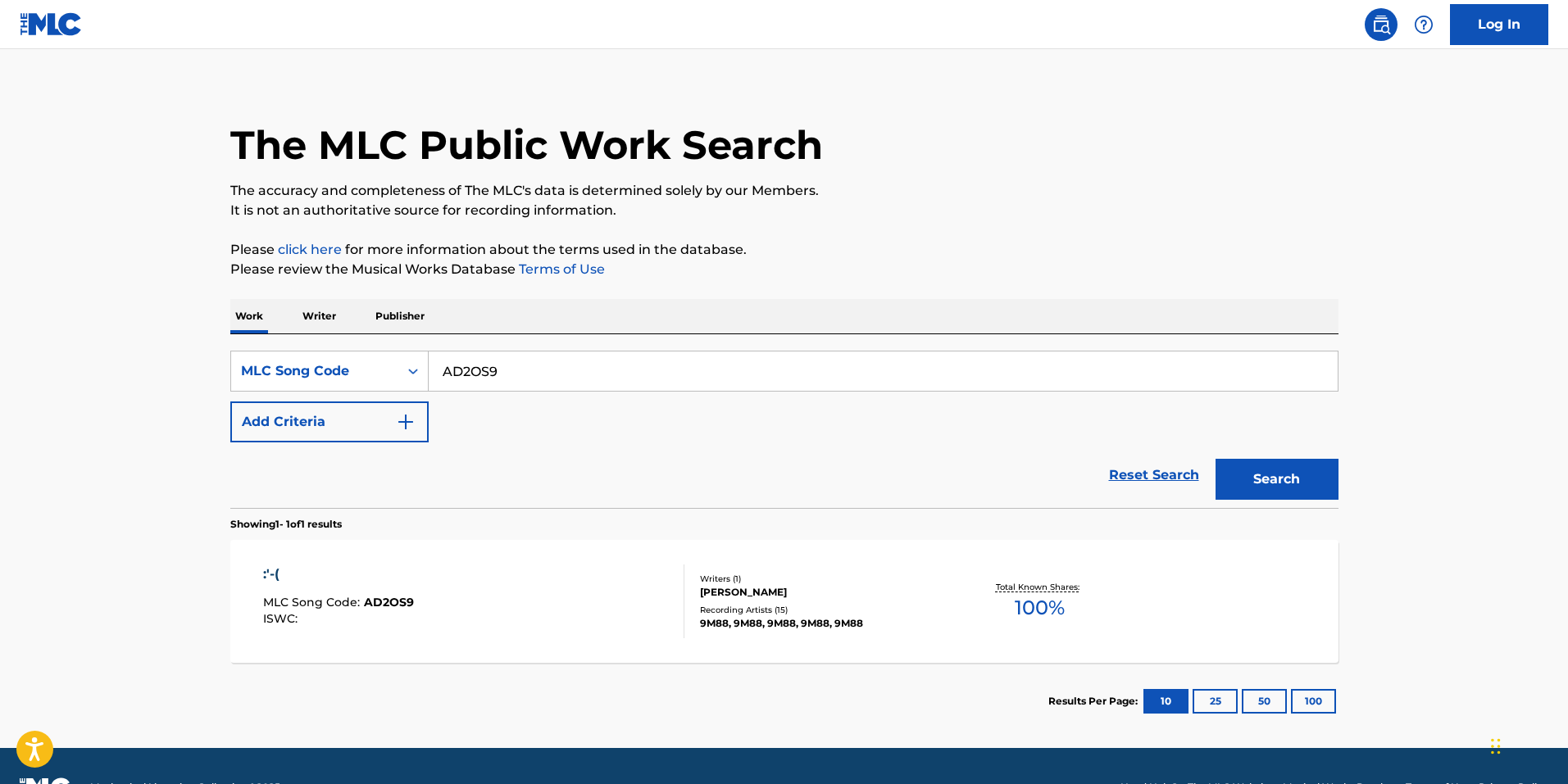
click at [542, 382] on input "AD2OS9" at bounding box center [883, 371] width 909 height 39
drag, startPoint x: 544, startPoint y: 369, endPoint x: 18, endPoint y: 353, distance: 526.2
click at [28, 355] on main "The MLC Public Work Search The accuracy and completeness of The MLC's data is d…" at bounding box center [784, 392] width 1568 height 713
paste input "Frenemy"
type input "Frenemy"
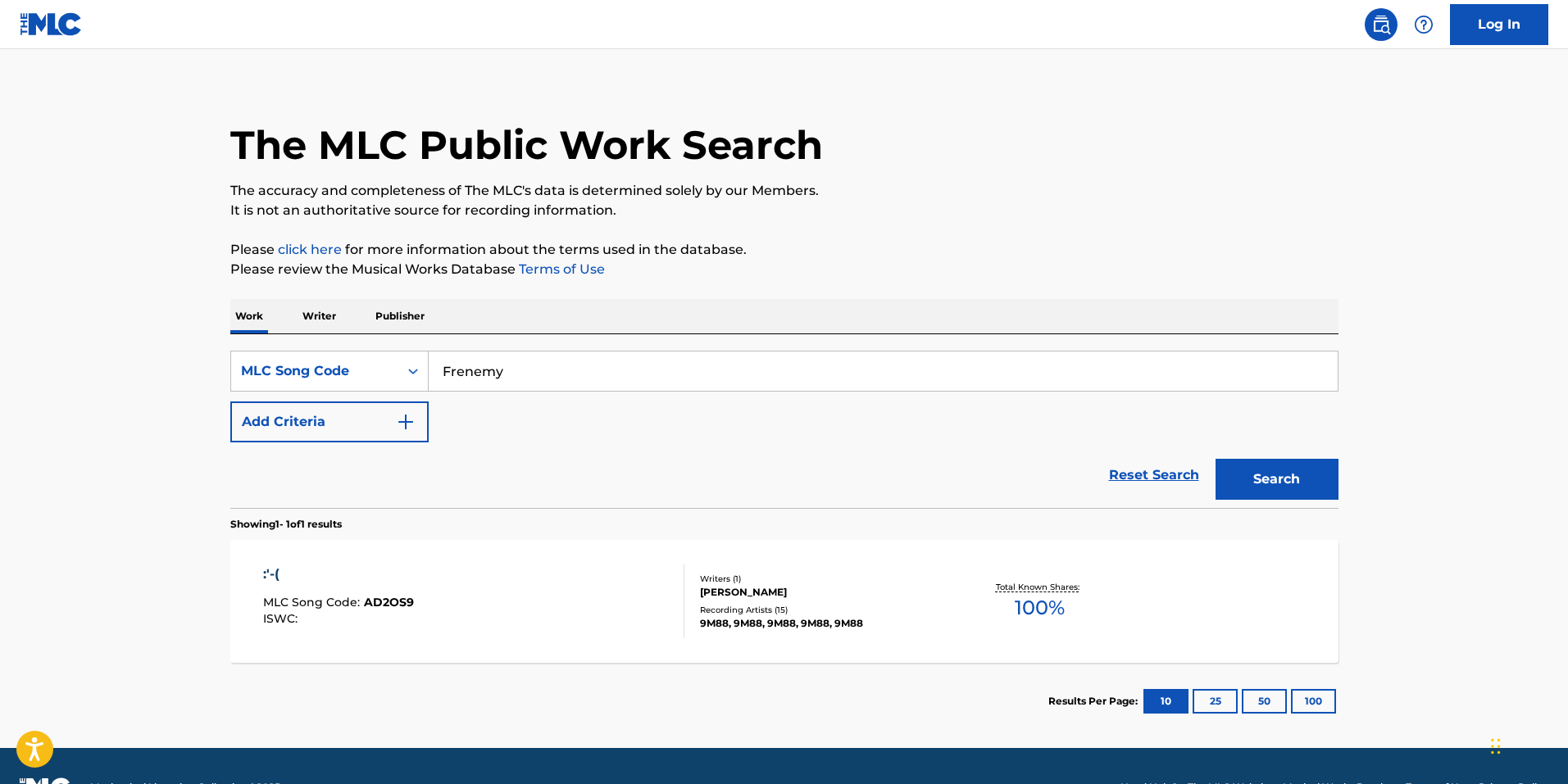
click at [367, 434] on button "Add Criteria" at bounding box center [329, 421] width 198 height 41
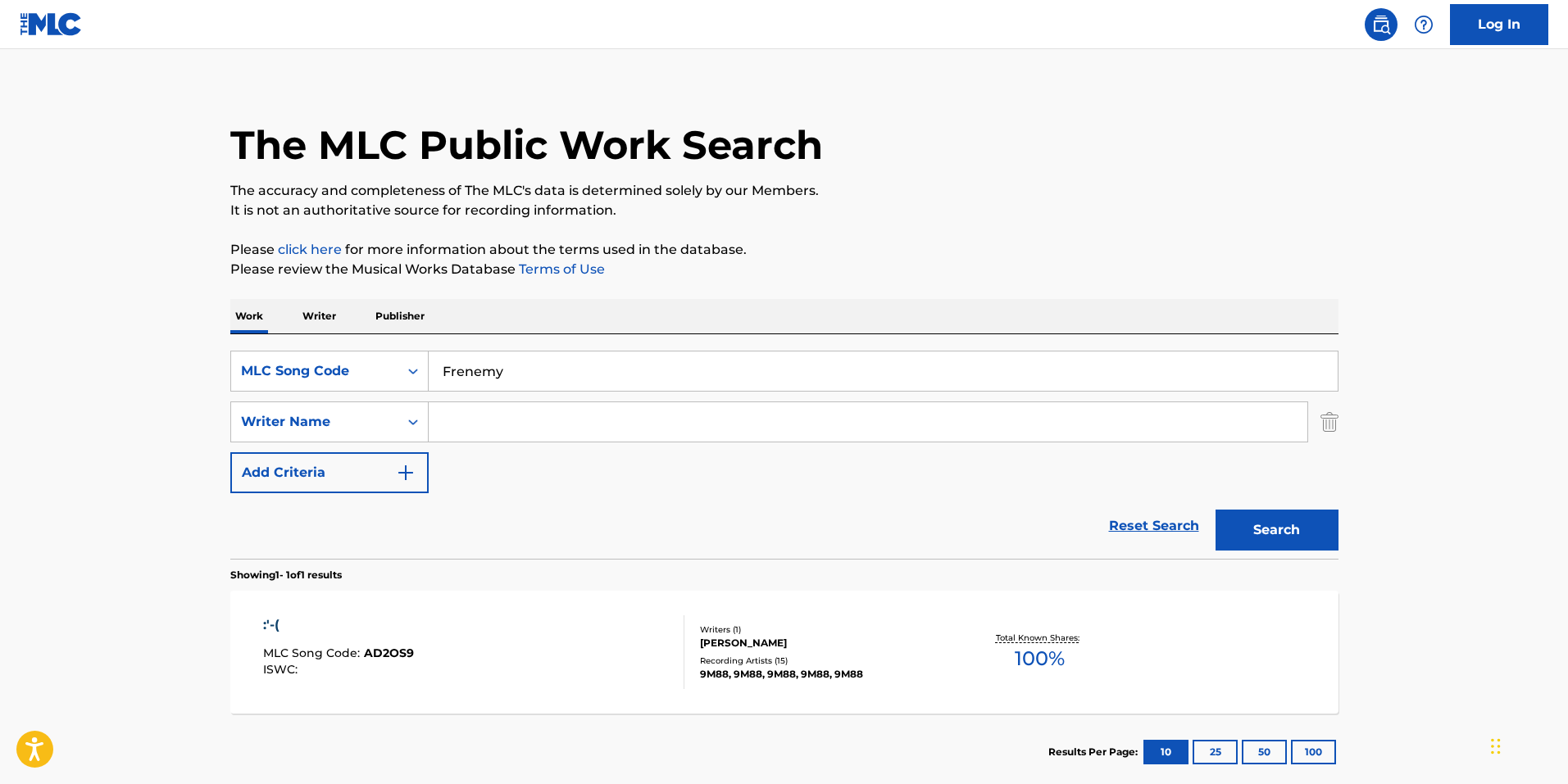
click at [537, 439] on input "Search Form" at bounding box center [868, 421] width 879 height 39
type input "baba"
click at [1215, 509] on button "Search" at bounding box center [1277, 529] width 123 height 41
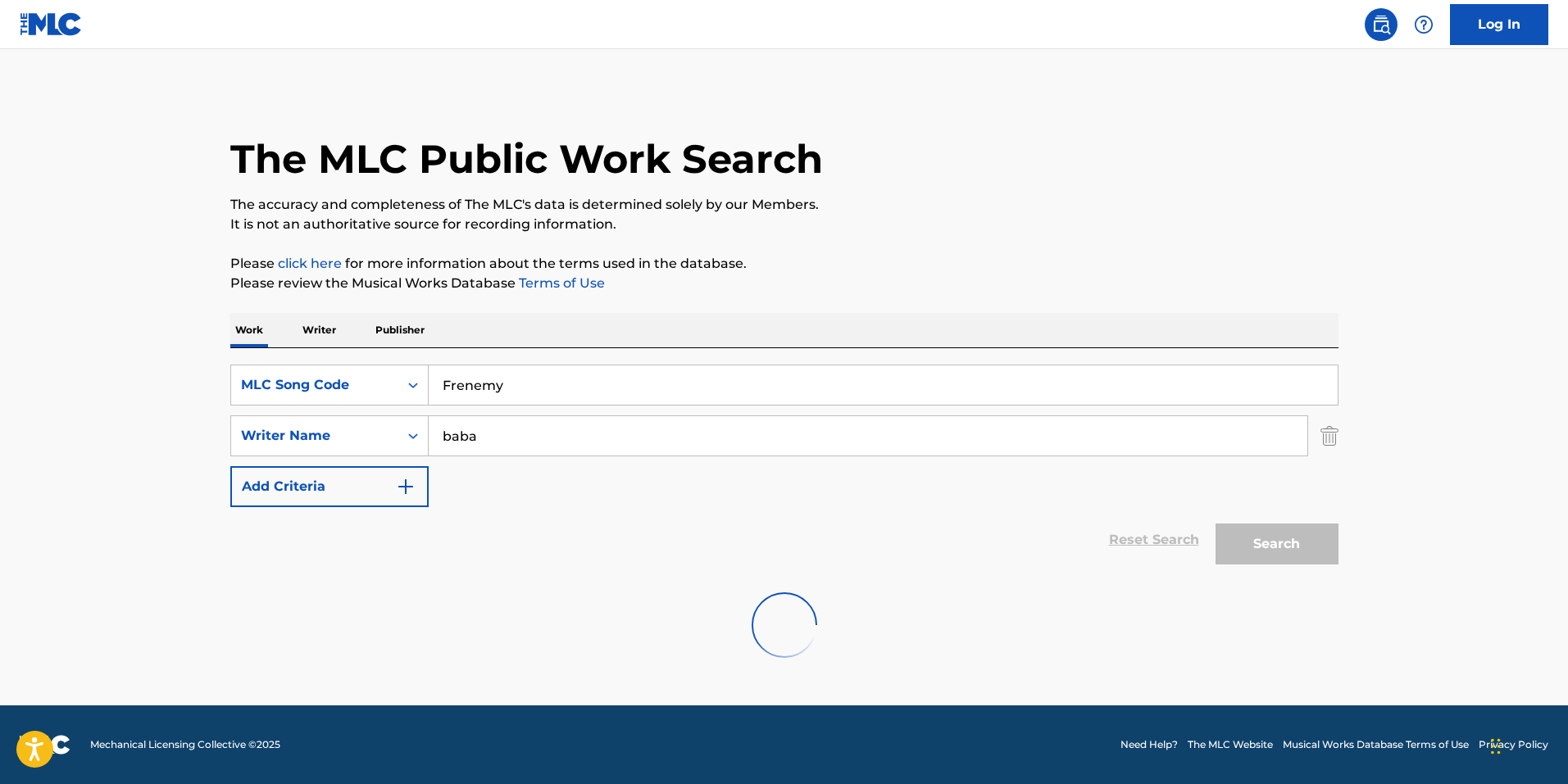
scroll to position [0, 0]
click at [580, 439] on input "baba" at bounding box center [868, 435] width 879 height 39
click at [583, 439] on input "baba" at bounding box center [868, 435] width 879 height 39
click at [261, 402] on div "MLC Song Code" at bounding box center [329, 384] width 198 height 41
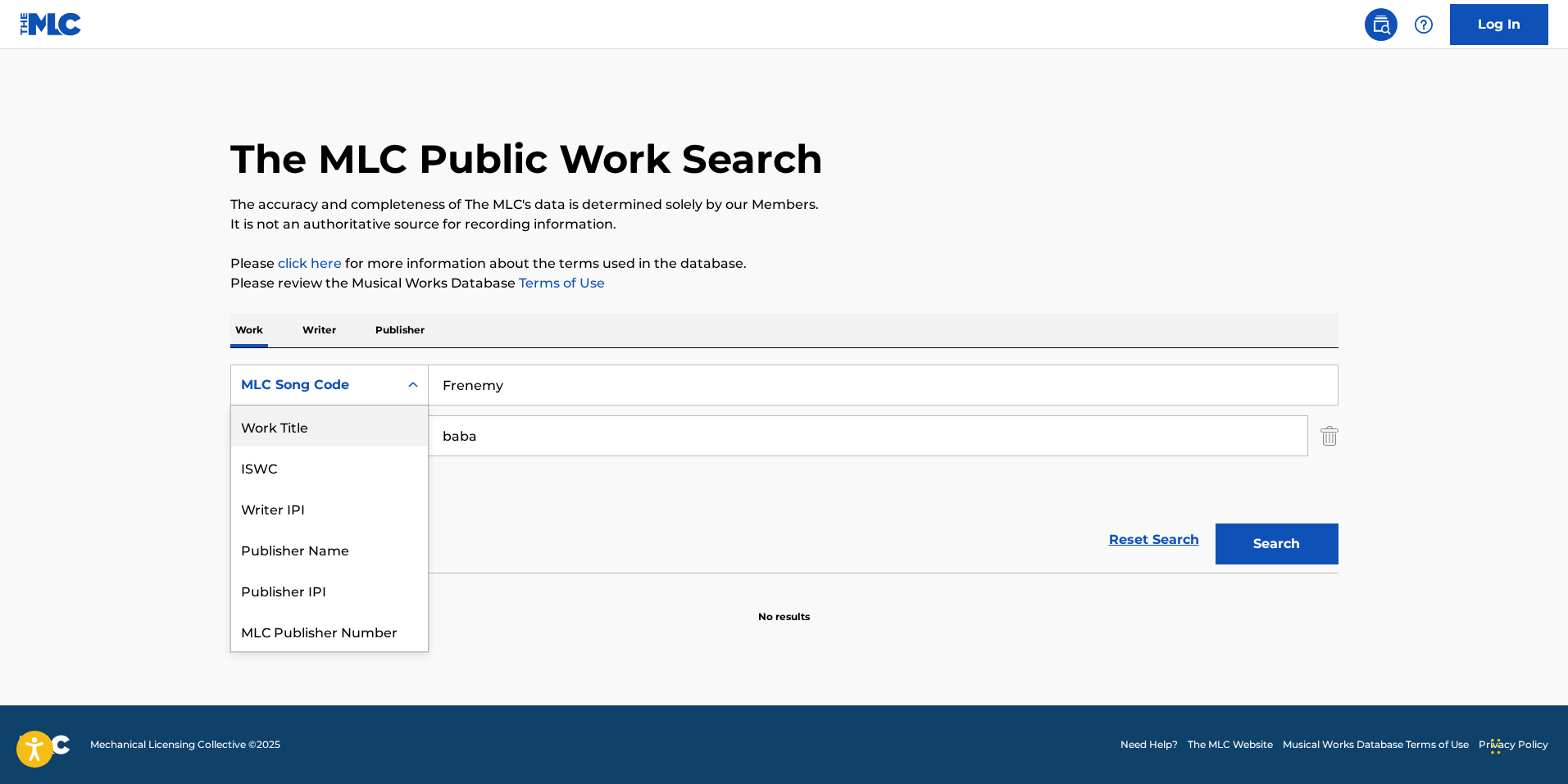
click at [277, 419] on div "Work Title" at bounding box center [328, 425] width 196 height 41
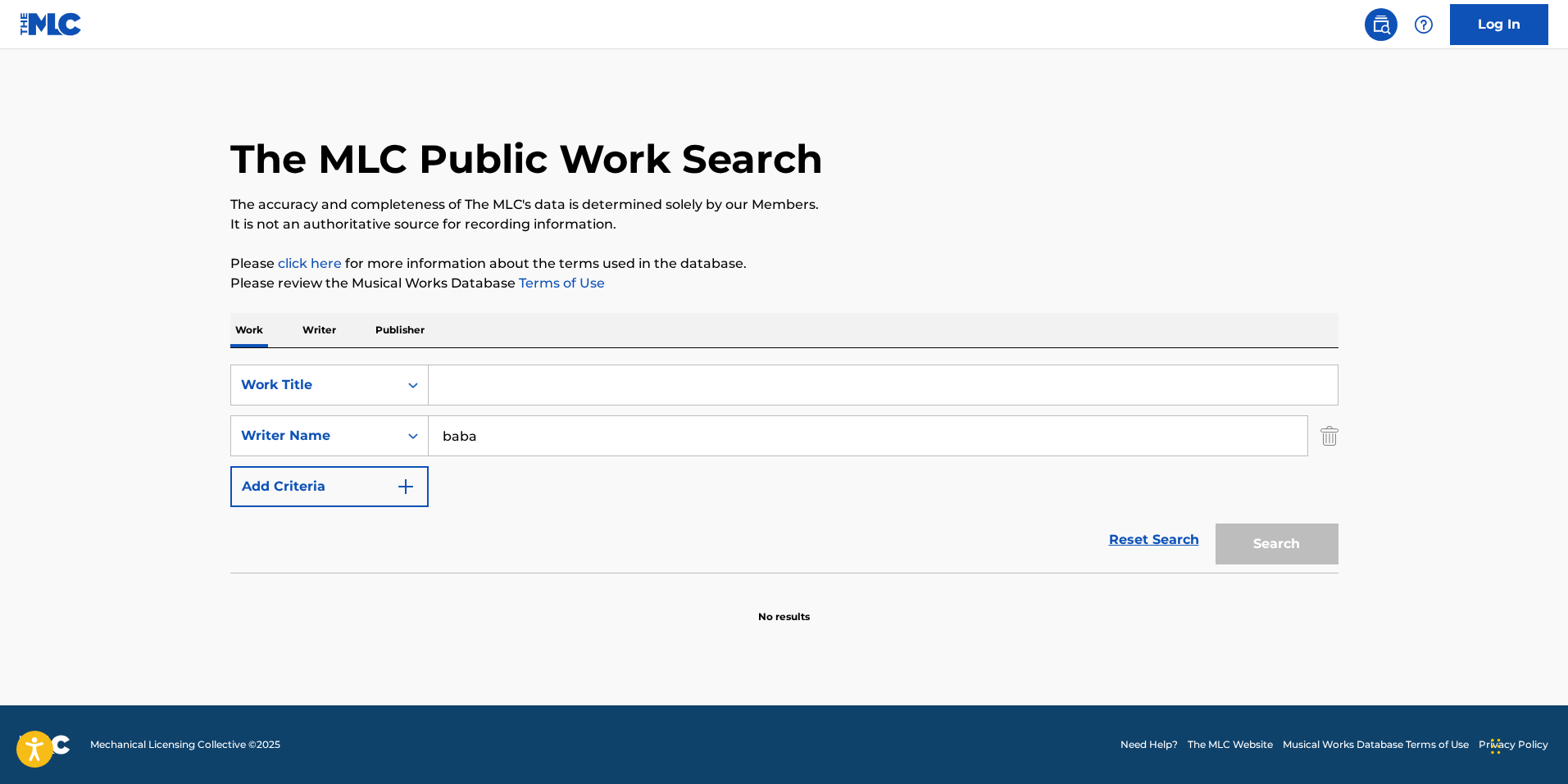
click at [570, 396] on input "Search Form" at bounding box center [883, 384] width 909 height 39
paste input "Frenemy"
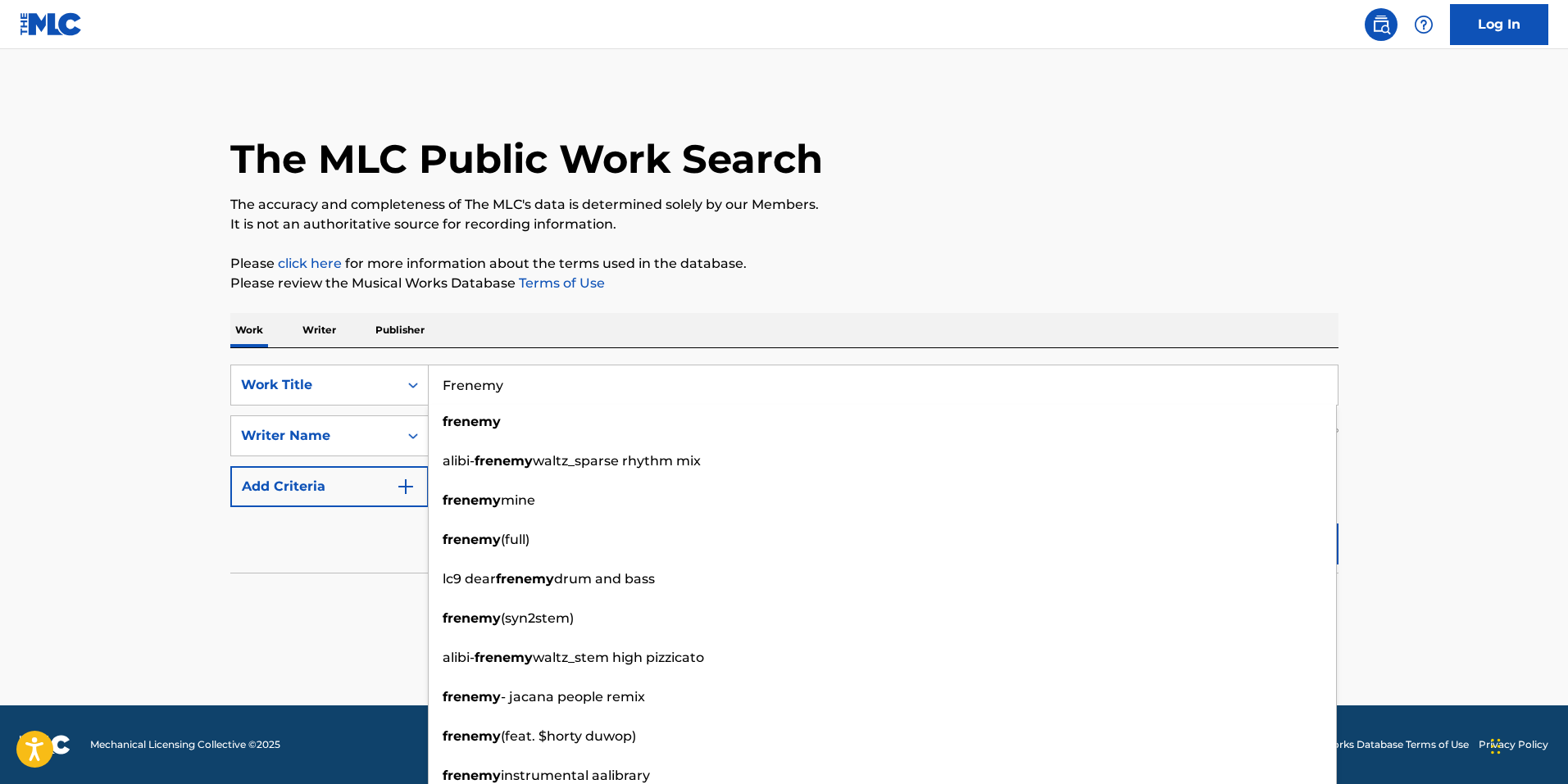
type input "Frenemy"
drag, startPoint x: 285, startPoint y: 604, endPoint x: 305, endPoint y: 596, distance: 21.5
click at [285, 602] on section "No results" at bounding box center [784, 602] width 1108 height 43
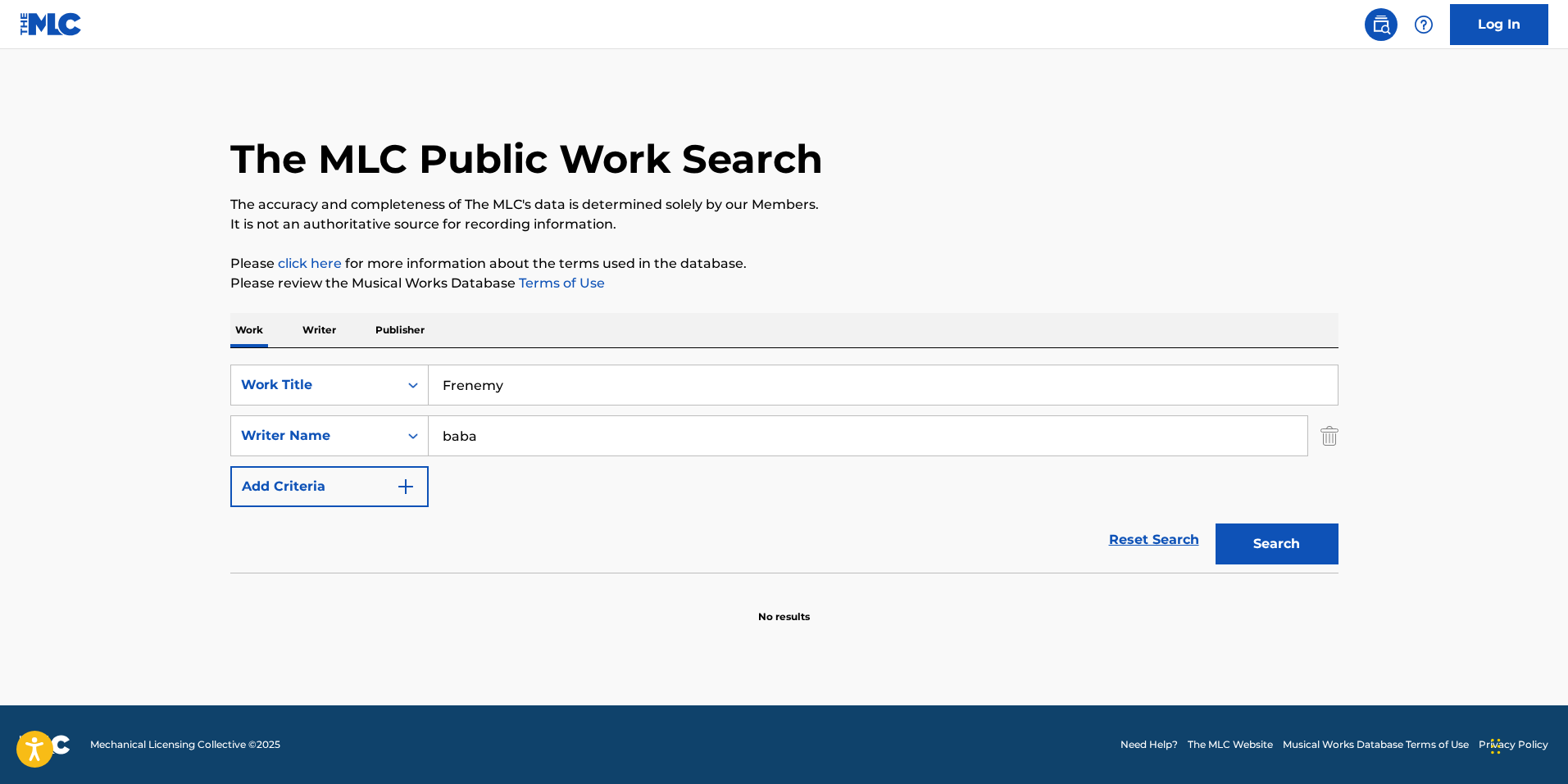
click at [1273, 552] on button "Search" at bounding box center [1277, 543] width 123 height 41
click at [566, 439] on input "baba" at bounding box center [868, 435] width 879 height 39
click at [566, 438] on input "baba" at bounding box center [868, 435] width 879 height 39
click at [489, 444] on input "Search Form" at bounding box center [868, 435] width 879 height 39
type input "tang"
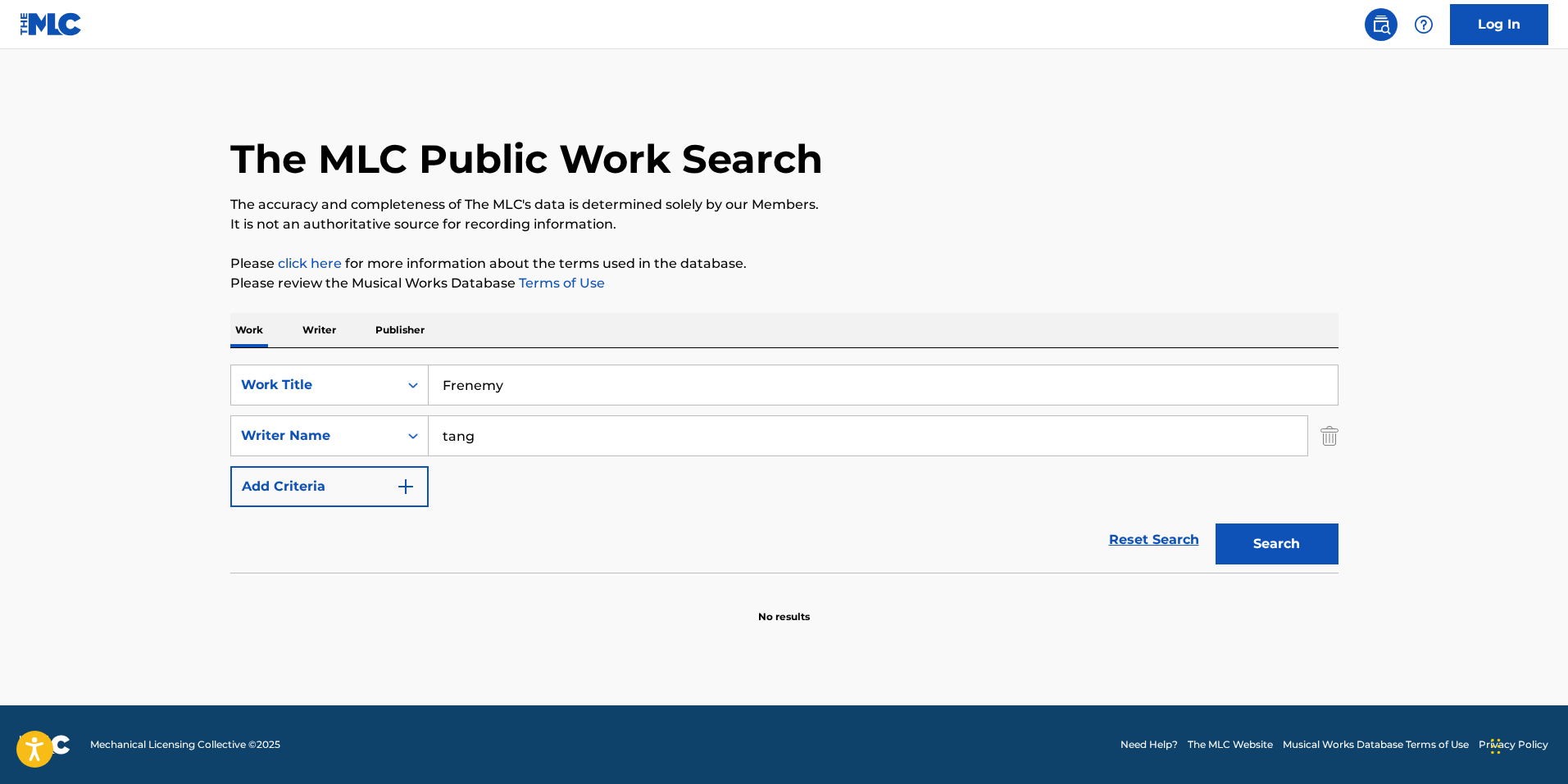
click at [1215, 524] on button "Search" at bounding box center [1277, 543] width 123 height 41
drag, startPoint x: 544, startPoint y: 512, endPoint x: 535, endPoint y: 517, distance: 10.3
click at [536, 516] on div "Reset Search Search" at bounding box center [784, 540] width 1108 height 65
drag, startPoint x: 883, startPoint y: 613, endPoint x: 1240, endPoint y: 585, distance: 358.1
click at [908, 604] on section "No results" at bounding box center [784, 602] width 1108 height 43
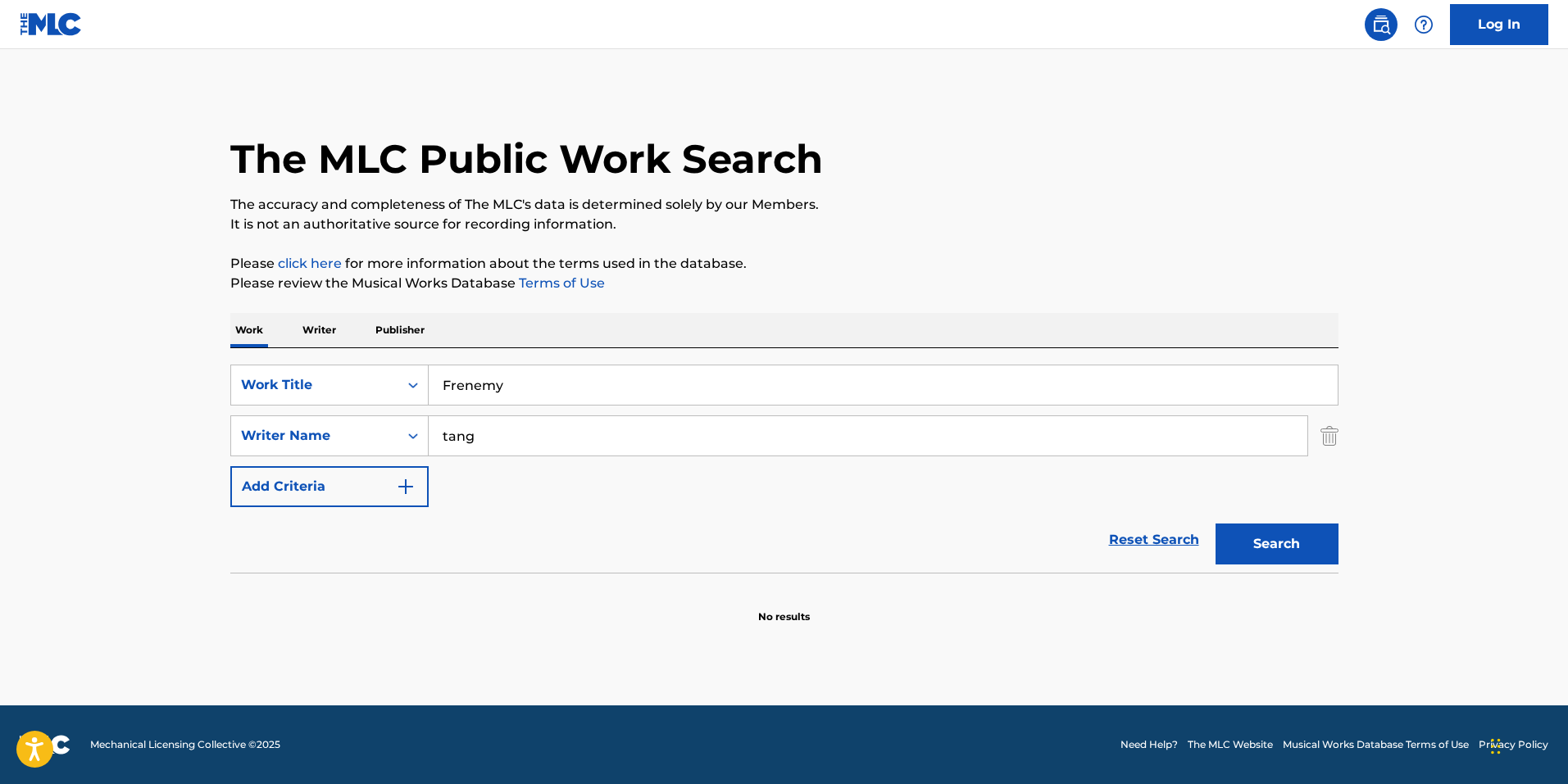
click at [1109, 532] on link "Reset Search" at bounding box center [1155, 540] width 107 height 36
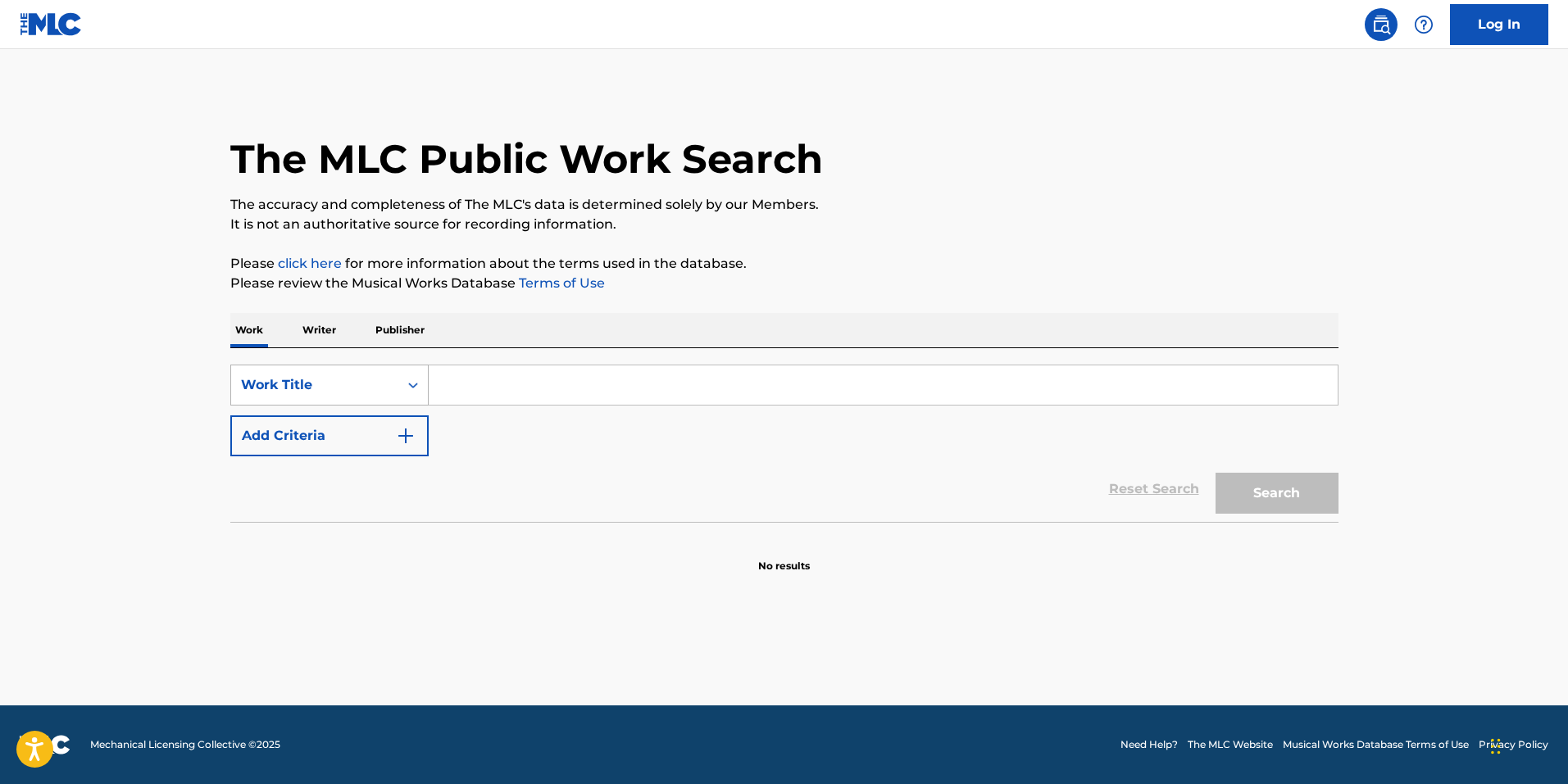
click at [393, 399] on div "Work Title" at bounding box center [314, 385] width 167 height 31
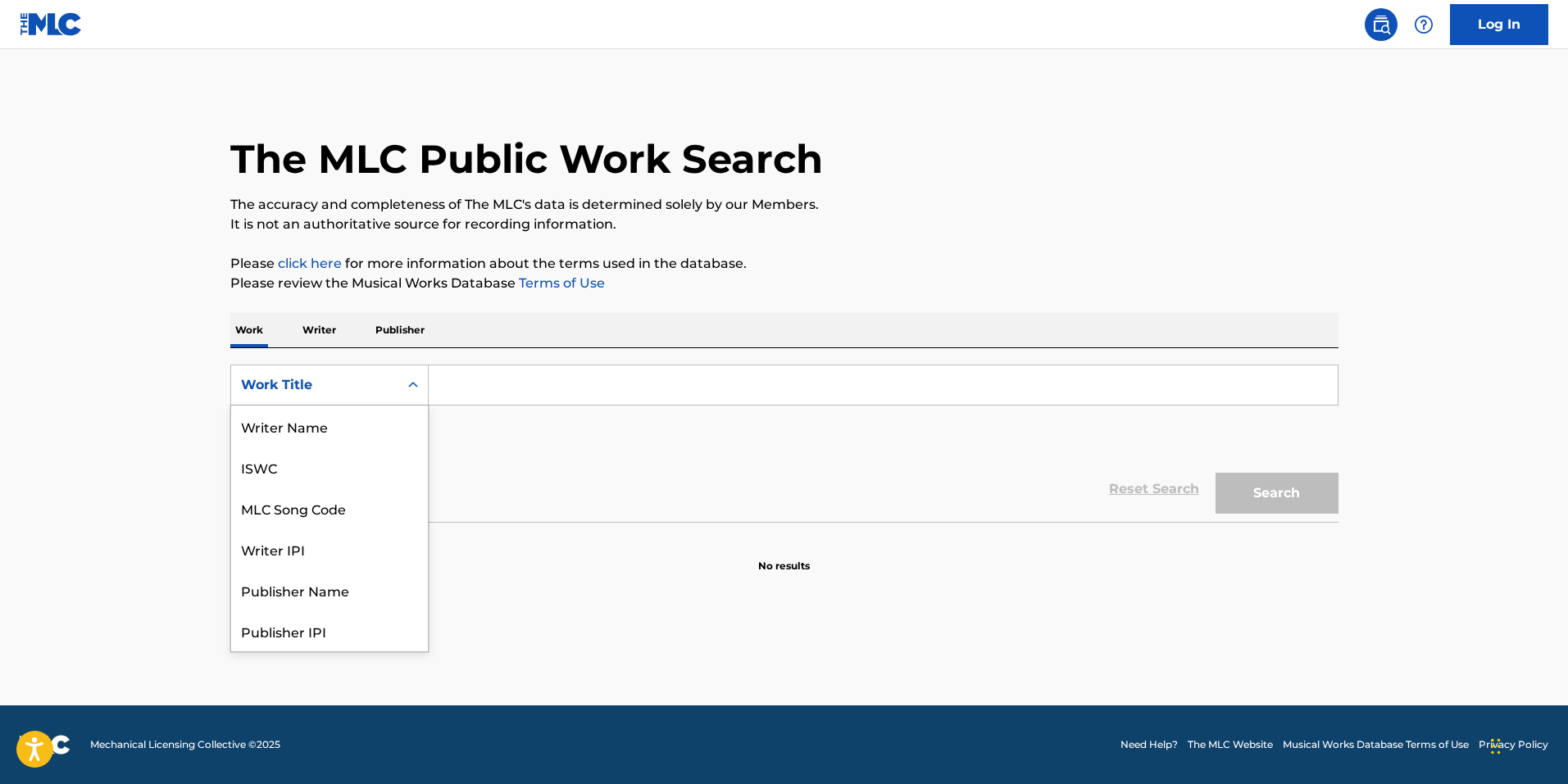
scroll to position [82, 0]
drag, startPoint x: 357, startPoint y: 434, endPoint x: 370, endPoint y: 433, distance: 13.0
click at [357, 433] on div "MLC Song Code" at bounding box center [328, 425] width 196 height 41
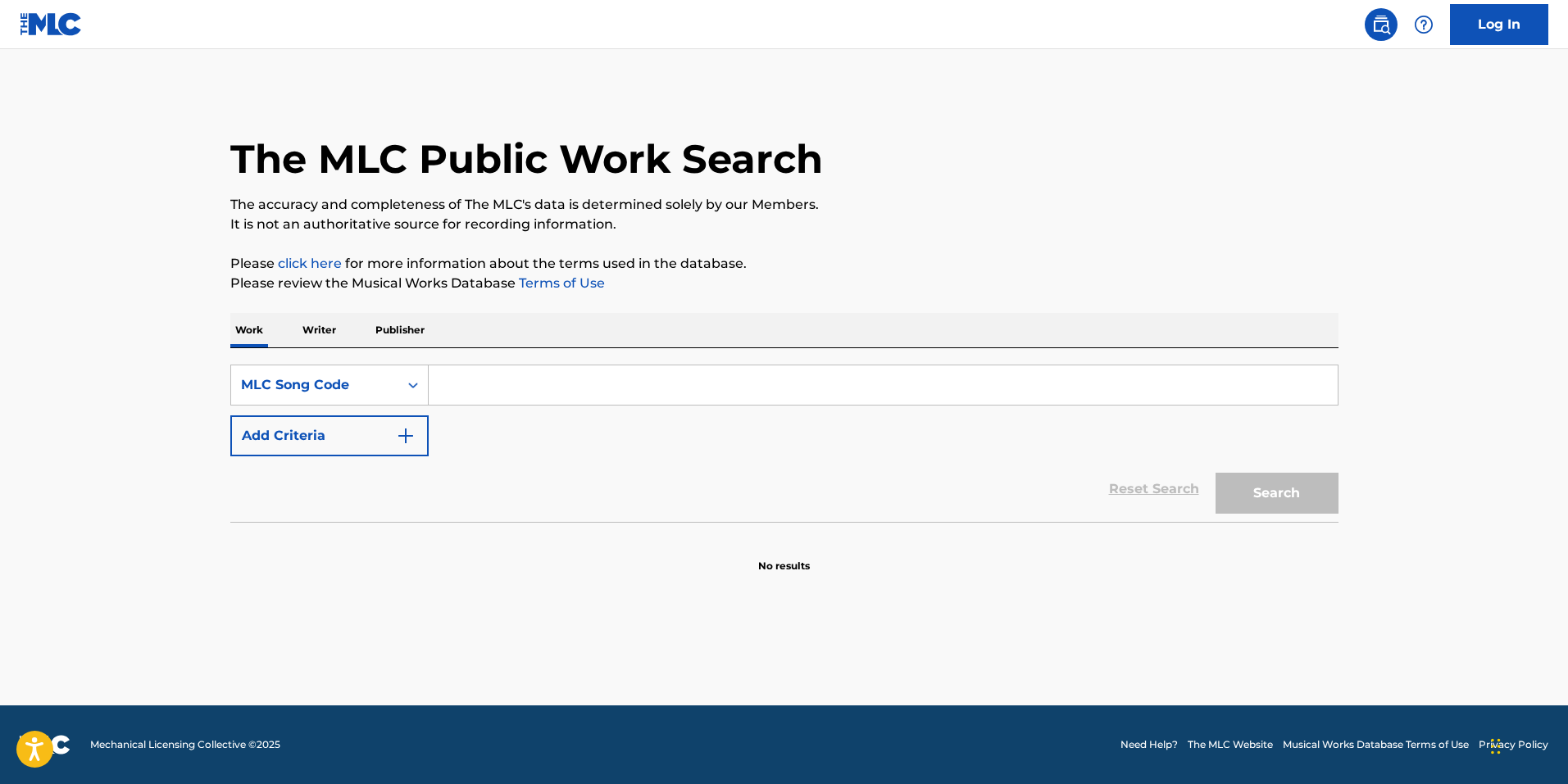
click at [583, 400] on input "Search Form" at bounding box center [883, 384] width 909 height 39
paste input "FI0ZWE"
type input "FI0ZWE"
click at [1281, 504] on button "Search" at bounding box center [1277, 493] width 123 height 41
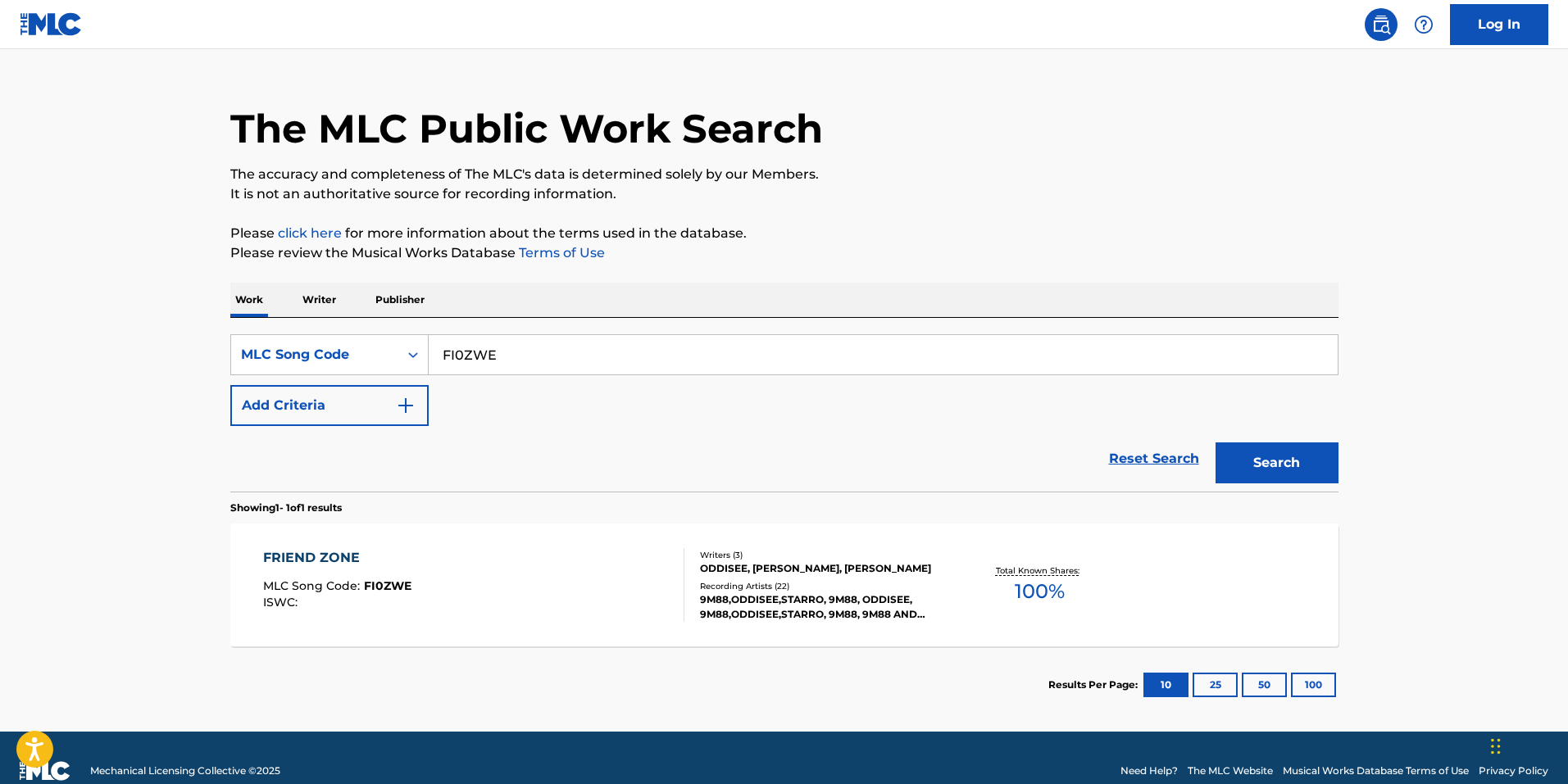
scroll to position [57, 0]
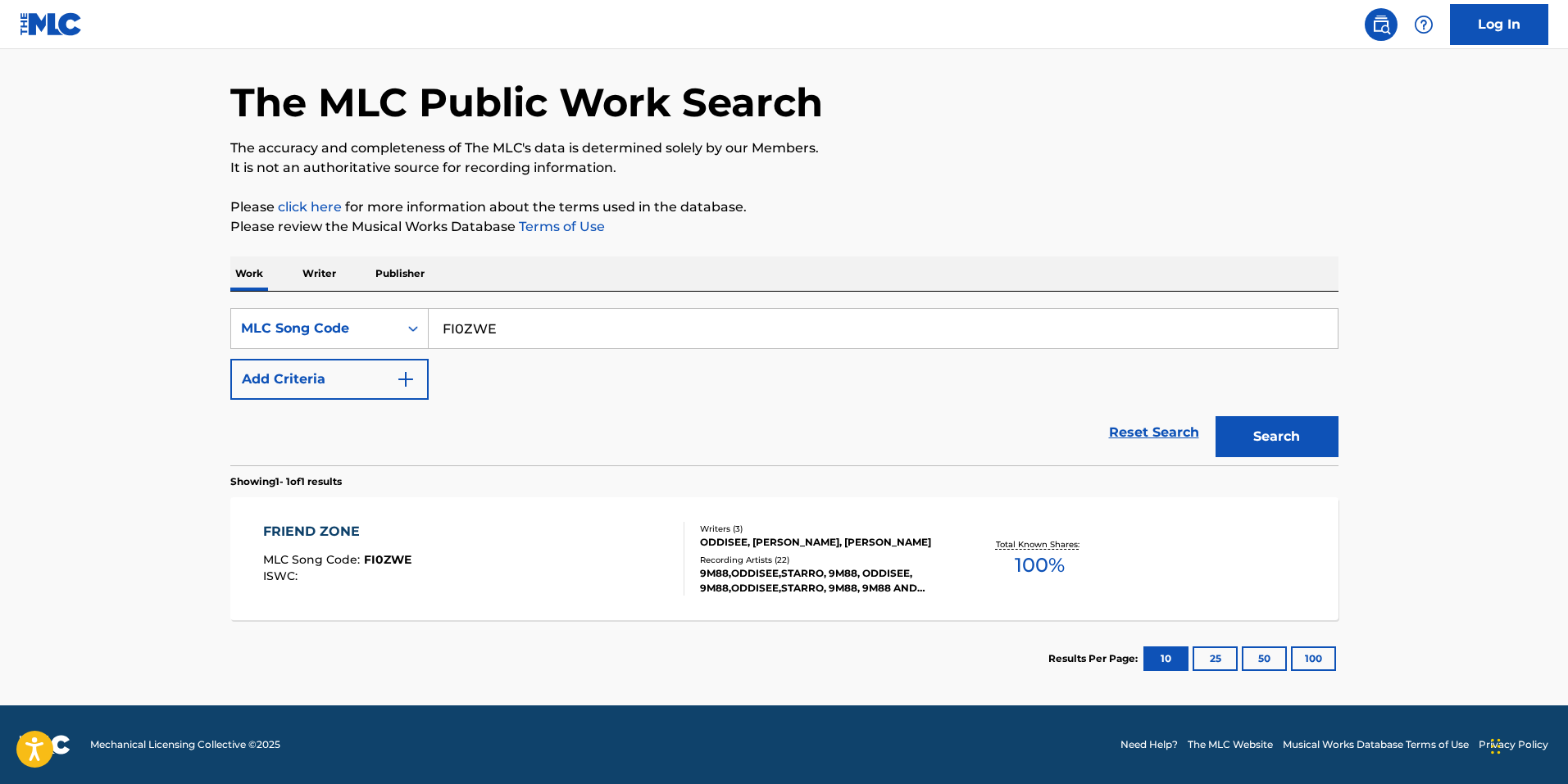
click at [593, 544] on div "FRIEND ZONE MLC Song Code : FI0ZWE ISWC :" at bounding box center [474, 559] width 422 height 74
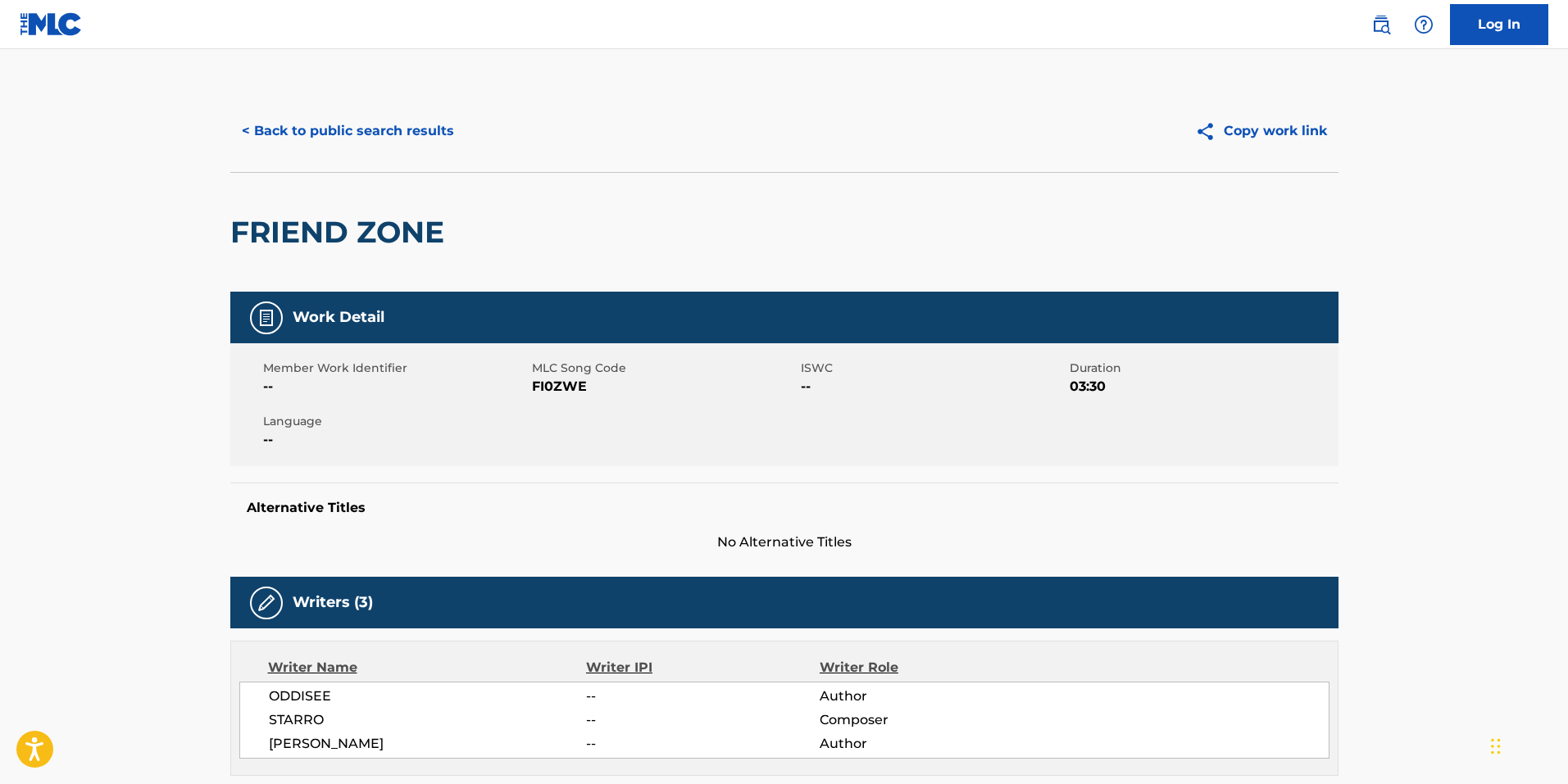
drag, startPoint x: 339, startPoint y: 130, endPoint x: 348, endPoint y: 128, distance: 9.2
click at [339, 129] on button "< Back to public search results" at bounding box center [348, 130] width 235 height 41
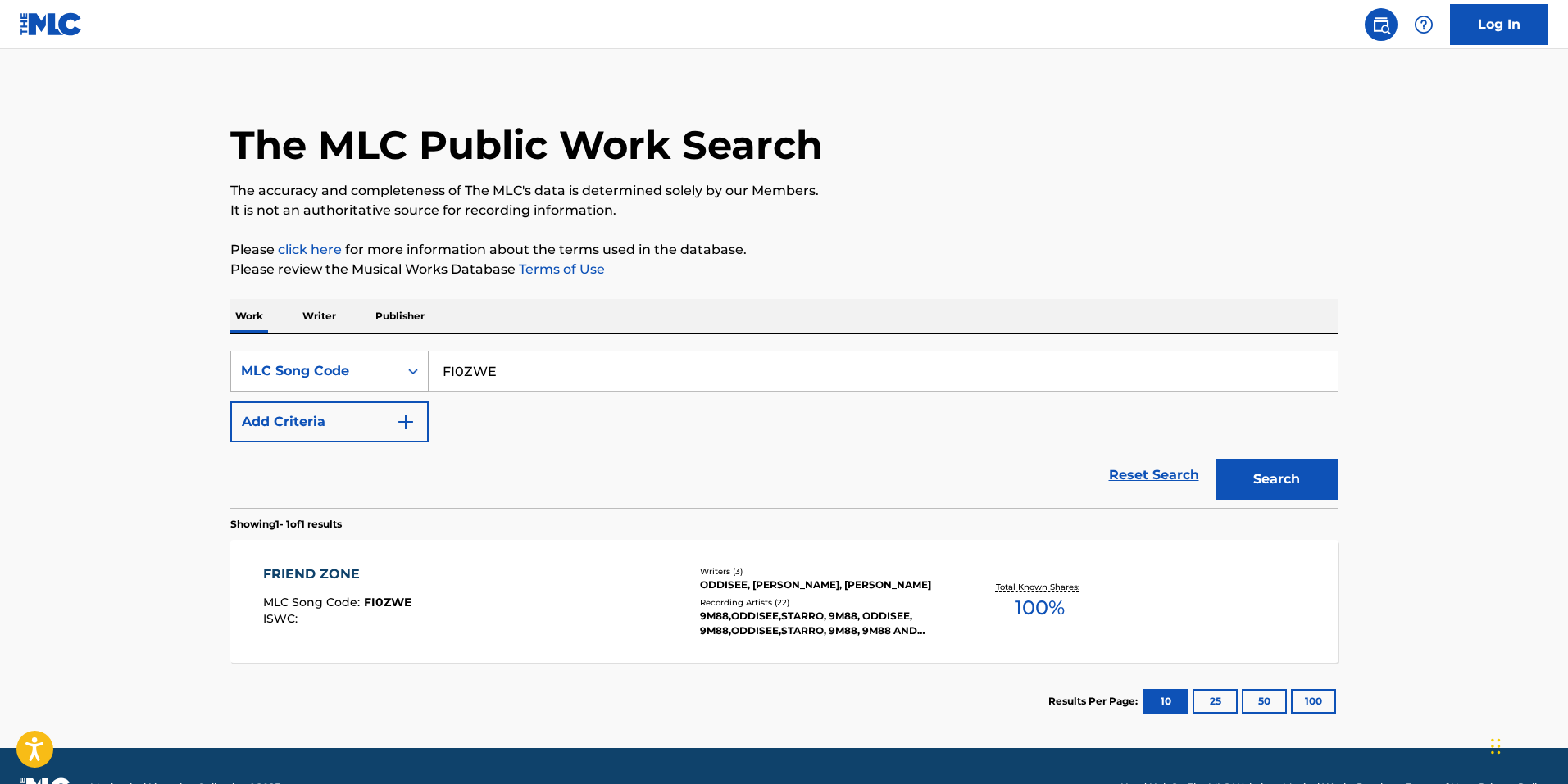
drag, startPoint x: 515, startPoint y: 383, endPoint x: 252, endPoint y: 358, distance: 264.2
click at [233, 366] on div "SearchWithCriteria211aa709-56ef-4ece-b0cf-91d3d2dd6e68 MLC Song Code FI0ZWE" at bounding box center [784, 371] width 1108 height 41
paste input "63JZ"
type input "FI63JZ"
click at [1268, 475] on button "Search" at bounding box center [1277, 478] width 123 height 41
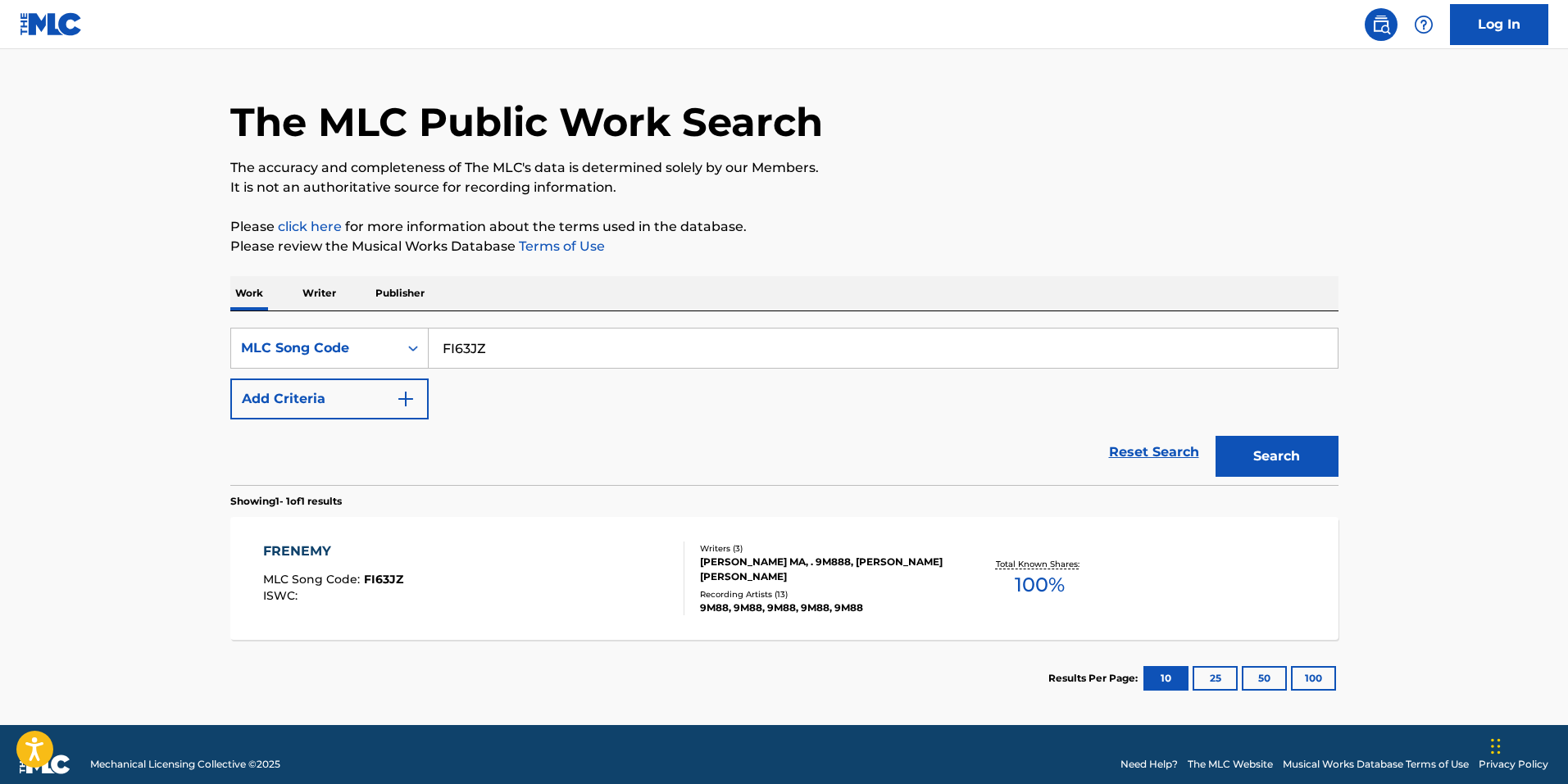
scroll to position [57, 0]
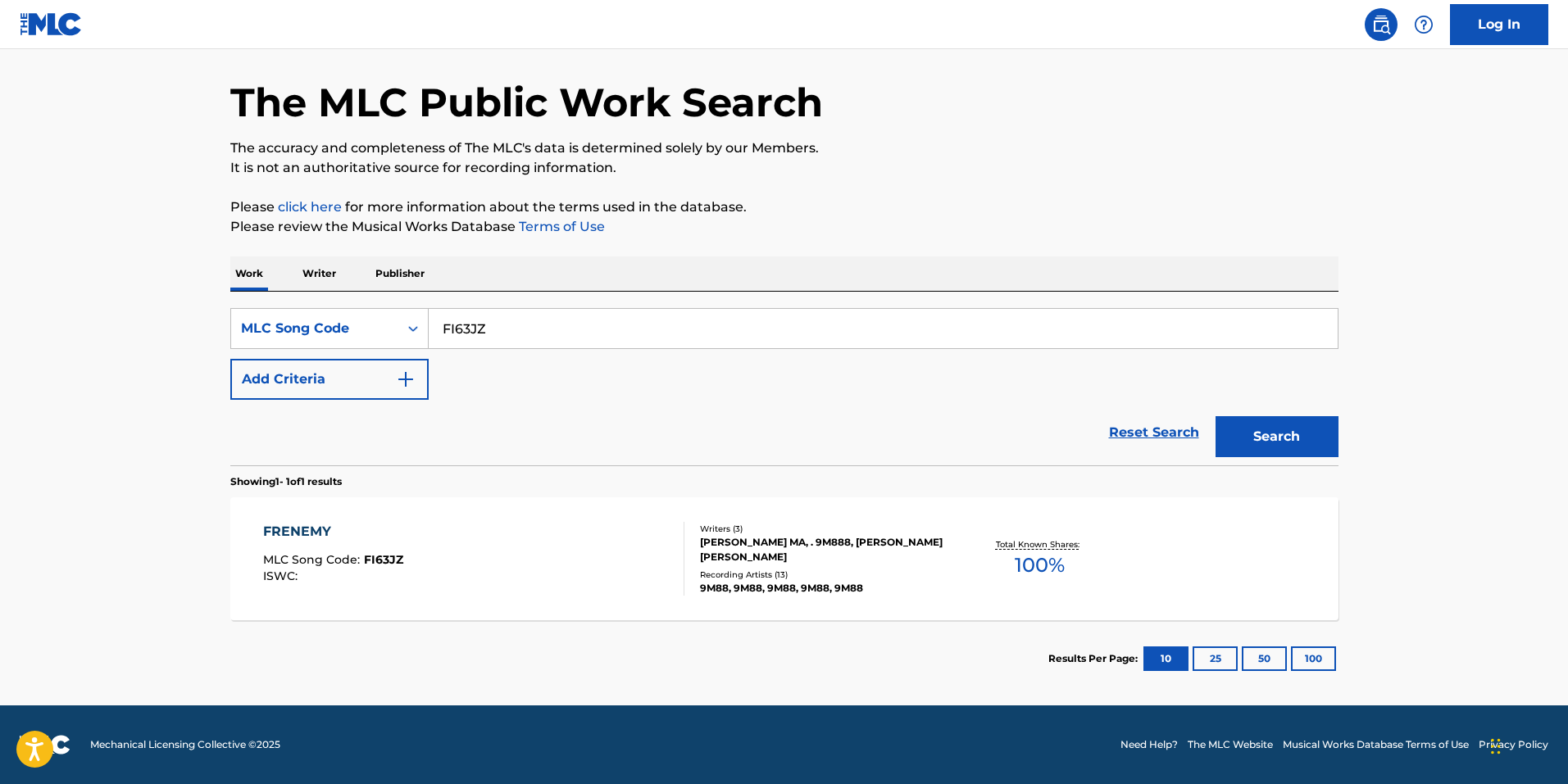
click at [424, 543] on div "FRENEMY MLC Song Code : FI63JZ ISWC :" at bounding box center [474, 559] width 422 height 74
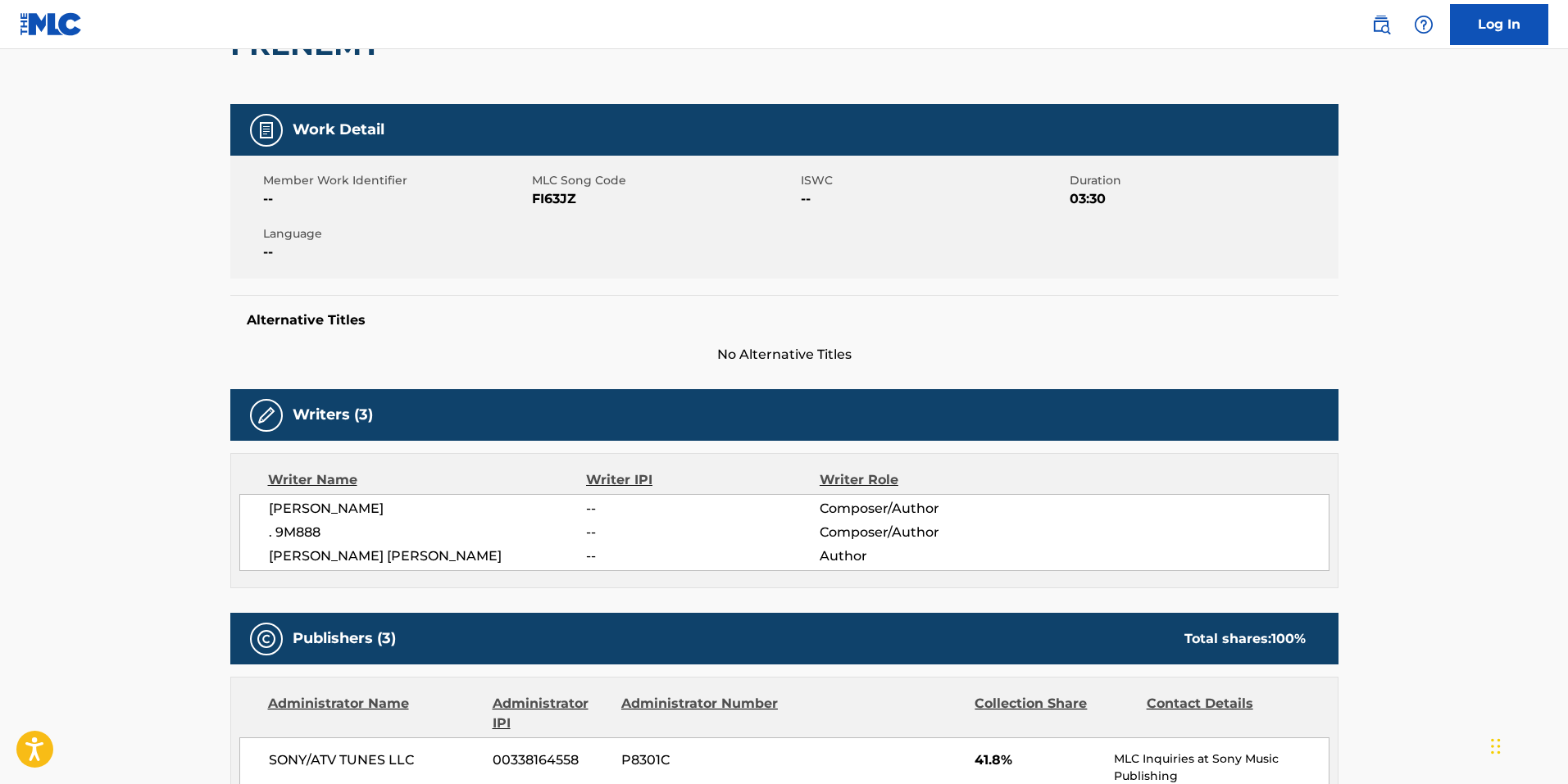
scroll to position [164, 0]
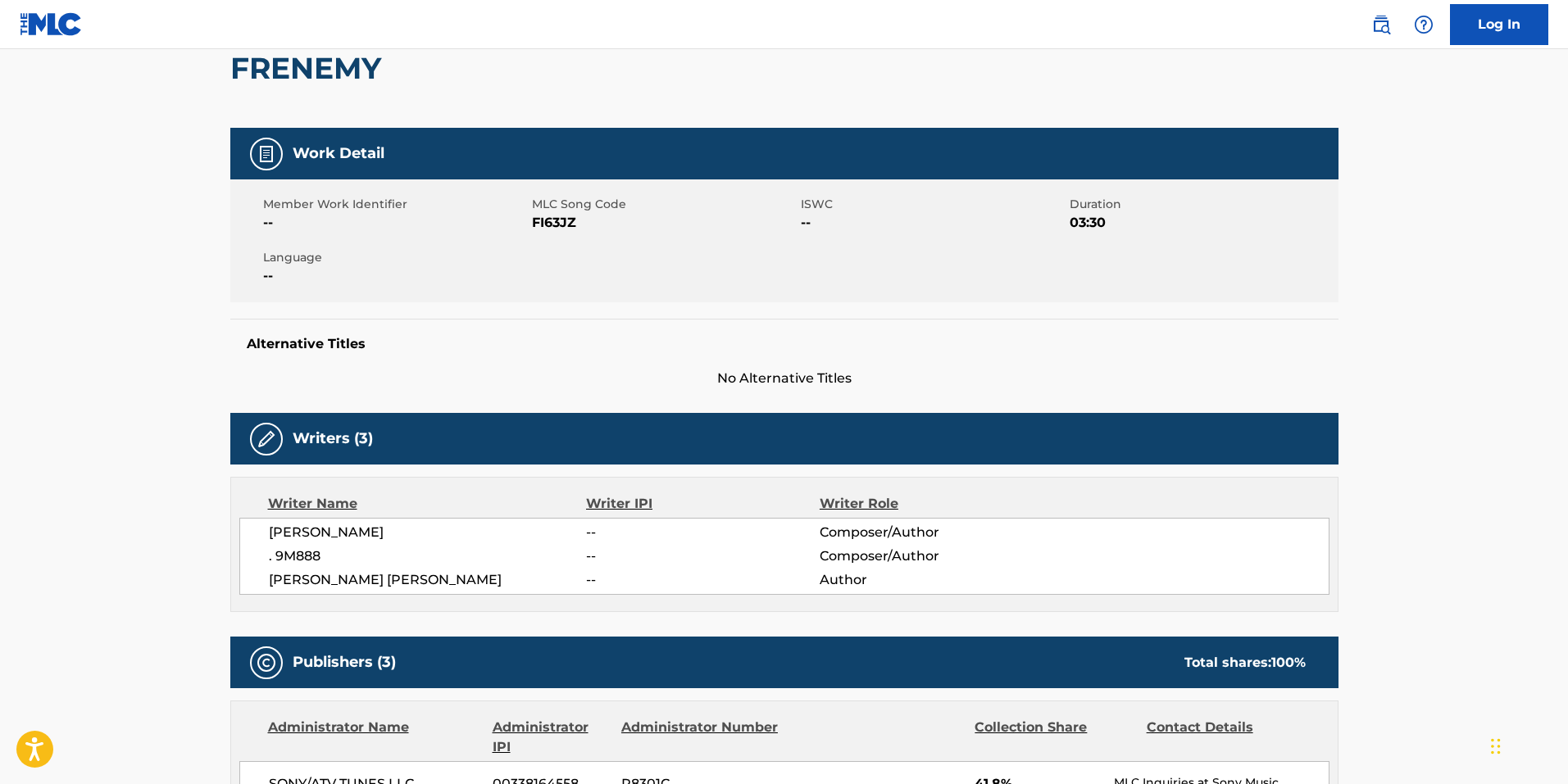
click at [546, 219] on span "FI63JZ" at bounding box center [664, 223] width 265 height 20
copy span "FI63JZ"
drag, startPoint x: 563, startPoint y: 318, endPoint x: 576, endPoint y: 251, distance: 68.2
click at [563, 317] on div "Work Detail Member Work Identifier -- MLC Song Code FI63JZ ISWC -- Duration 03:…" at bounding box center [784, 258] width 1108 height 260
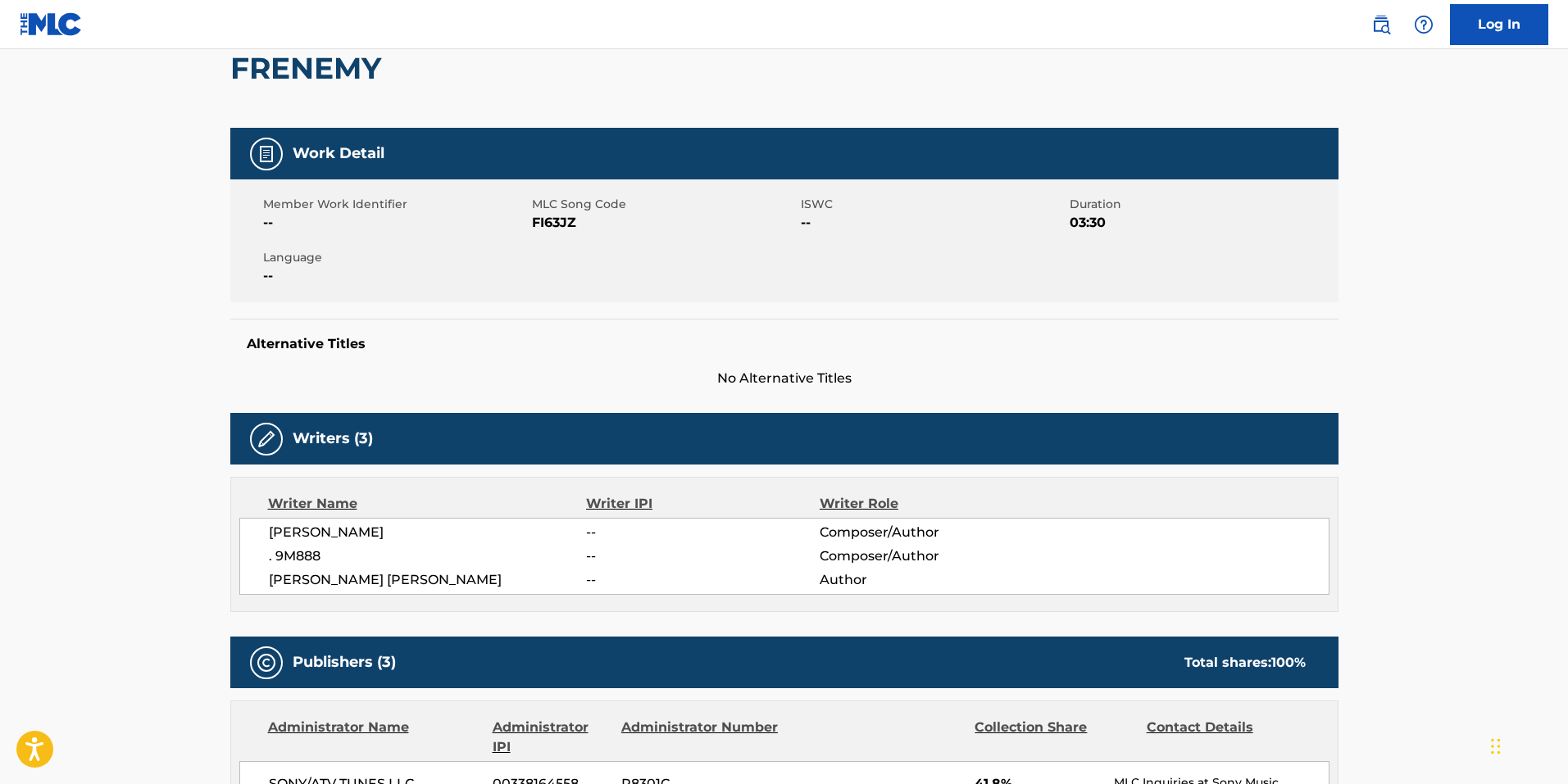
click at [555, 217] on span "FI63JZ" at bounding box center [664, 223] width 265 height 20
copy span "FI63JZ"
